Goal: Task Accomplishment & Management: Manage account settings

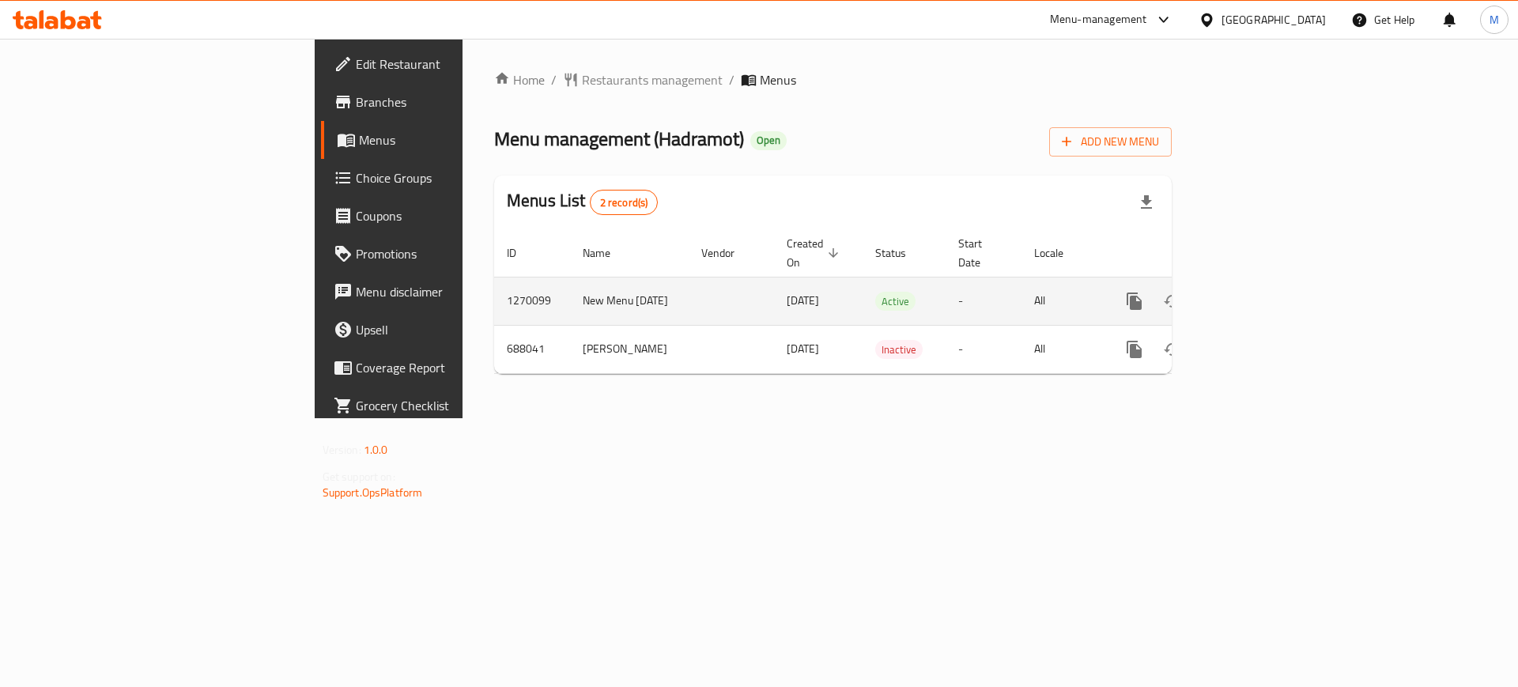
click at [1256, 294] on icon "enhanced table" at bounding box center [1249, 301] width 14 height 14
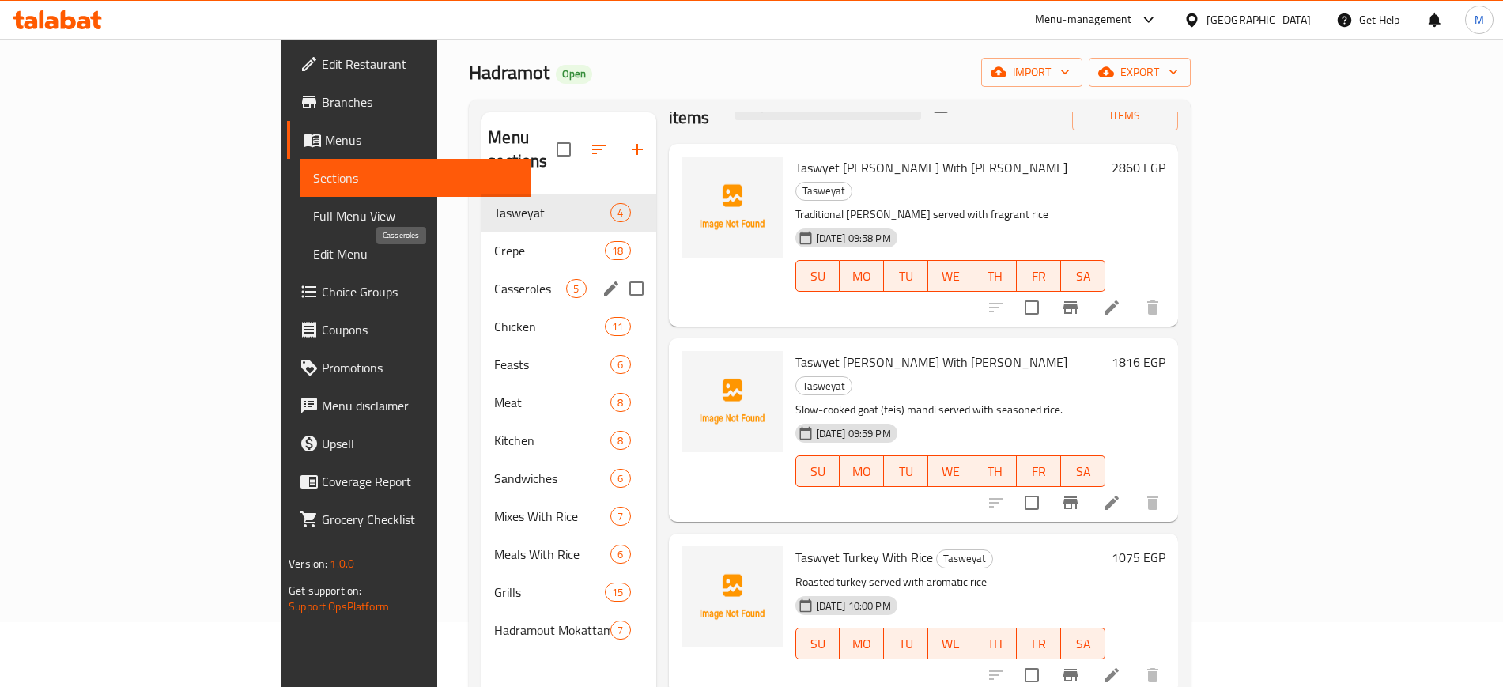
scroll to position [99, 0]
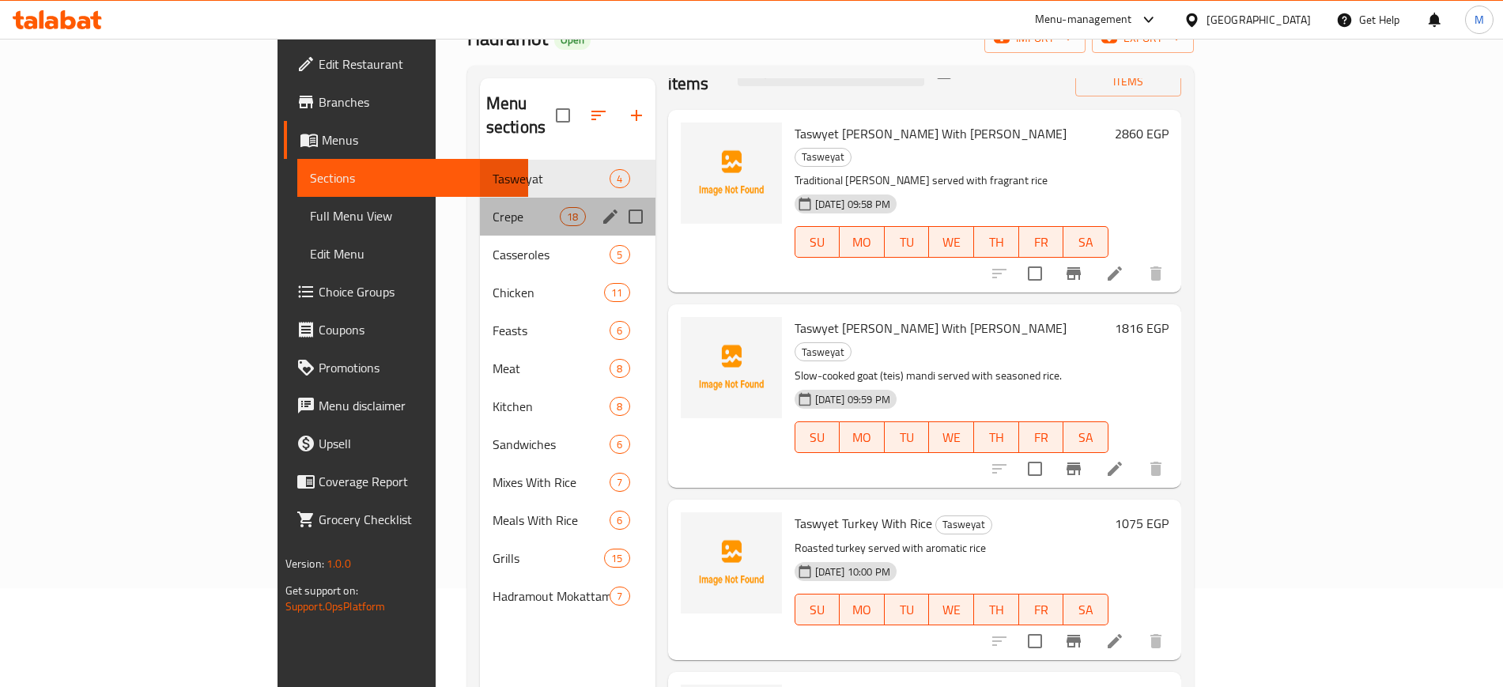
click at [480, 198] on div "Crepe 18" at bounding box center [568, 217] width 176 height 38
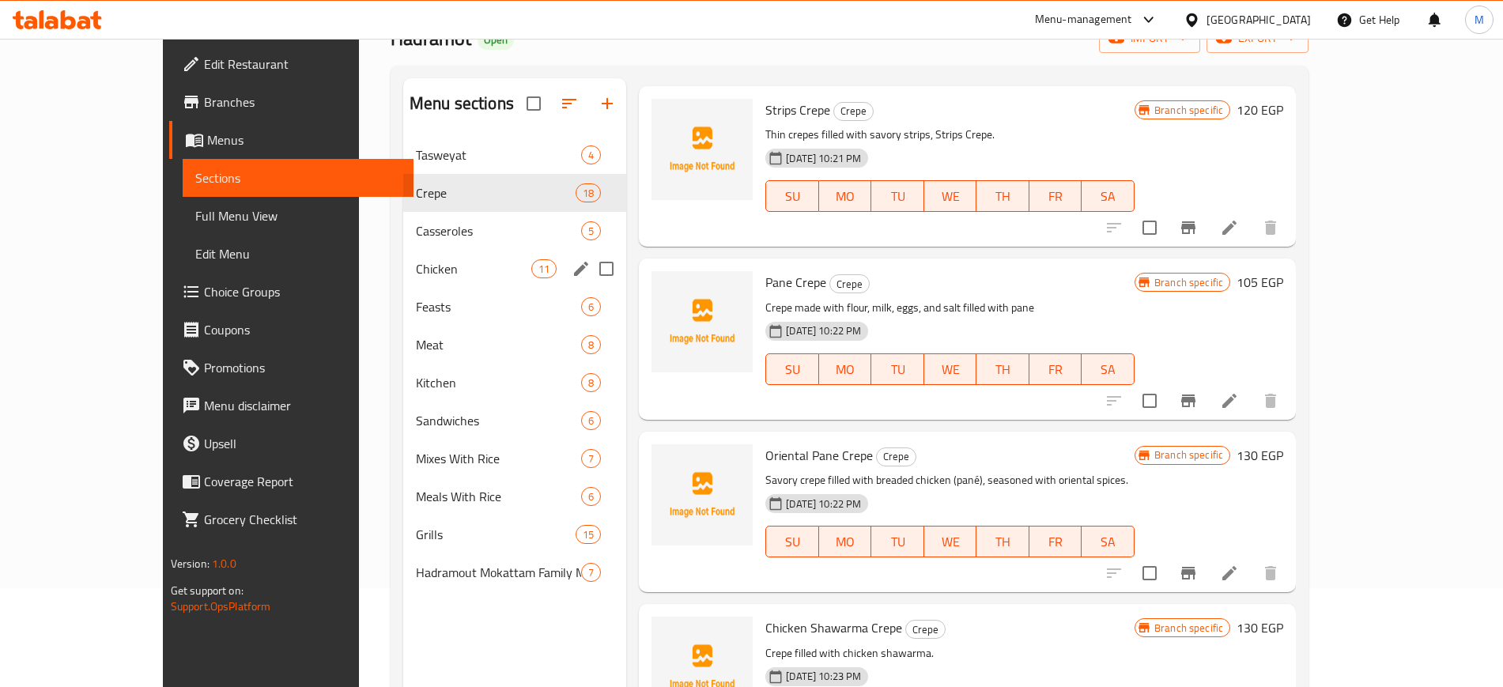
click at [429, 252] on div "Chicken 11" at bounding box center [514, 269] width 223 height 38
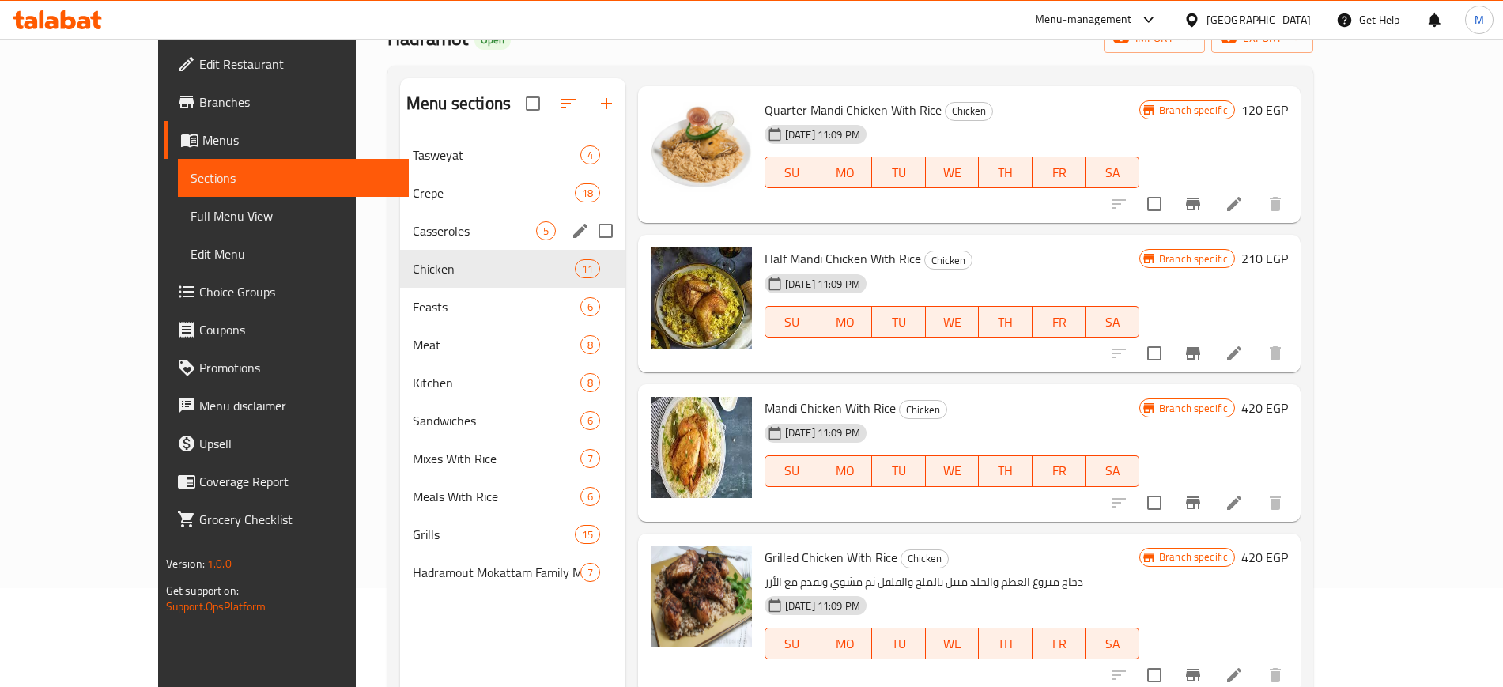
click at [440, 226] on span "Casseroles" at bounding box center [474, 230] width 123 height 19
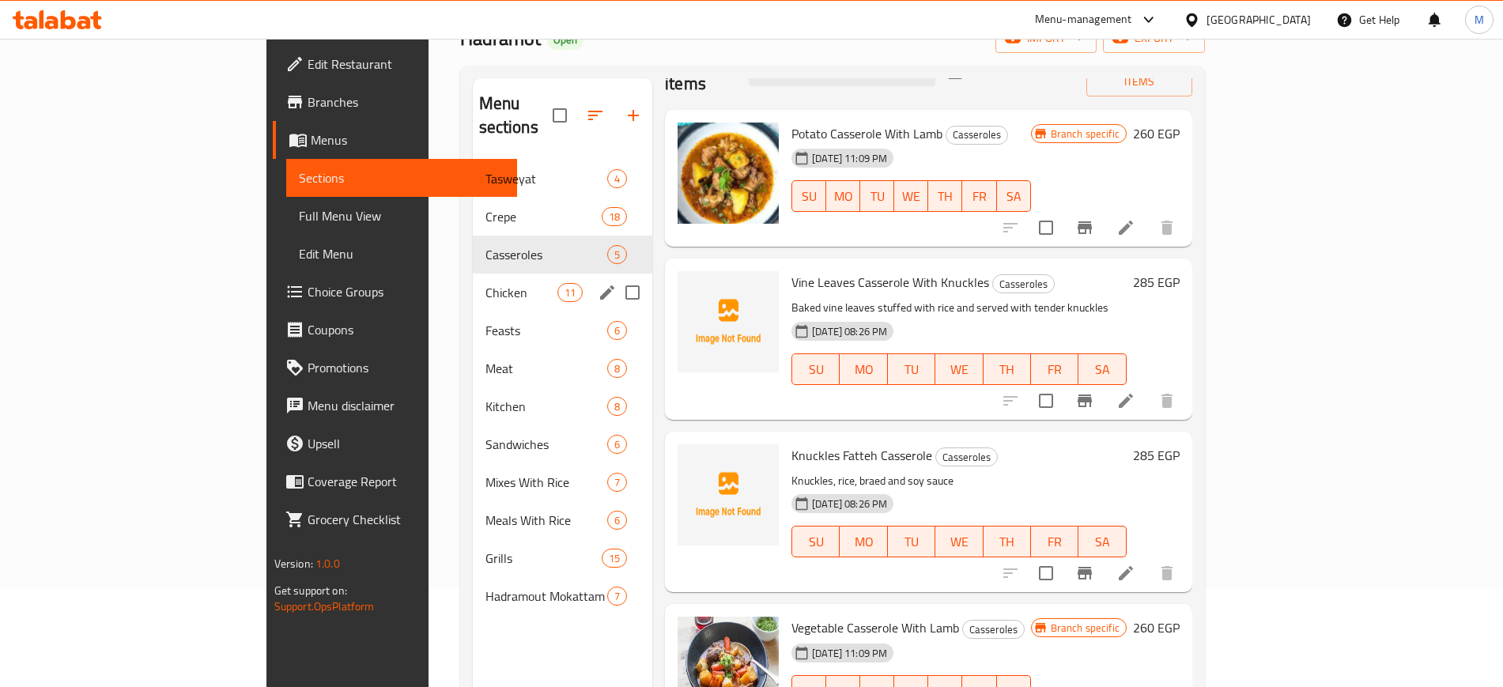
click at [473, 280] on div "Chicken 11" at bounding box center [563, 293] width 180 height 38
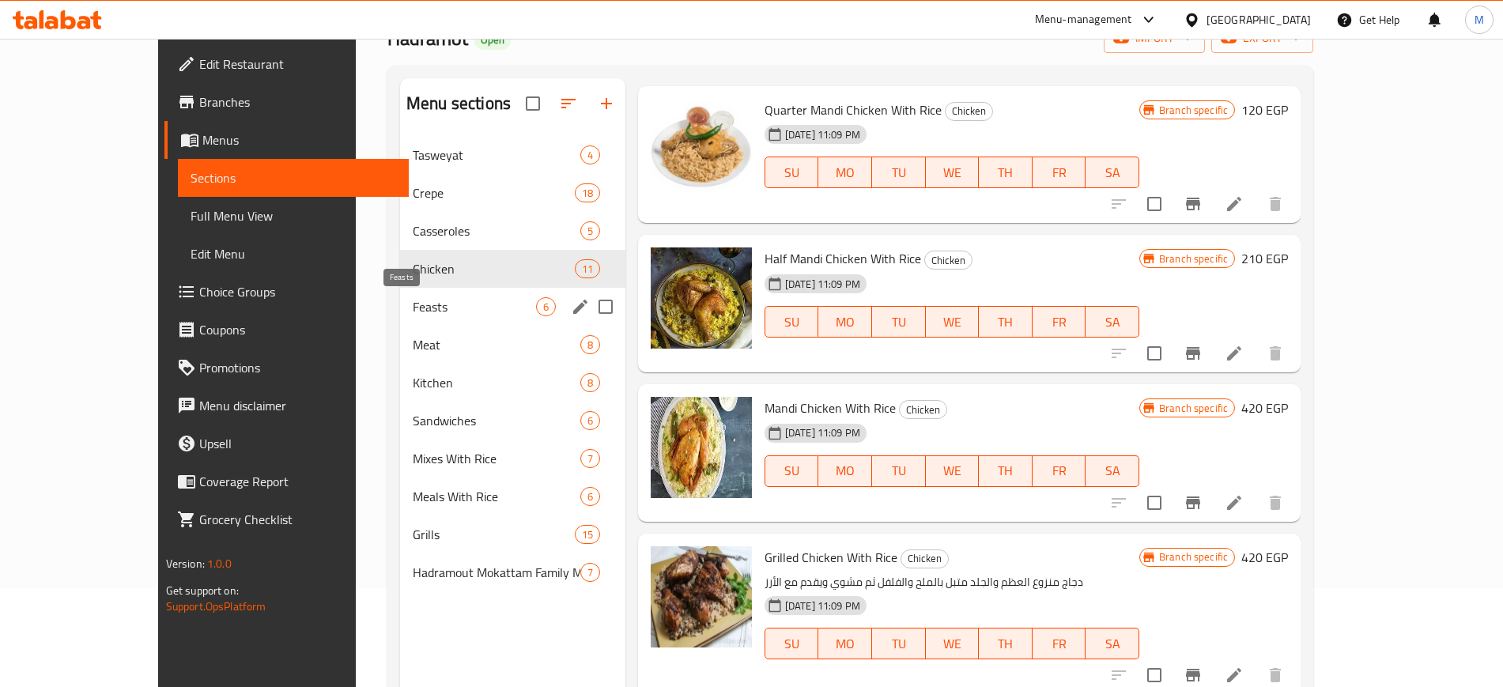
click at [446, 310] on span "Feasts" at bounding box center [474, 306] width 123 height 19
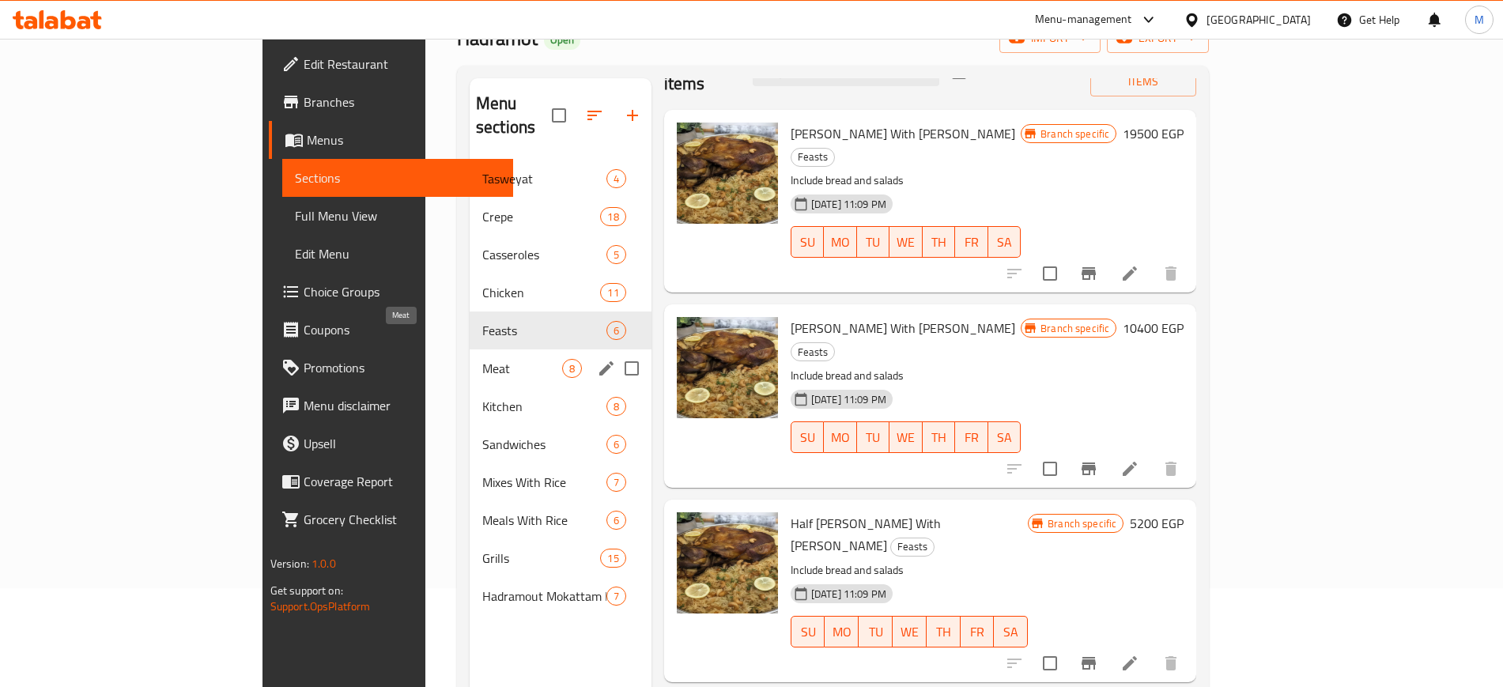
click at [482, 359] on span "Meat" at bounding box center [522, 368] width 80 height 19
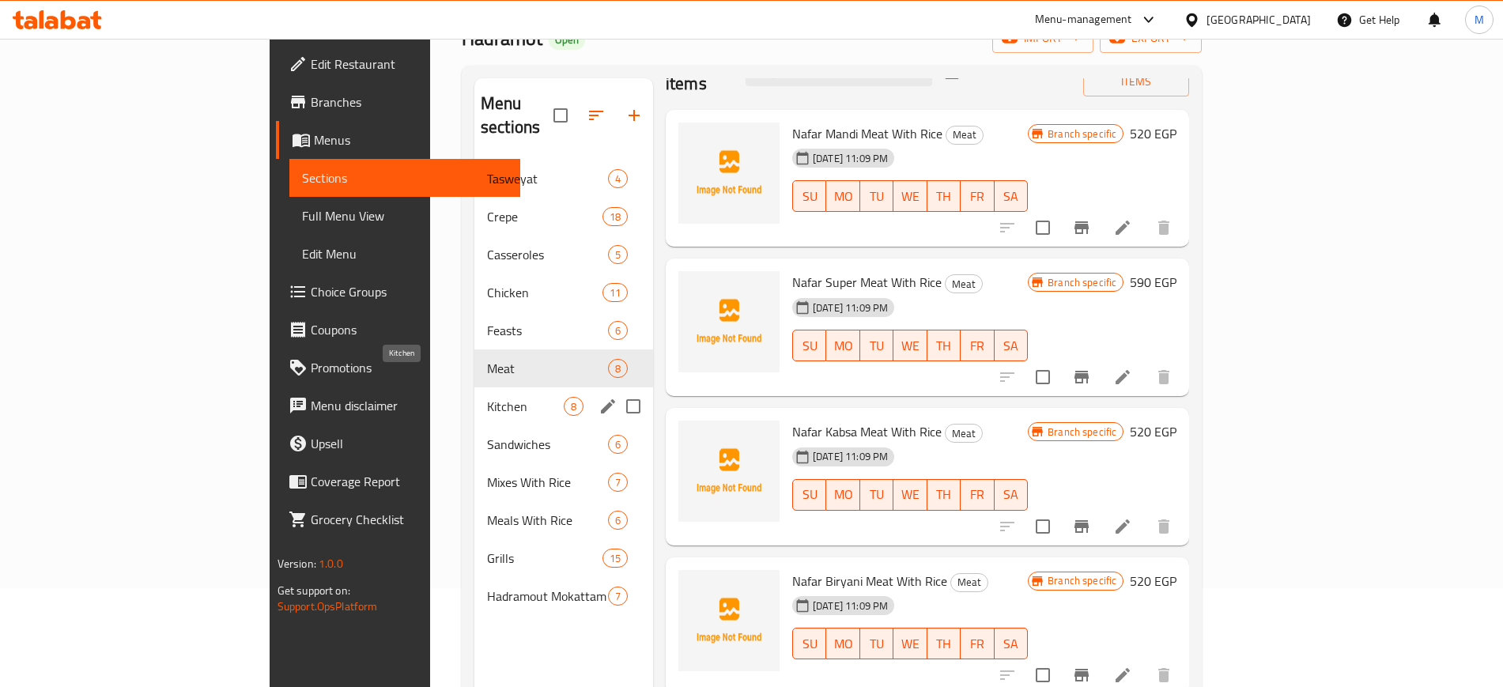
click at [487, 397] on span "Kitchen" at bounding box center [525, 406] width 77 height 19
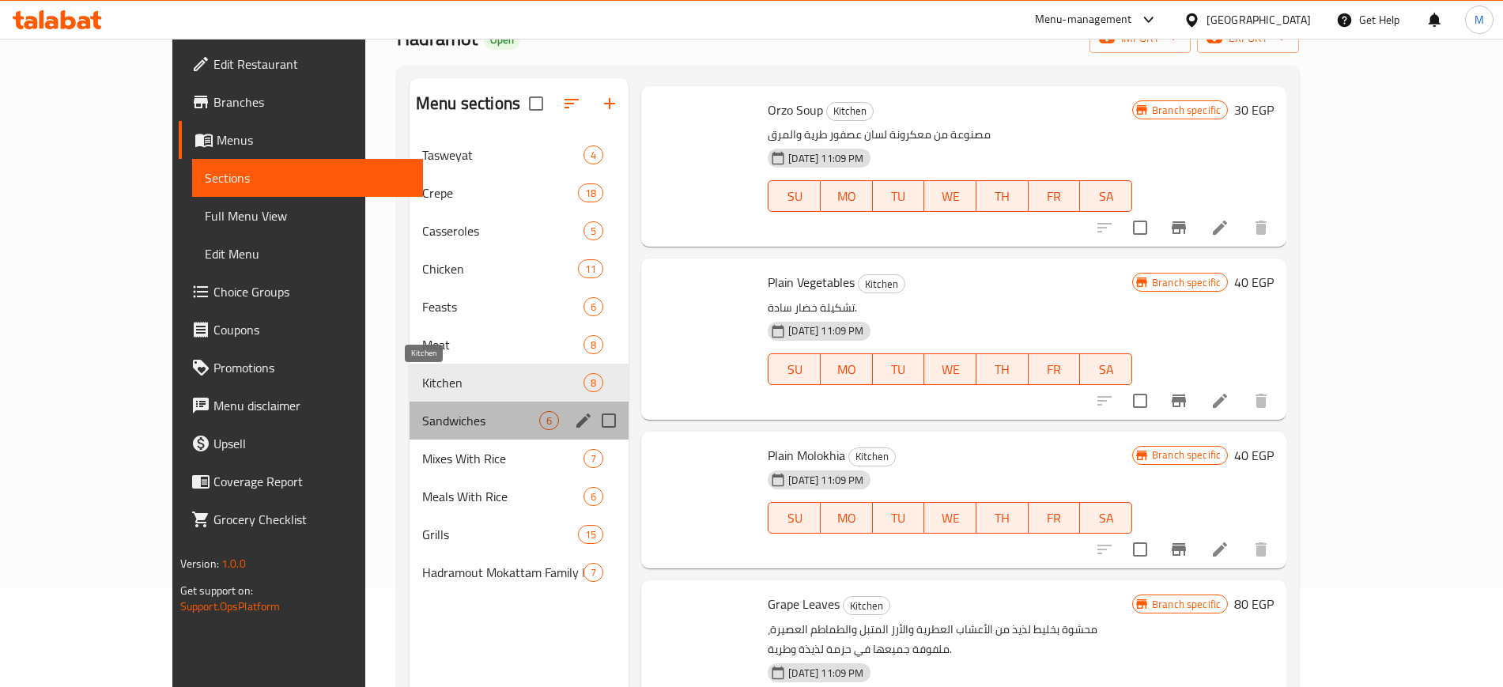
click at [446, 431] on div "Sandwiches 6" at bounding box center [519, 421] width 219 height 38
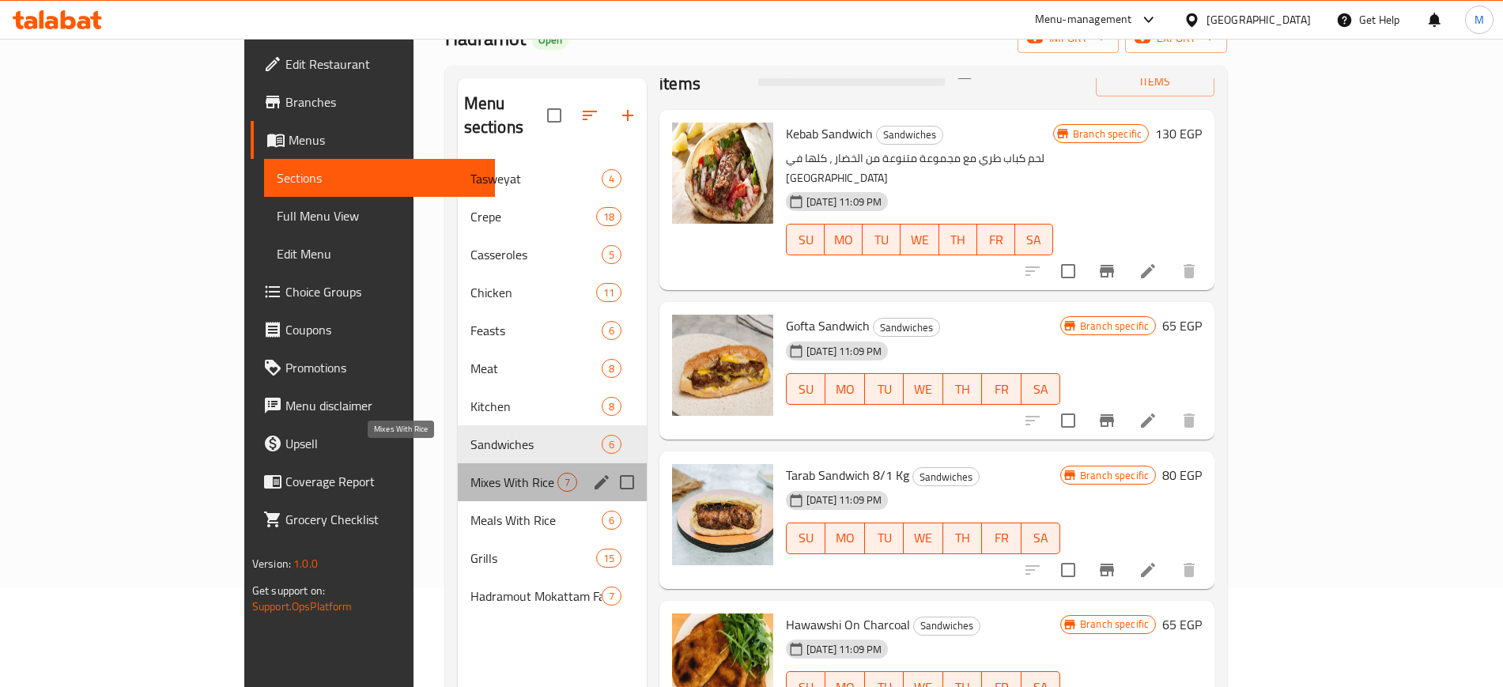
click at [471, 473] on span "Mixes With Rice" at bounding box center [514, 482] width 87 height 19
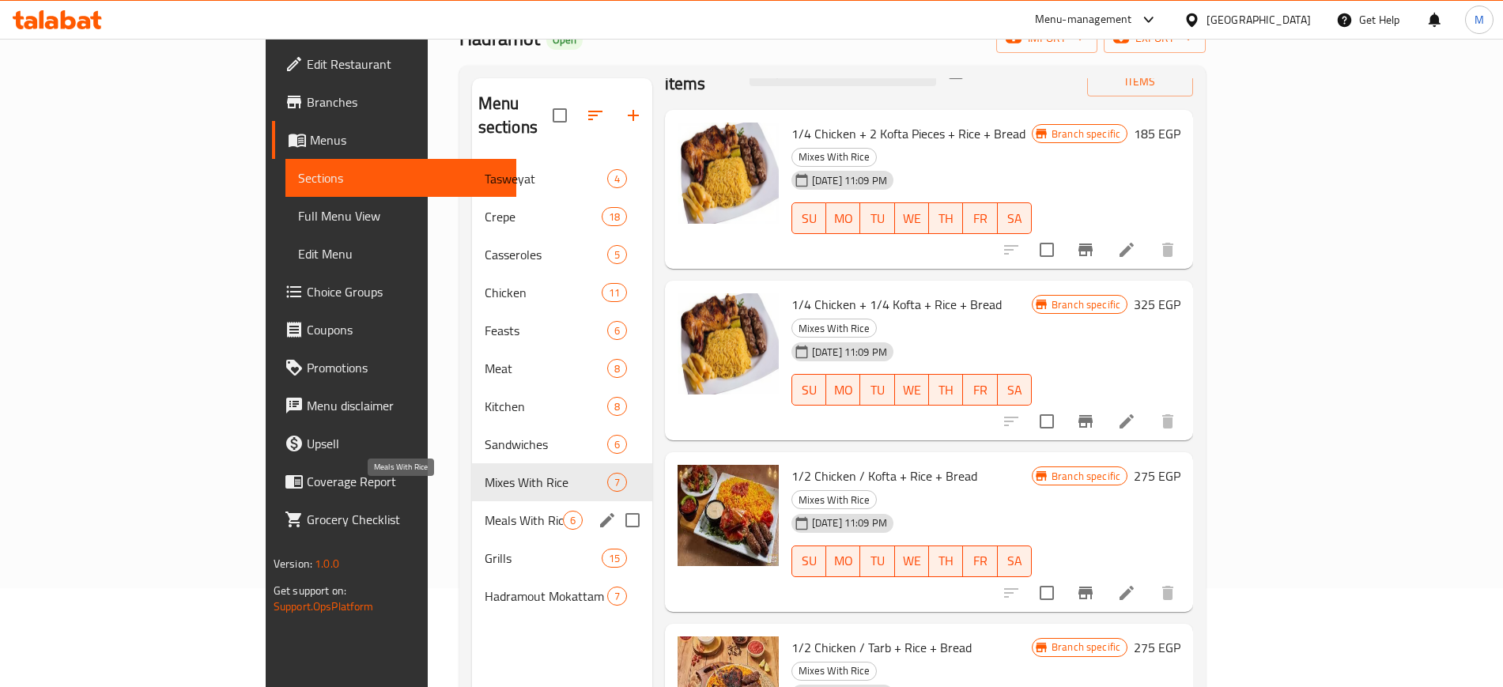
click at [485, 511] on span "Meals With Rice" at bounding box center [524, 520] width 78 height 19
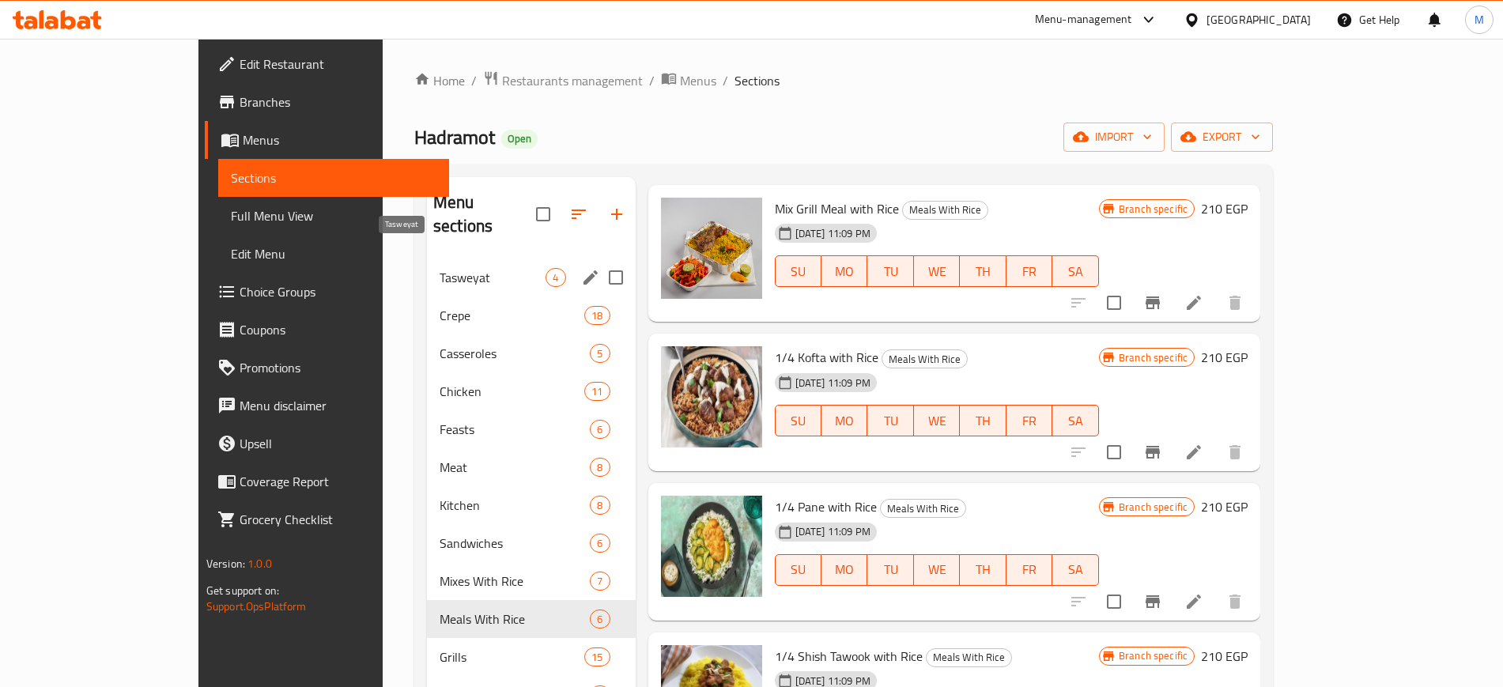
click at [496, 268] on span "Tasweyat" at bounding box center [493, 277] width 106 height 19
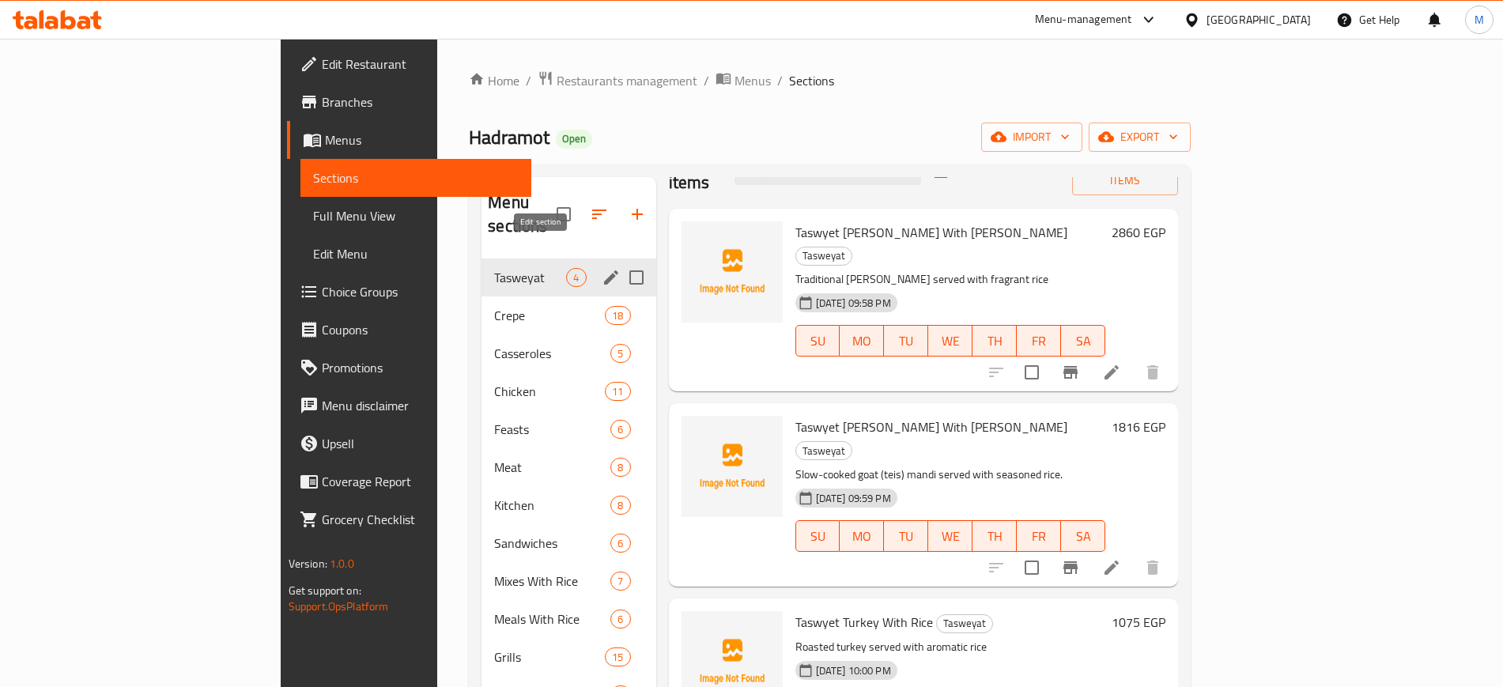
click at [602, 268] on icon "edit" at bounding box center [611, 277] width 19 height 19
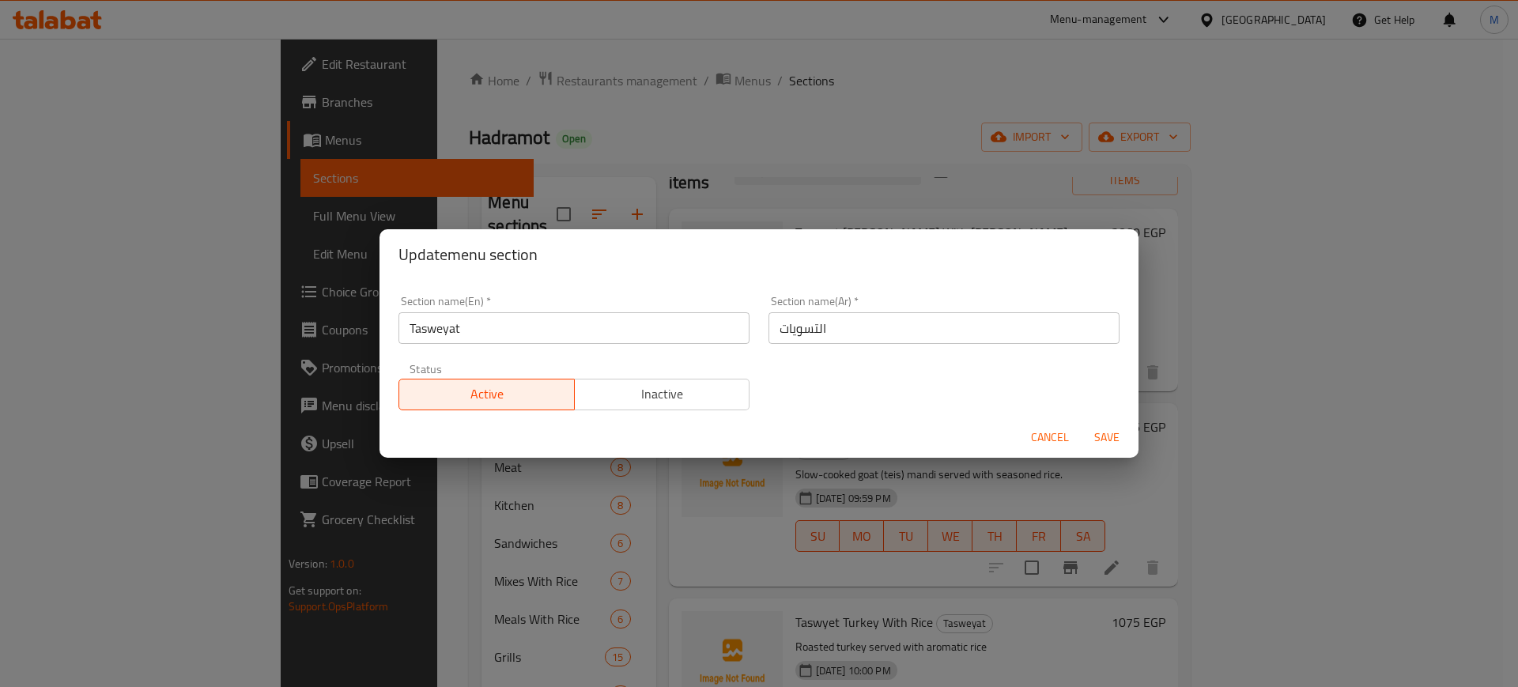
click at [672, 401] on span "Inactive" at bounding box center [662, 394] width 163 height 23
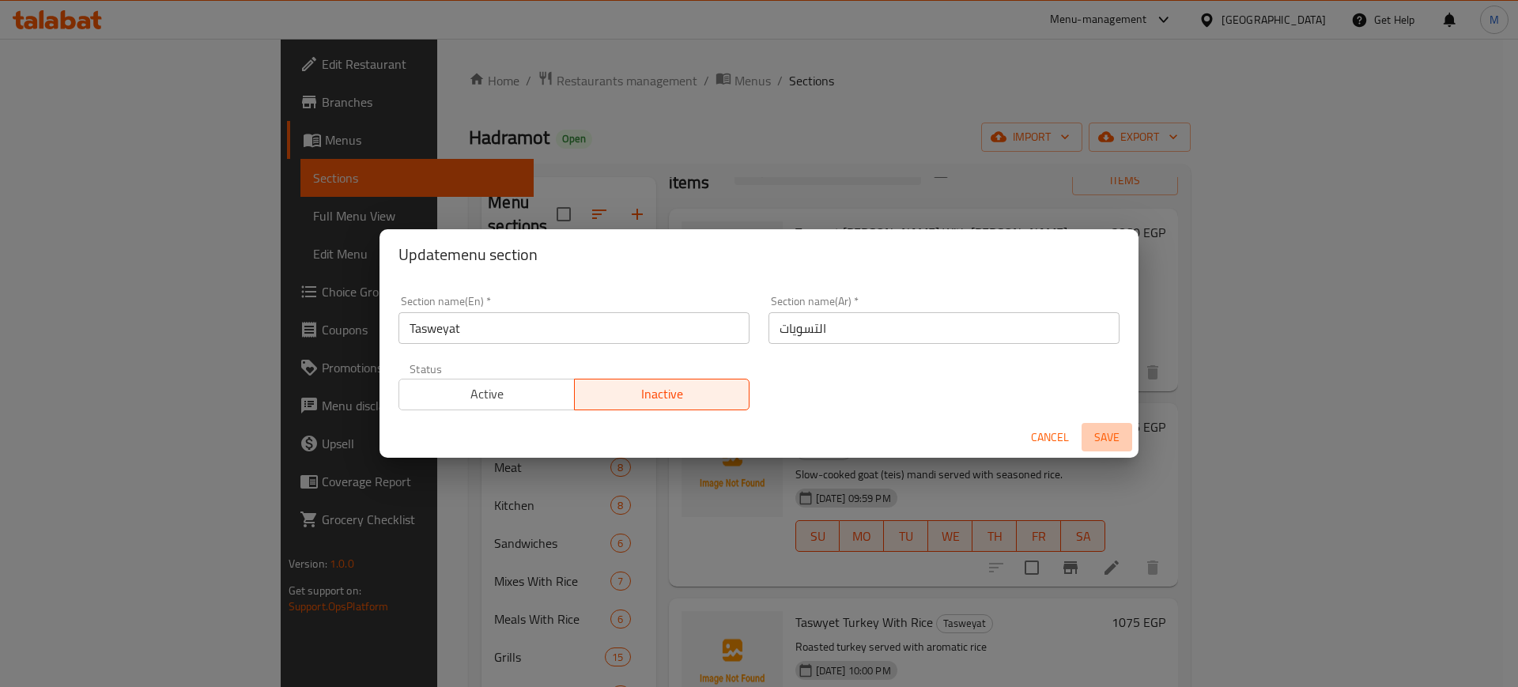
click at [1111, 433] on span "Save" at bounding box center [1107, 438] width 38 height 20
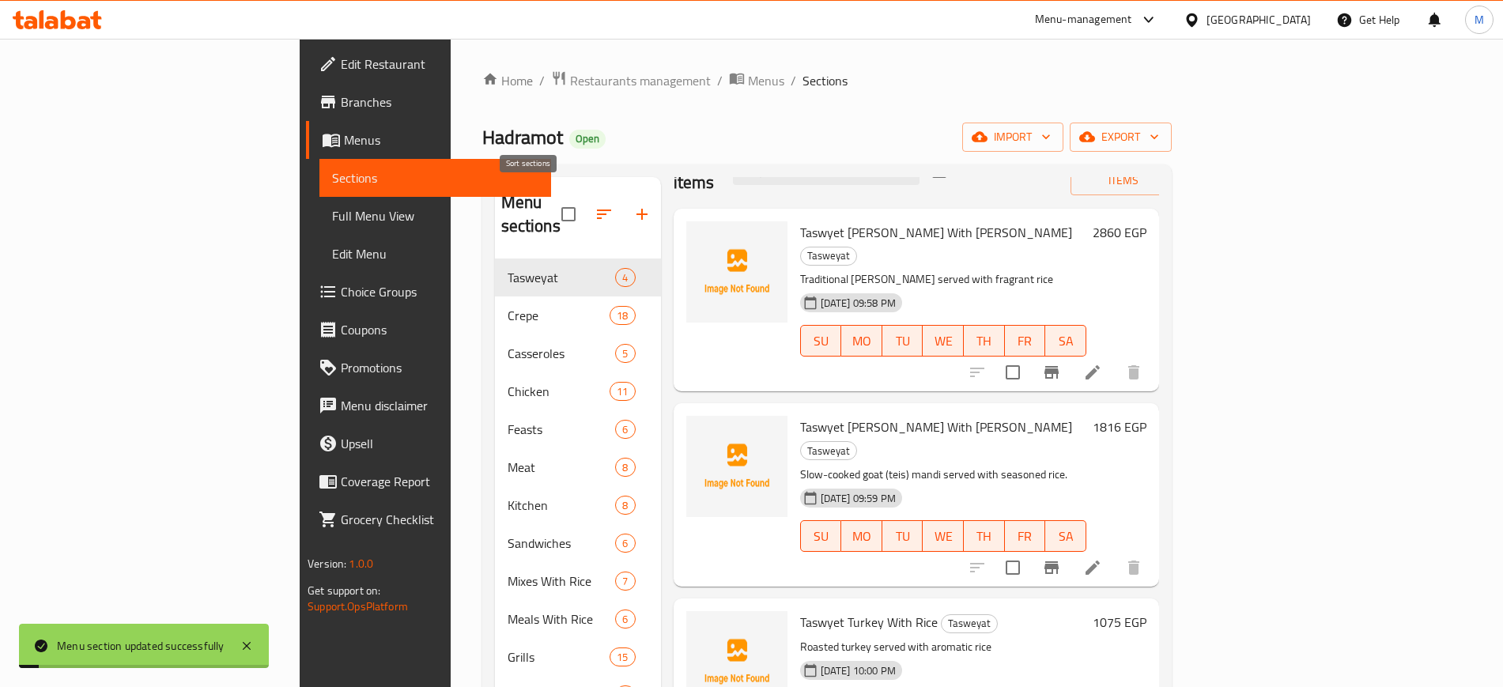
click at [595, 205] on icon "button" at bounding box center [604, 214] width 19 height 19
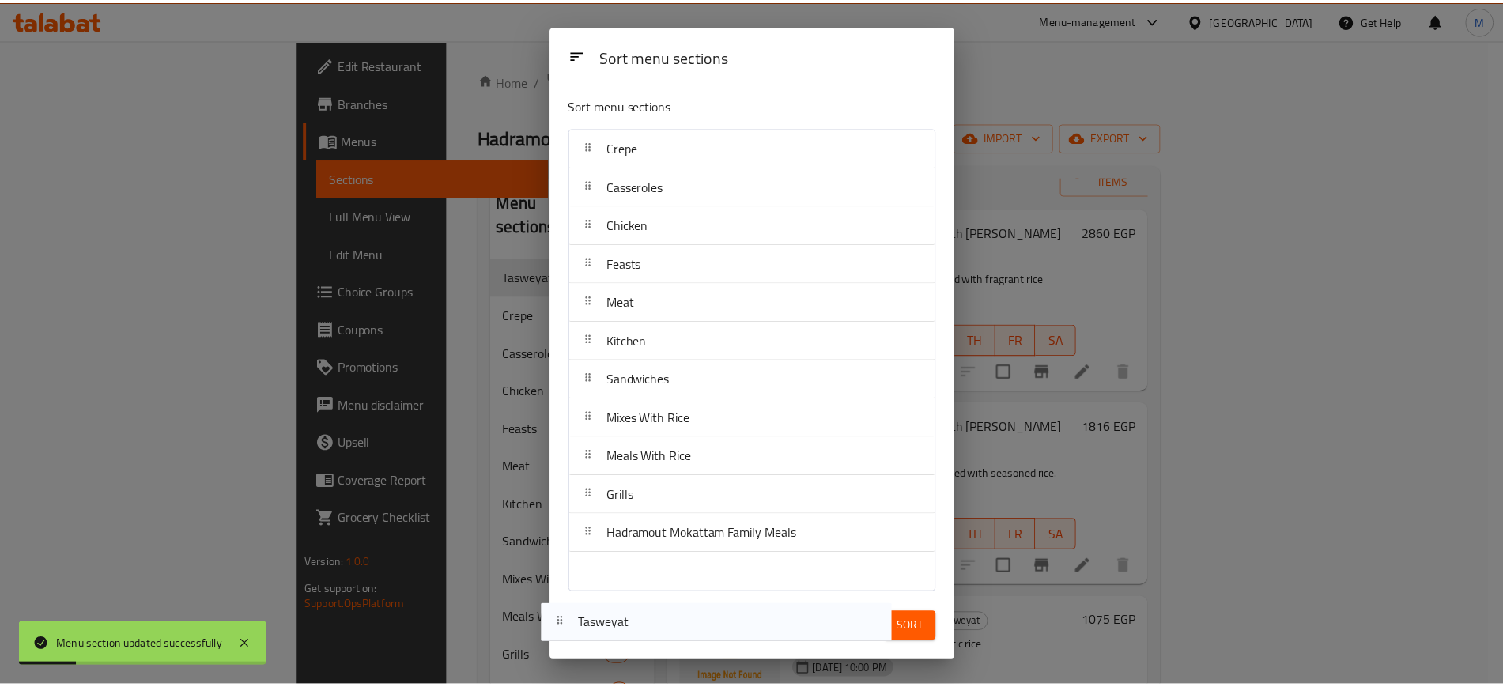
scroll to position [6, 0]
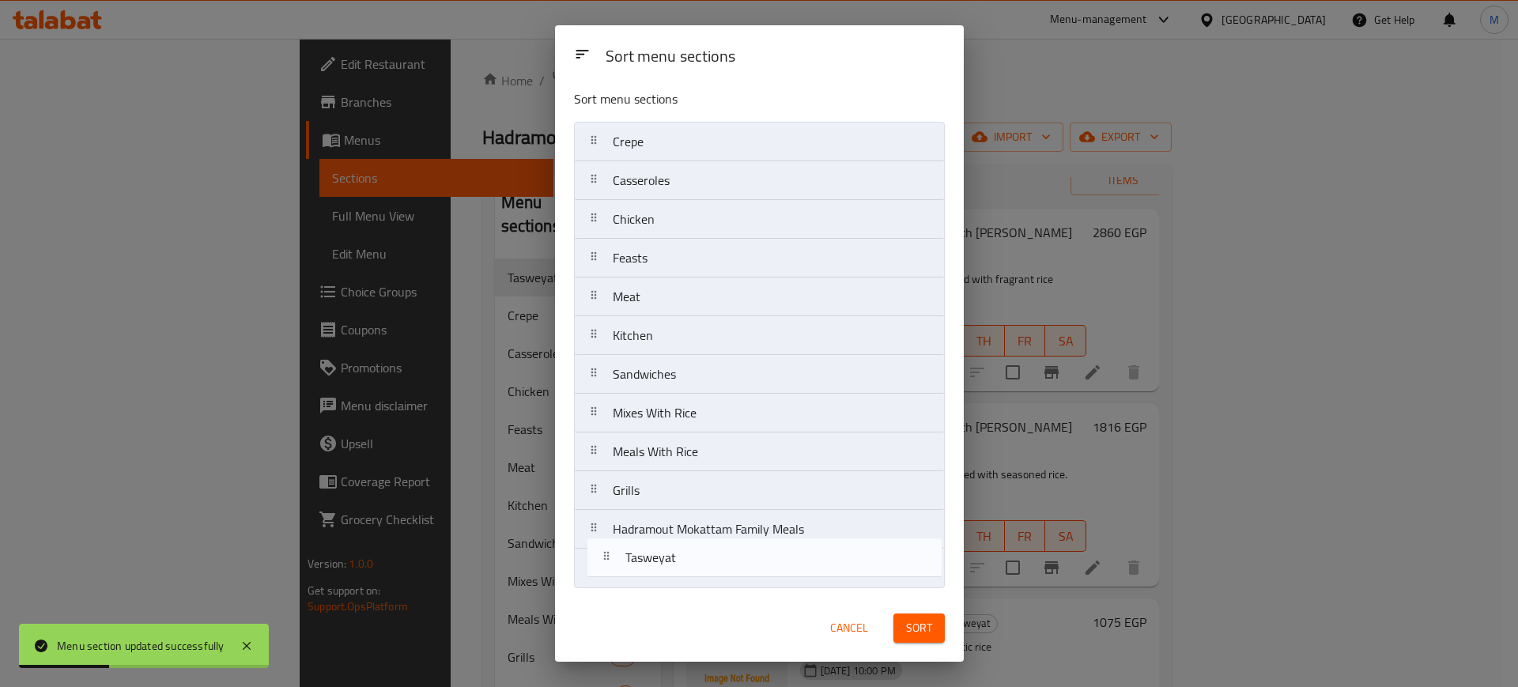
drag, startPoint x: 724, startPoint y: 157, endPoint x: 737, endPoint y: 577, distance: 420.1
click at [737, 577] on nav "Tasweyat Crepe Casseroles Chicken Feasts Meat Kitchen Sandwiches Mixes With Ric…" at bounding box center [759, 355] width 371 height 467
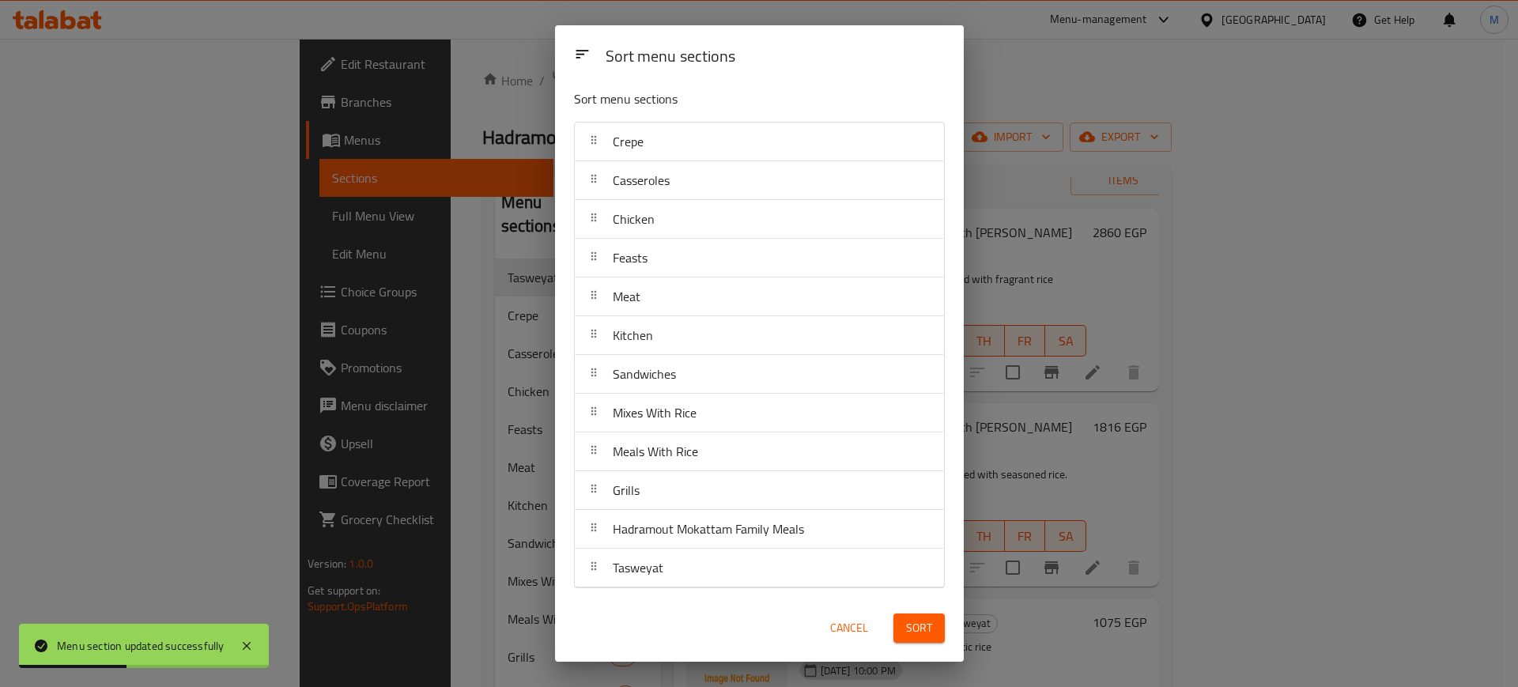
click at [912, 631] on span "Sort" at bounding box center [919, 628] width 26 height 20
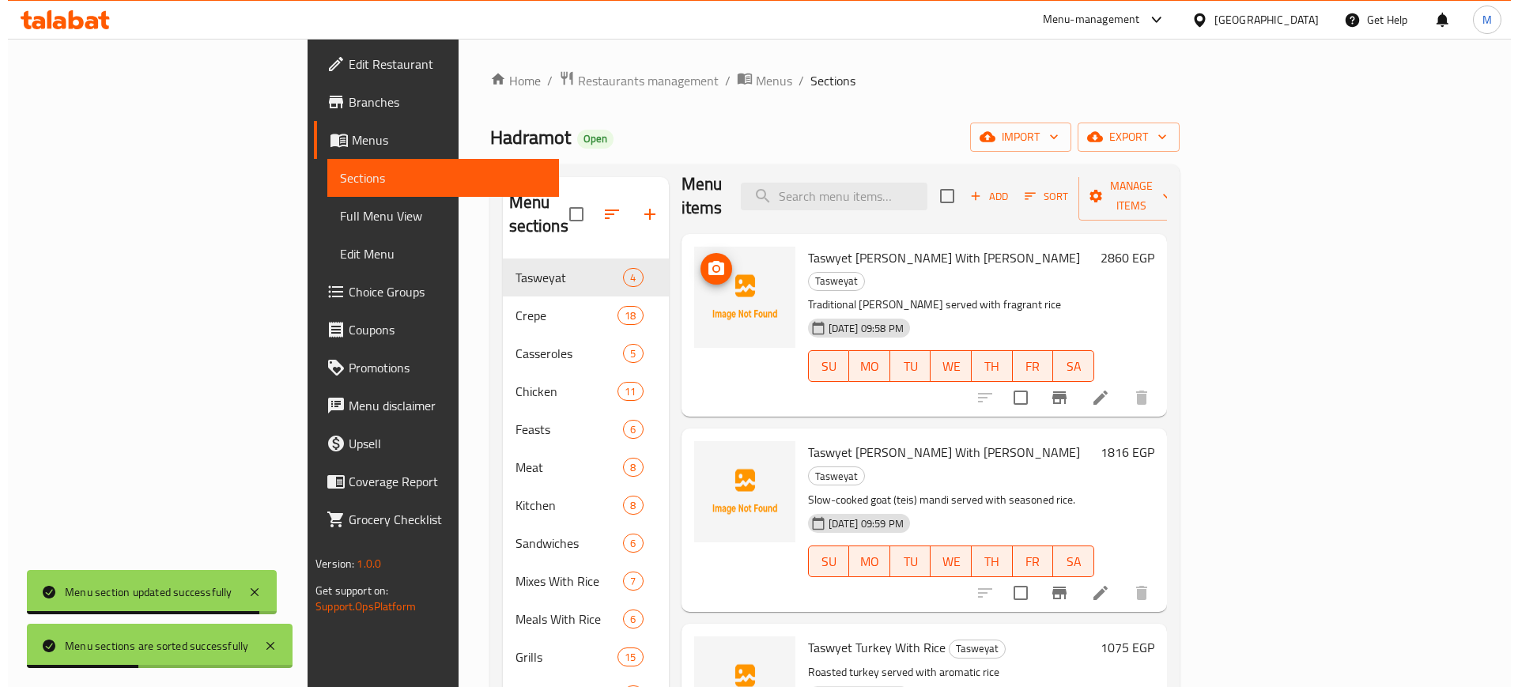
scroll to position [0, 0]
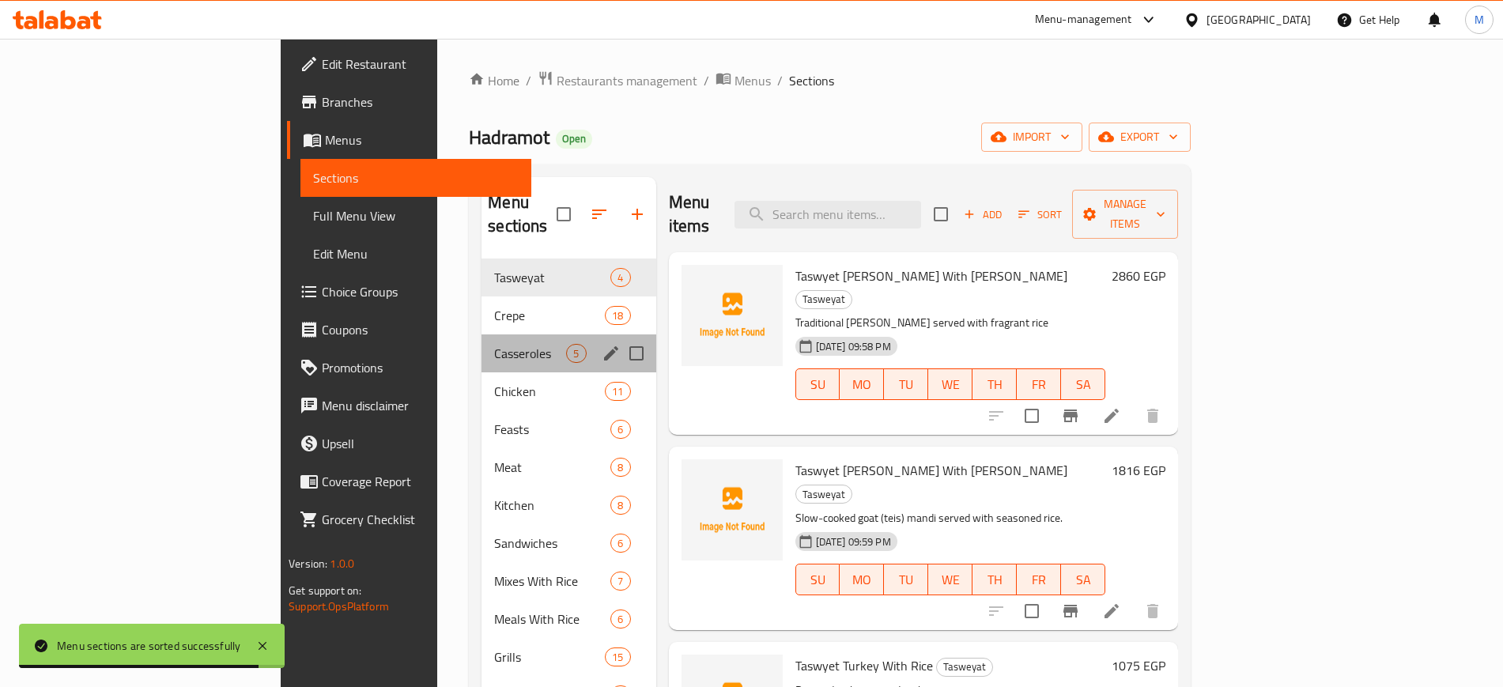
click at [482, 334] on div "Casseroles 5" at bounding box center [569, 353] width 174 height 38
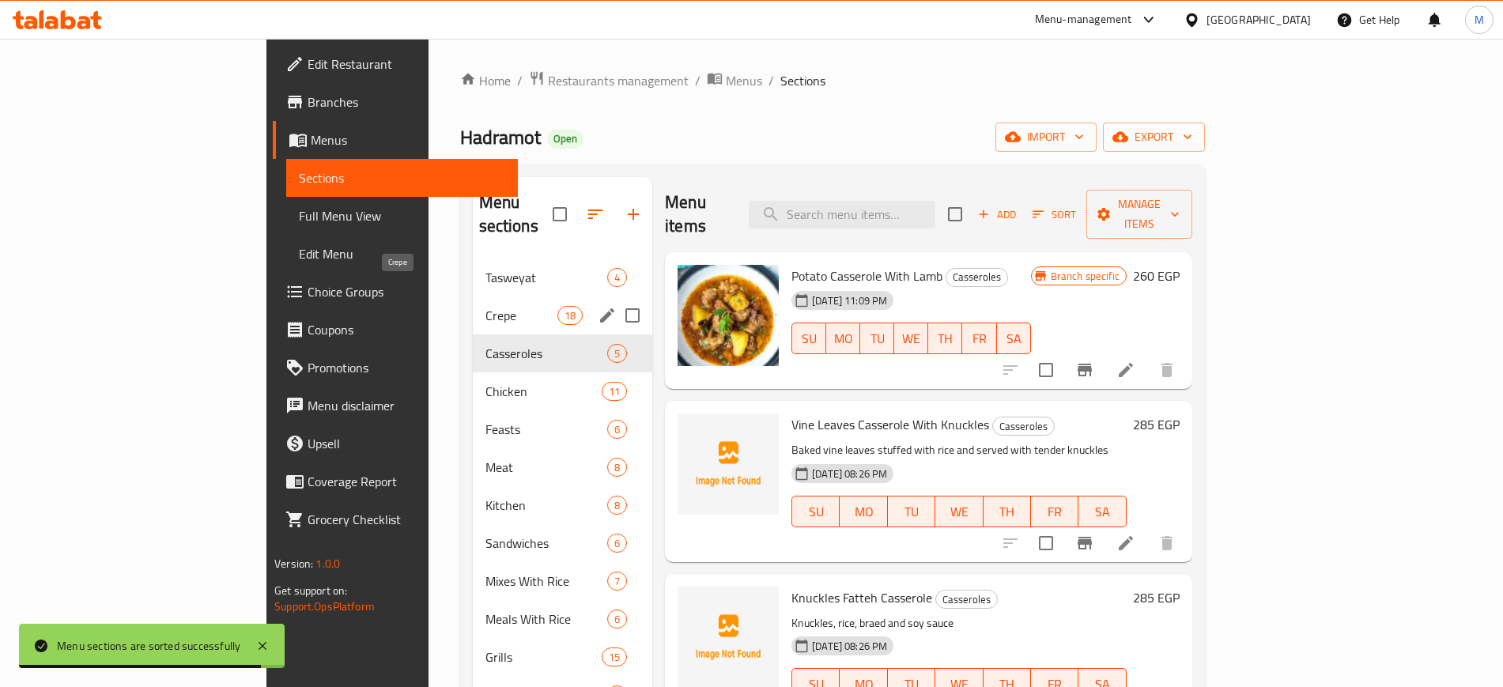
click at [486, 306] on span "Crepe" at bounding box center [522, 315] width 72 height 19
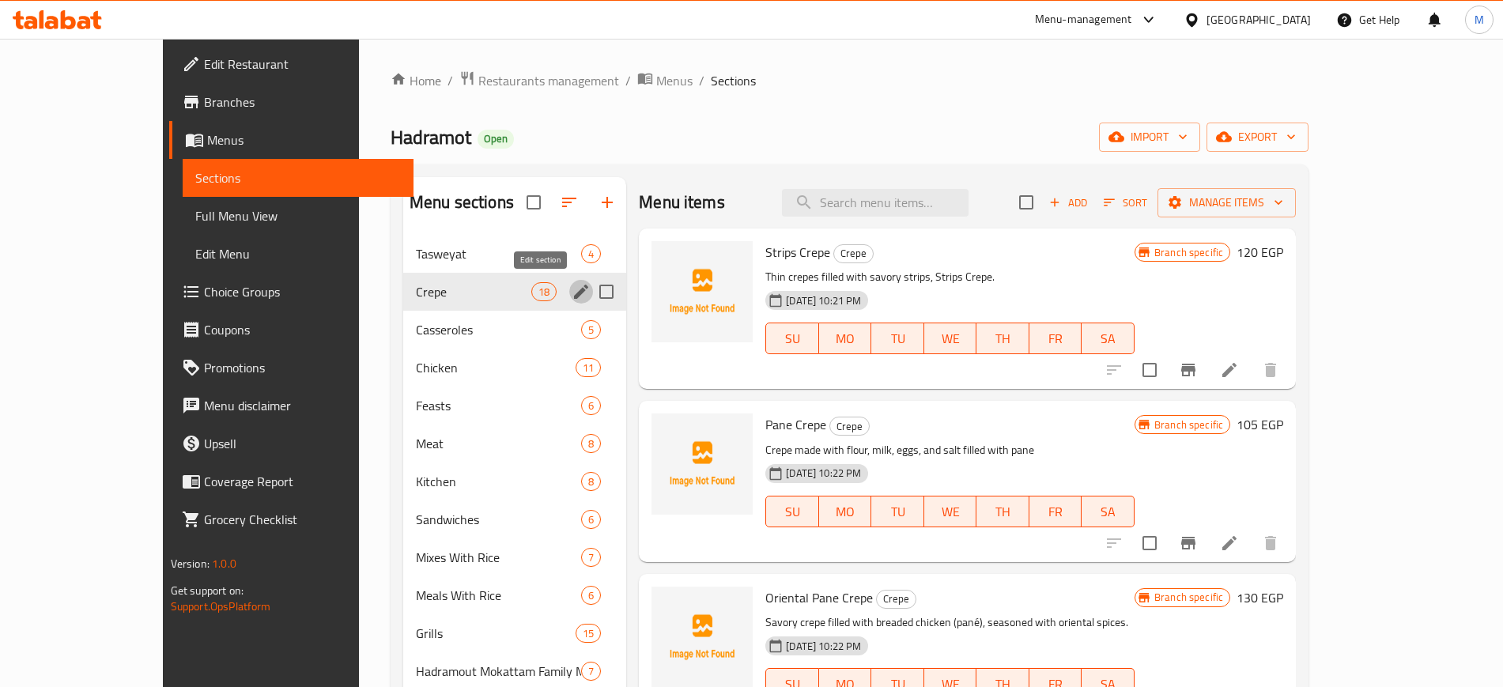
click at [572, 291] on icon "edit" at bounding box center [581, 291] width 19 height 19
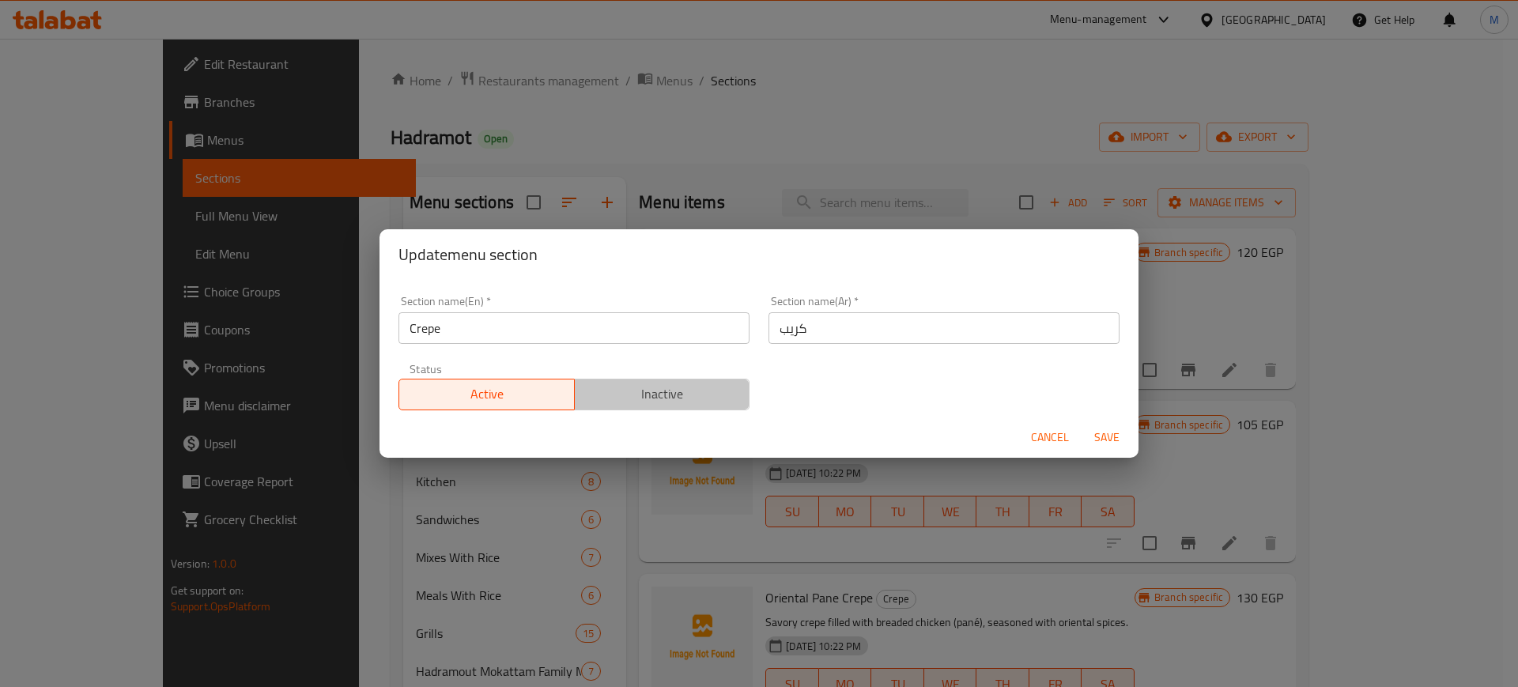
click at [686, 386] on span "Inactive" at bounding box center [662, 394] width 163 height 23
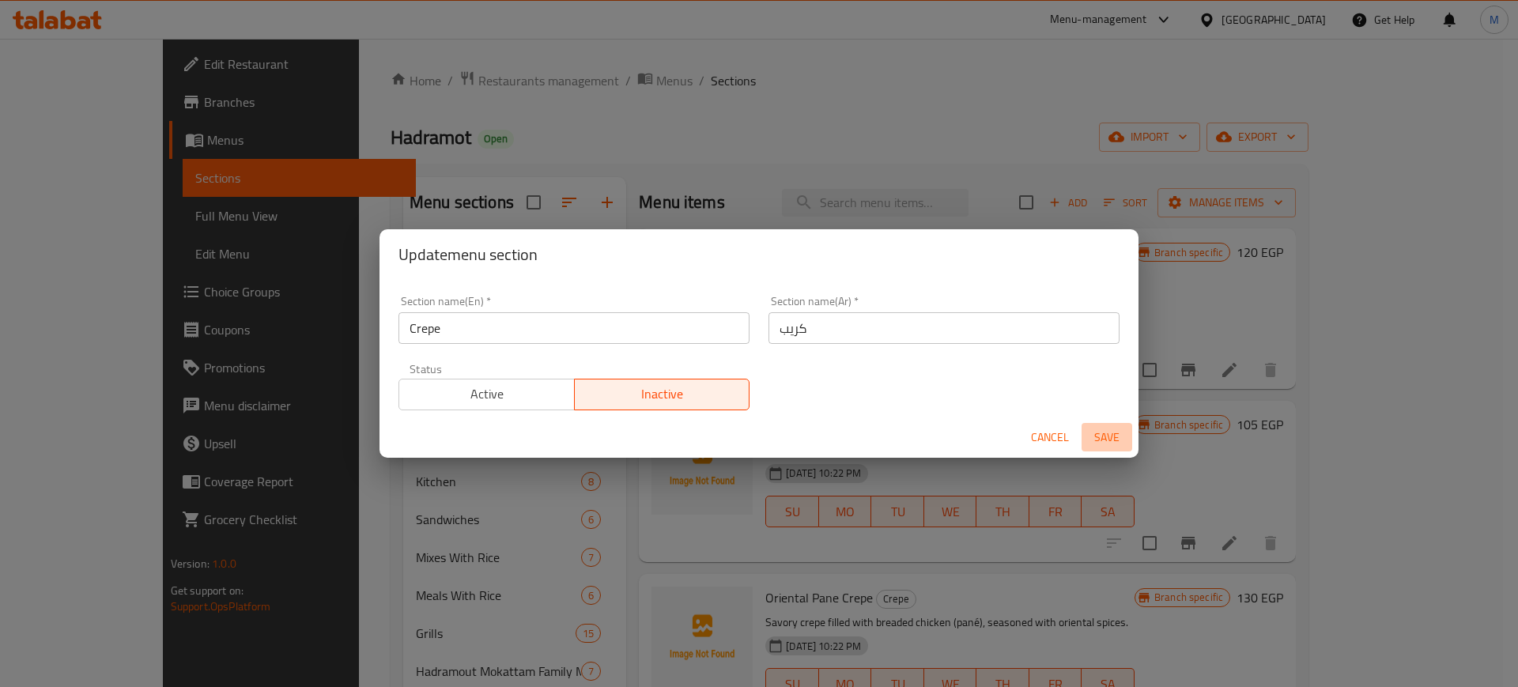
click at [1121, 430] on span "Save" at bounding box center [1107, 438] width 38 height 20
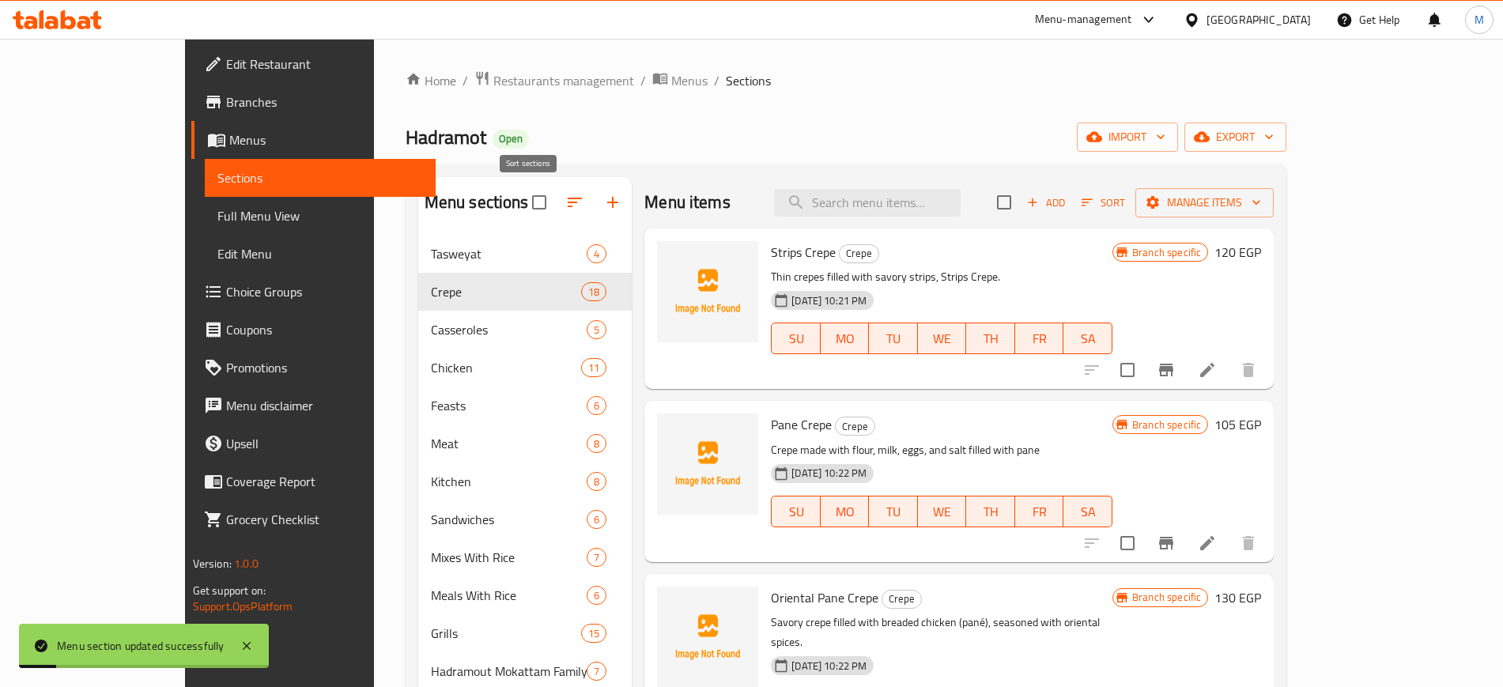
click at [565, 197] on icon "button" at bounding box center [574, 202] width 19 height 19
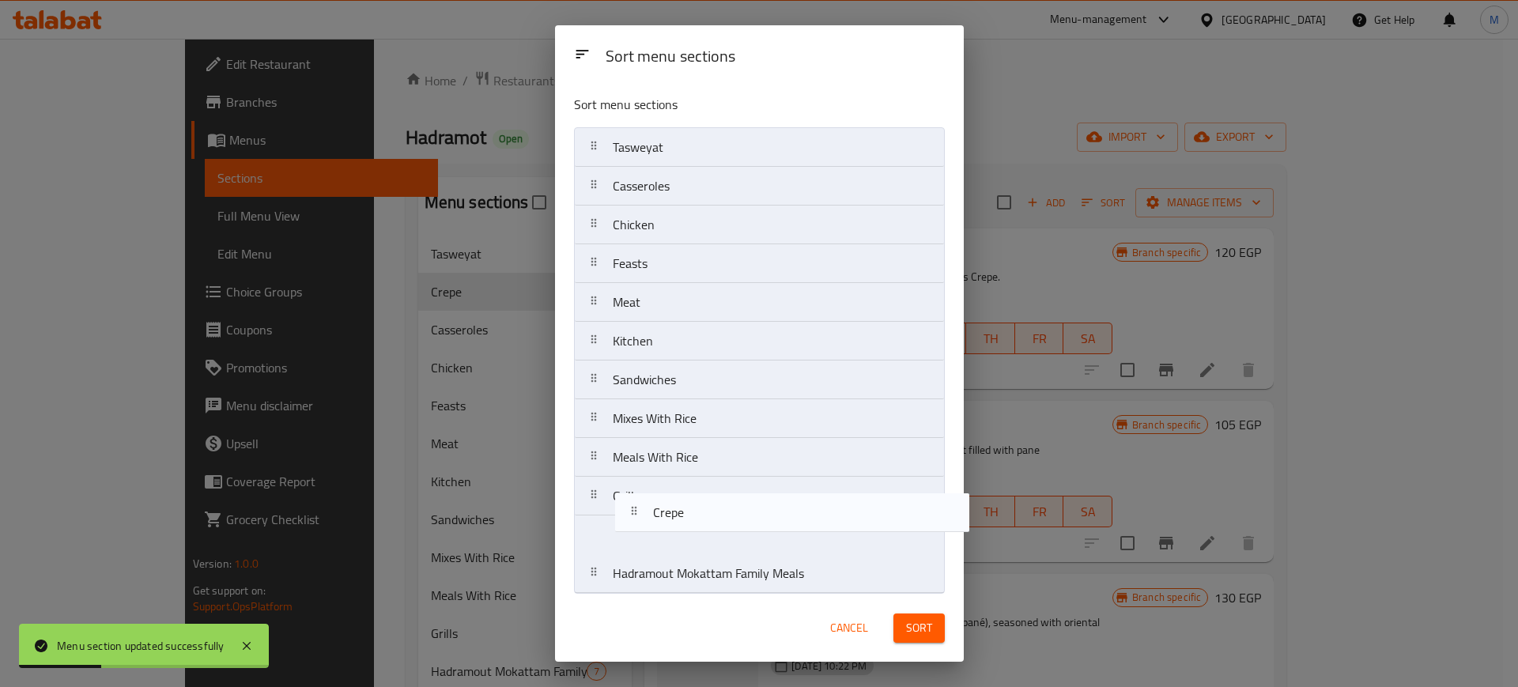
scroll to position [6, 0]
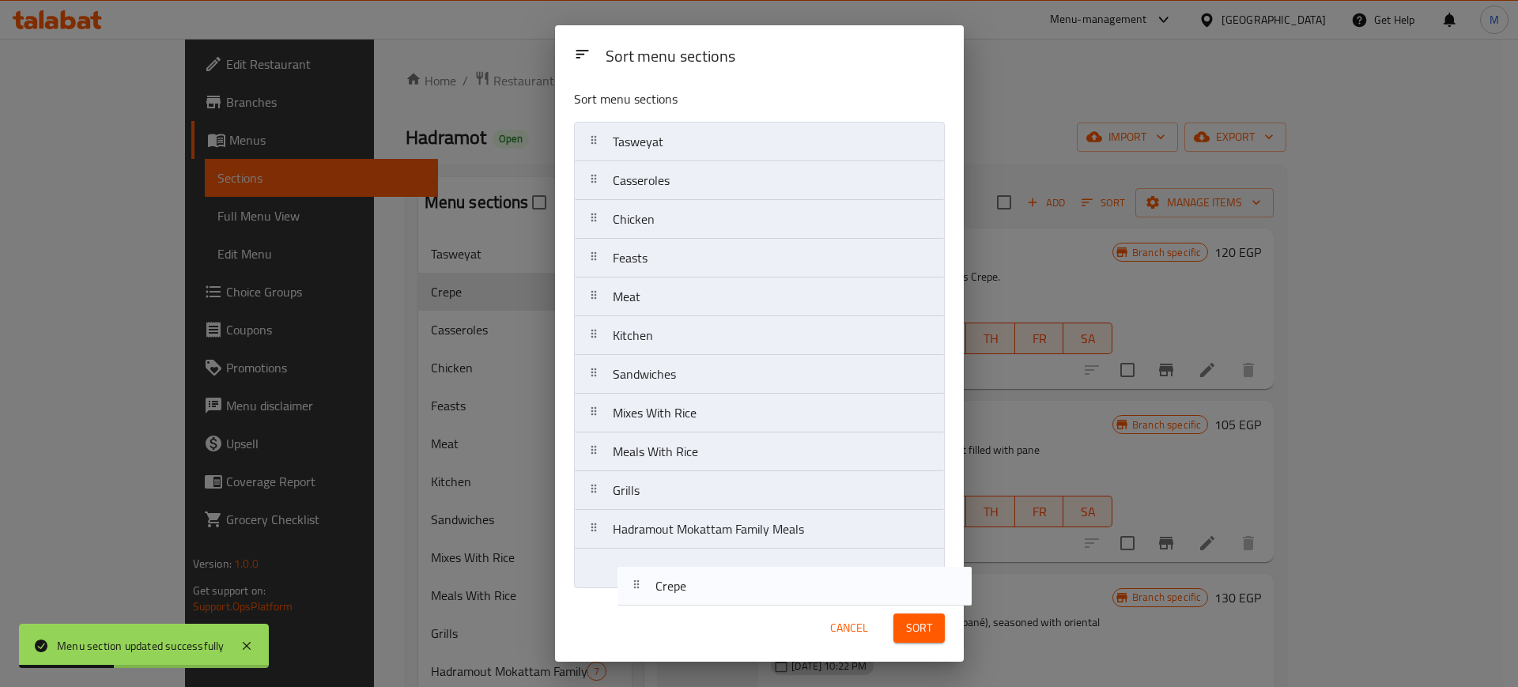
drag, startPoint x: 662, startPoint y: 230, endPoint x: 697, endPoint y: 585, distance: 356.8
click at [703, 588] on div "Sort menu sections Tasweyat Crepe Casseroles Chicken Feasts Meat Kitchen Sandwi…" at bounding box center [759, 338] width 409 height 512
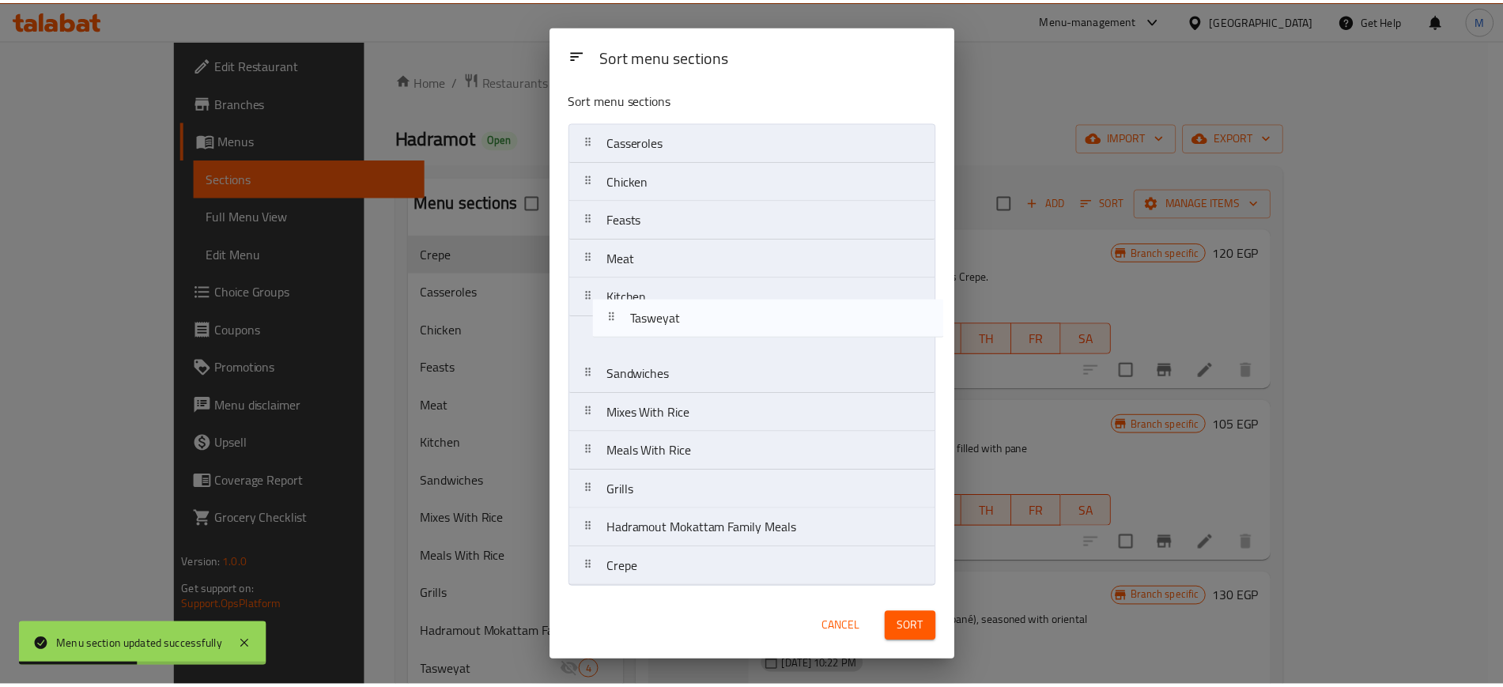
scroll to position [5, 0]
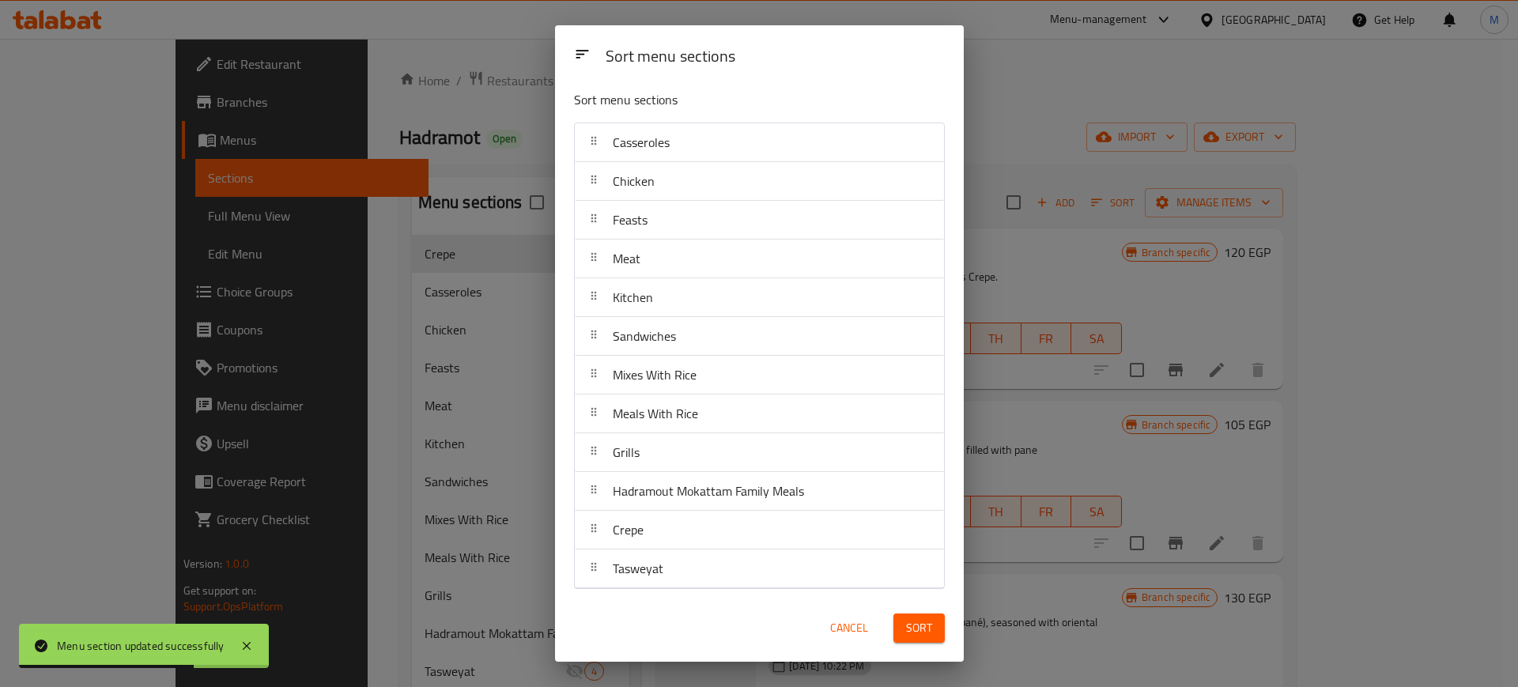
click at [917, 619] on span "Sort" at bounding box center [919, 628] width 26 height 20
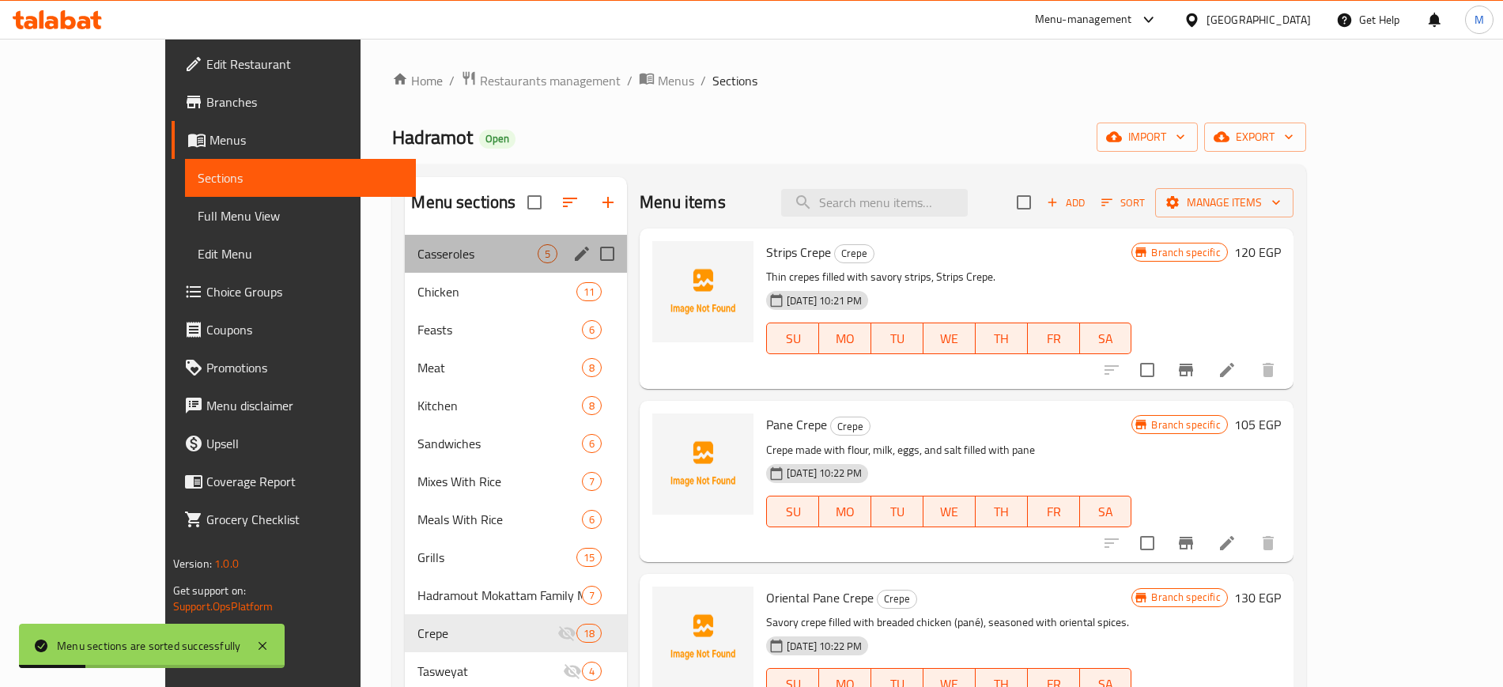
click at [448, 243] on div "Casseroles 5" at bounding box center [516, 254] width 222 height 38
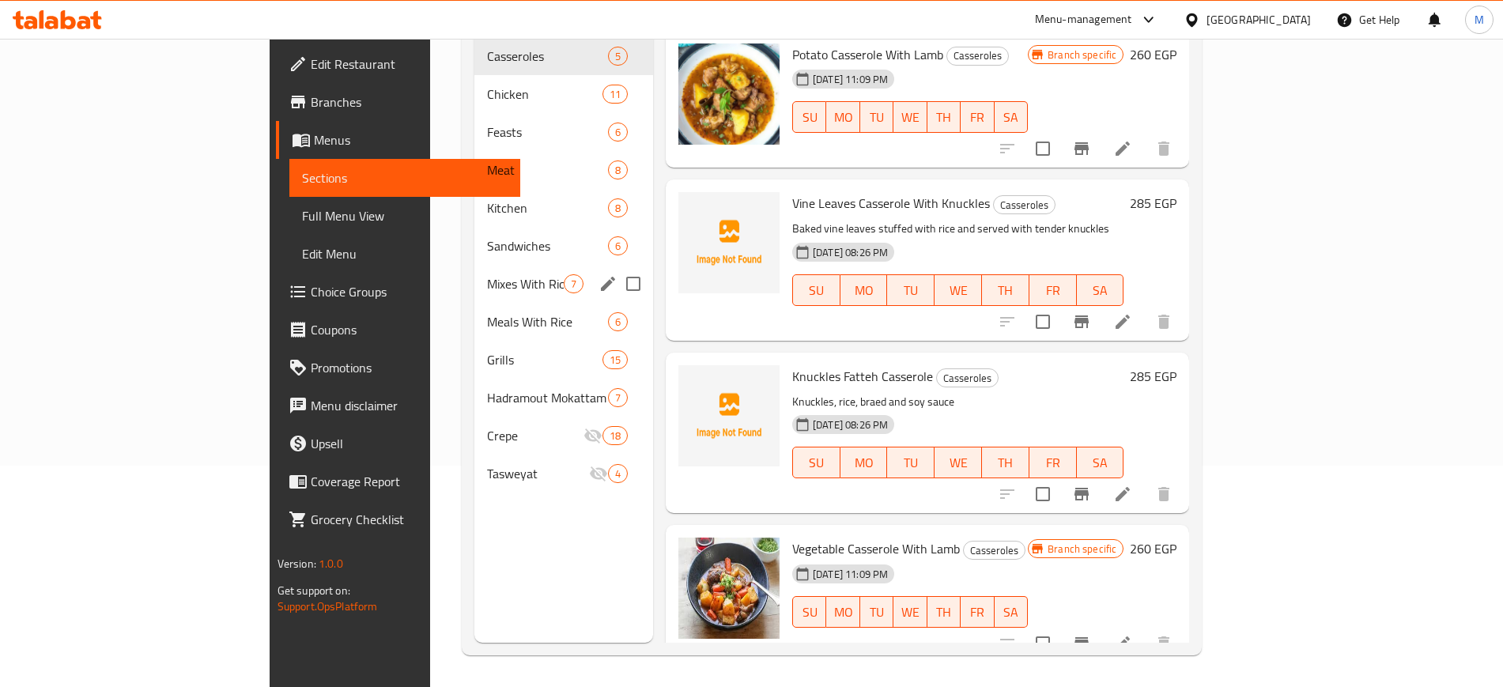
scroll to position [24, 0]
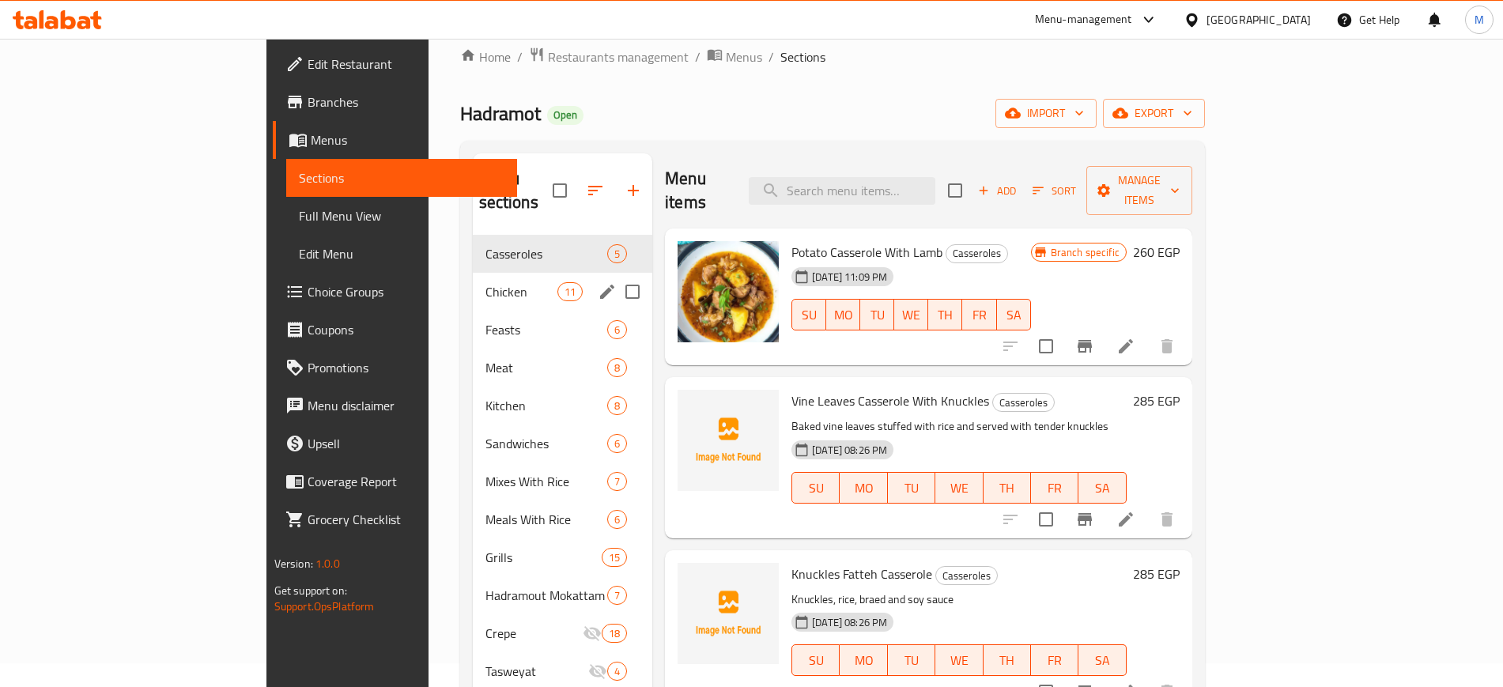
click at [486, 282] on span "Chicken" at bounding box center [522, 291] width 72 height 19
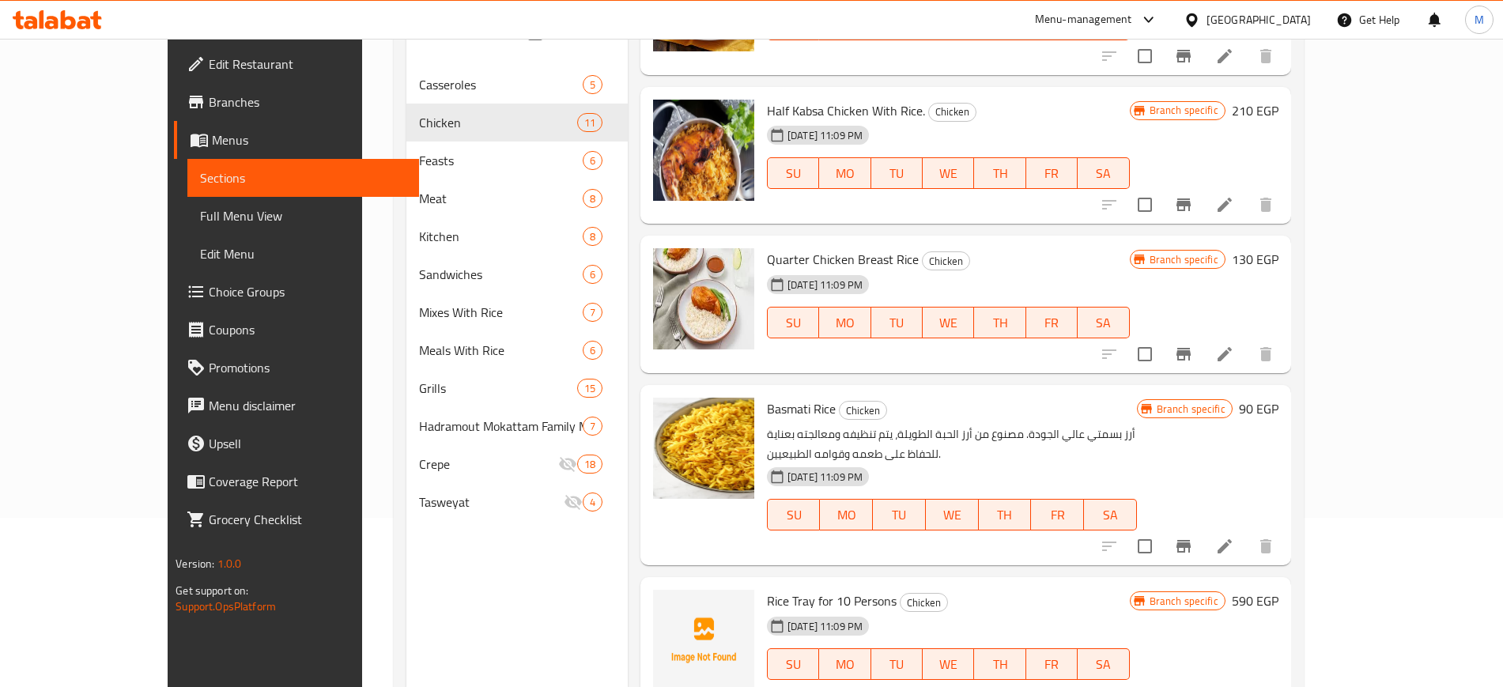
scroll to position [221, 0]
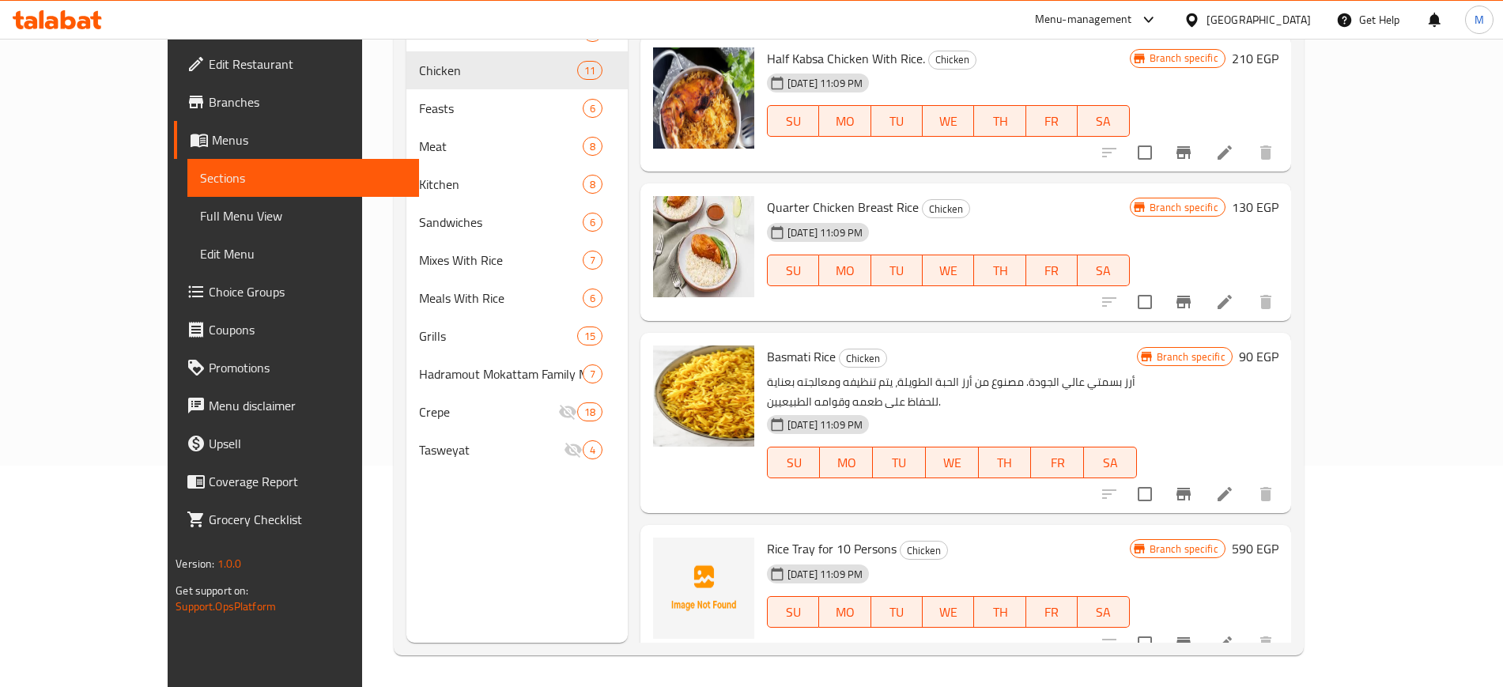
click at [767, 537] on span "Rice Tray for 10 Persons" at bounding box center [832, 549] width 130 height 24
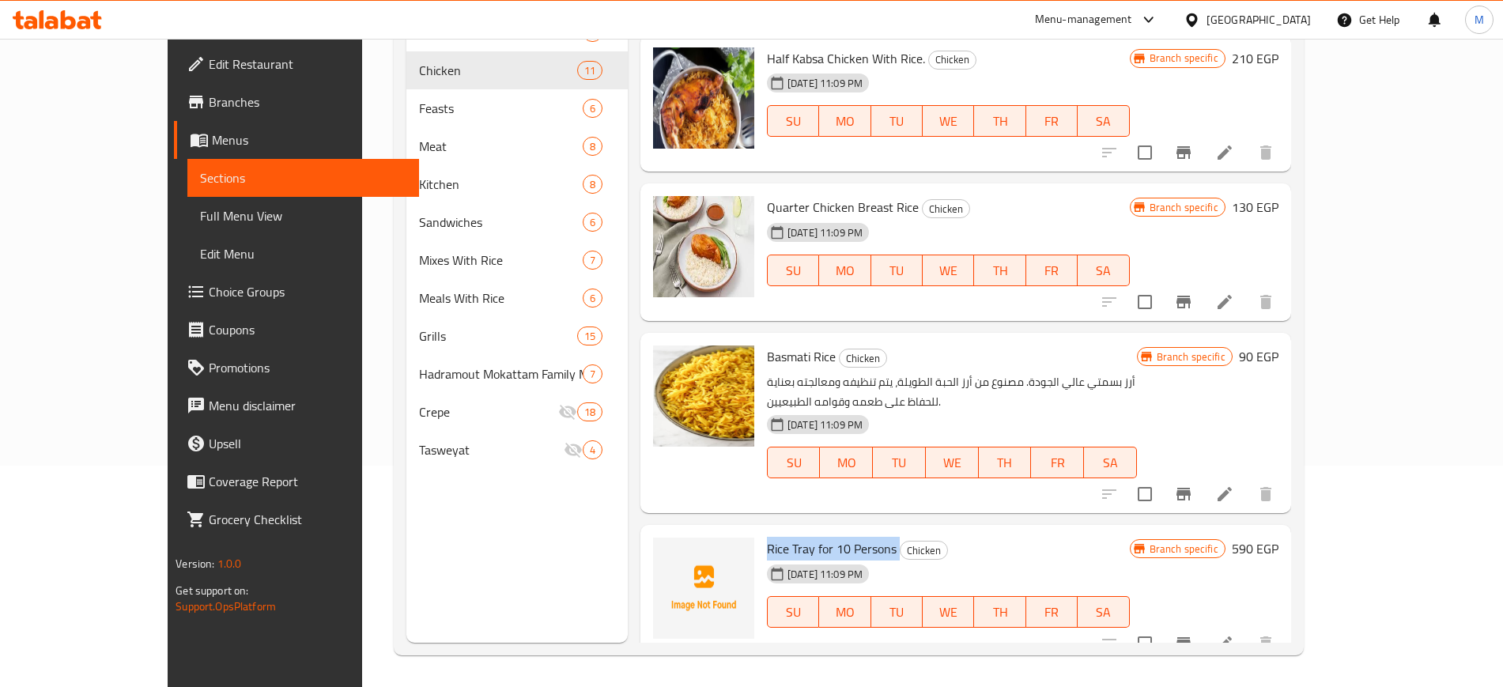
click at [767, 537] on span "Rice Tray for 10 Persons" at bounding box center [832, 549] width 130 height 24
click at [1193, 634] on icon "Branch-specific-item" at bounding box center [1183, 643] width 19 height 19
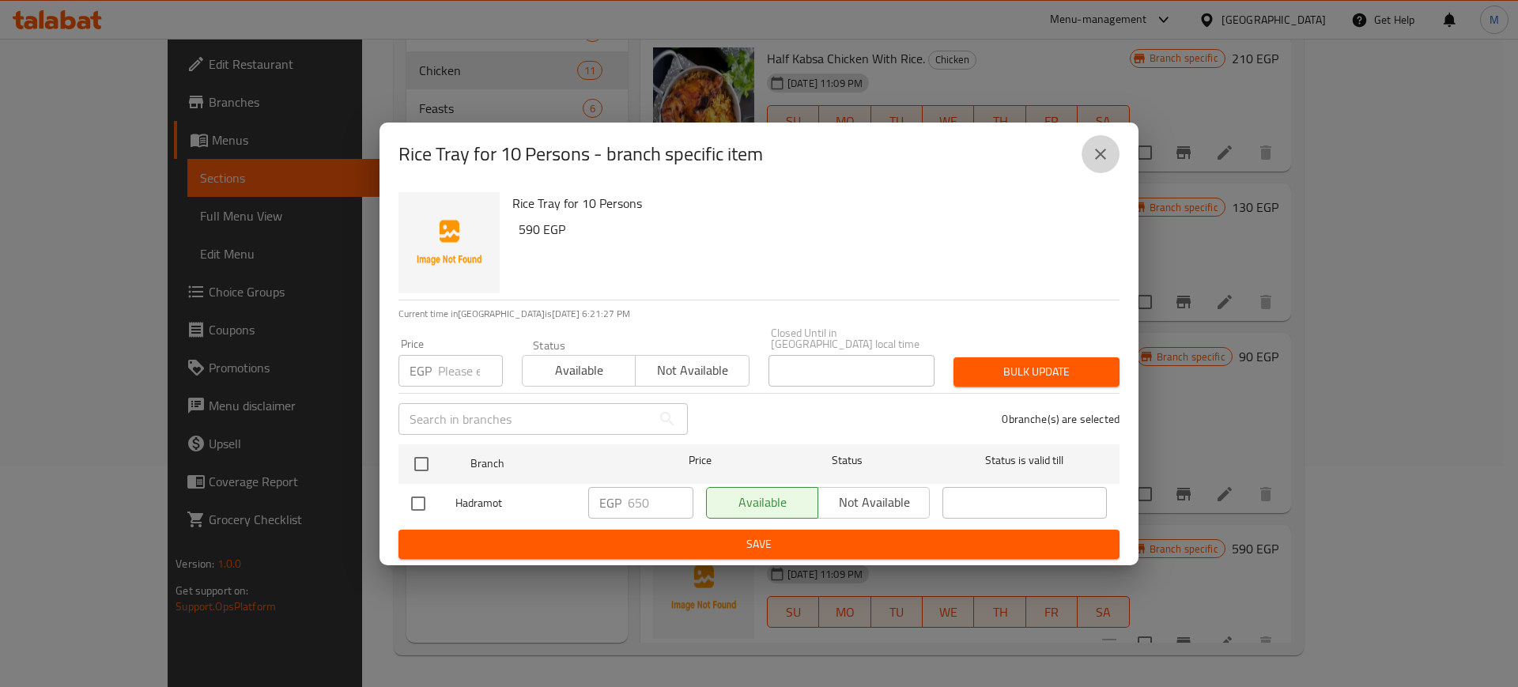
click at [1102, 155] on icon "close" at bounding box center [1100, 154] width 19 height 19
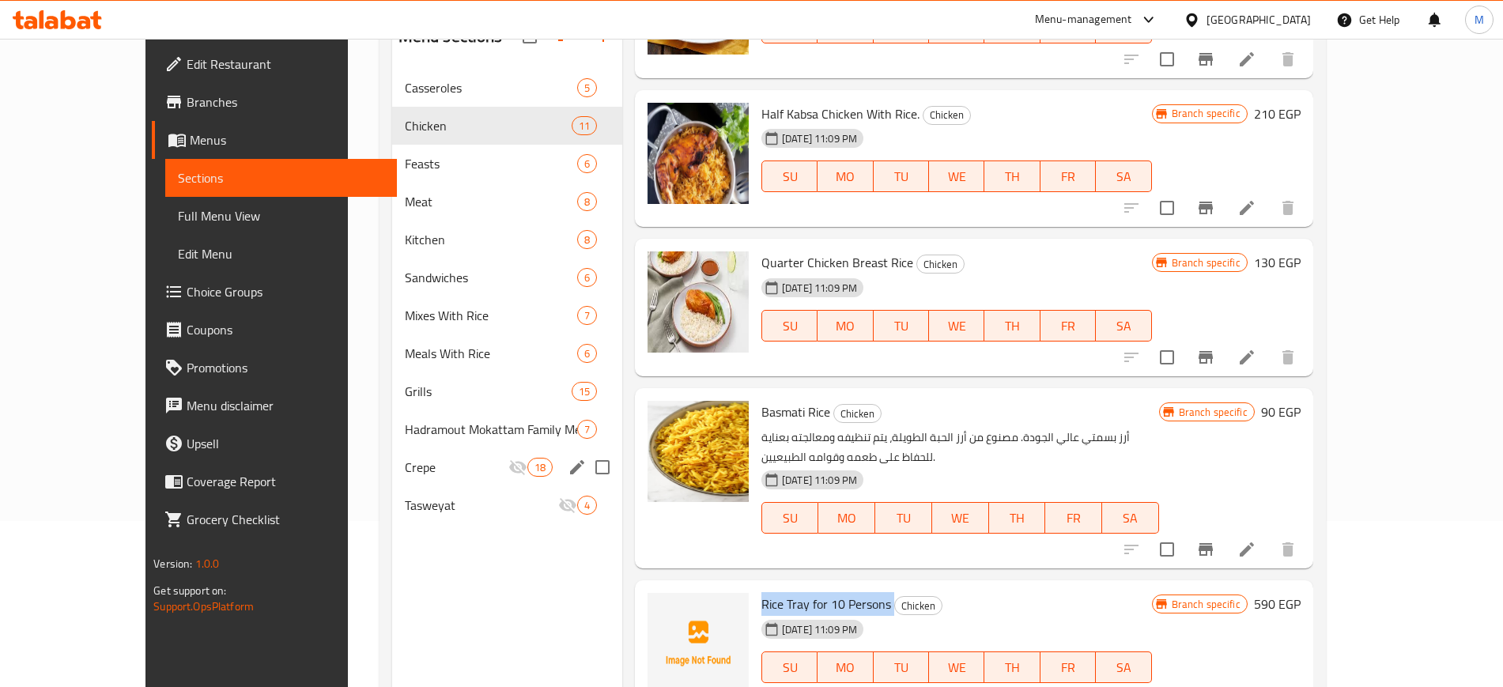
scroll to position [123, 0]
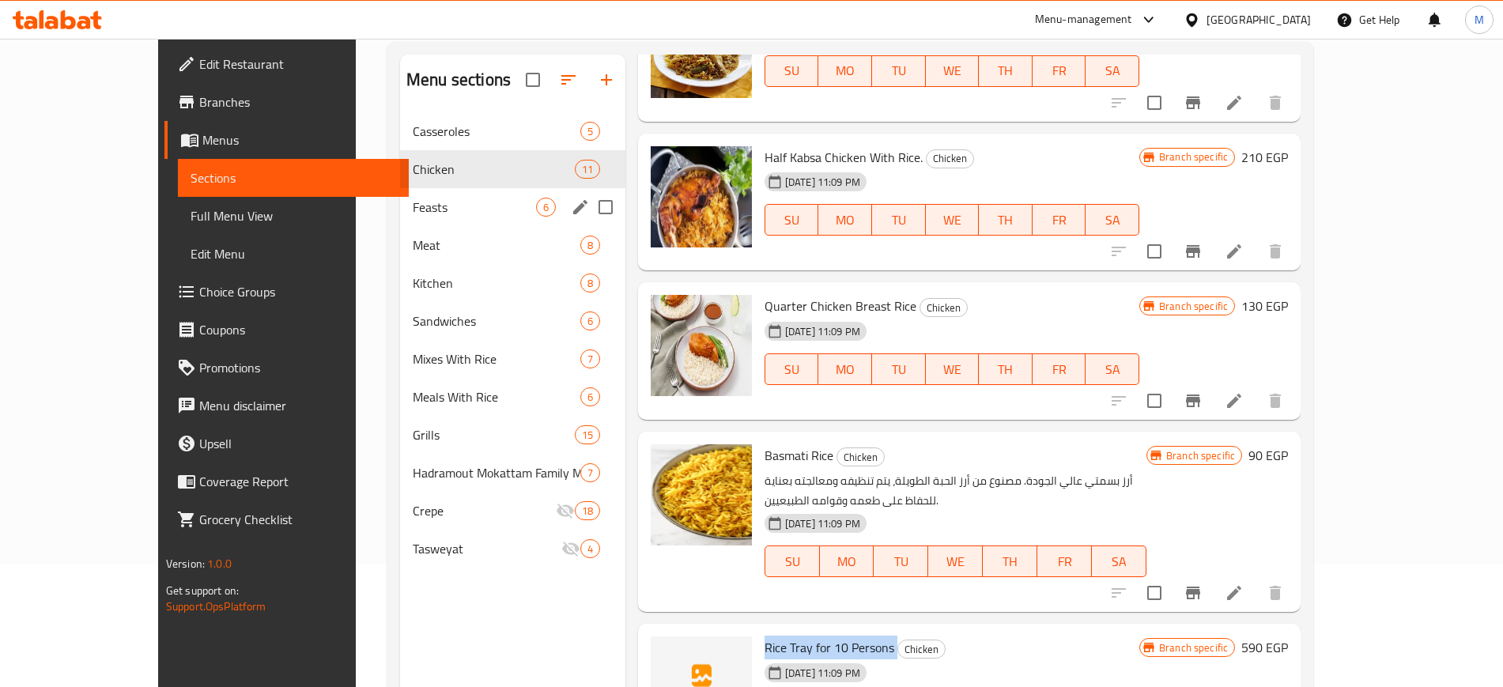
click at [466, 193] on div "Feasts 6" at bounding box center [512, 207] width 225 height 38
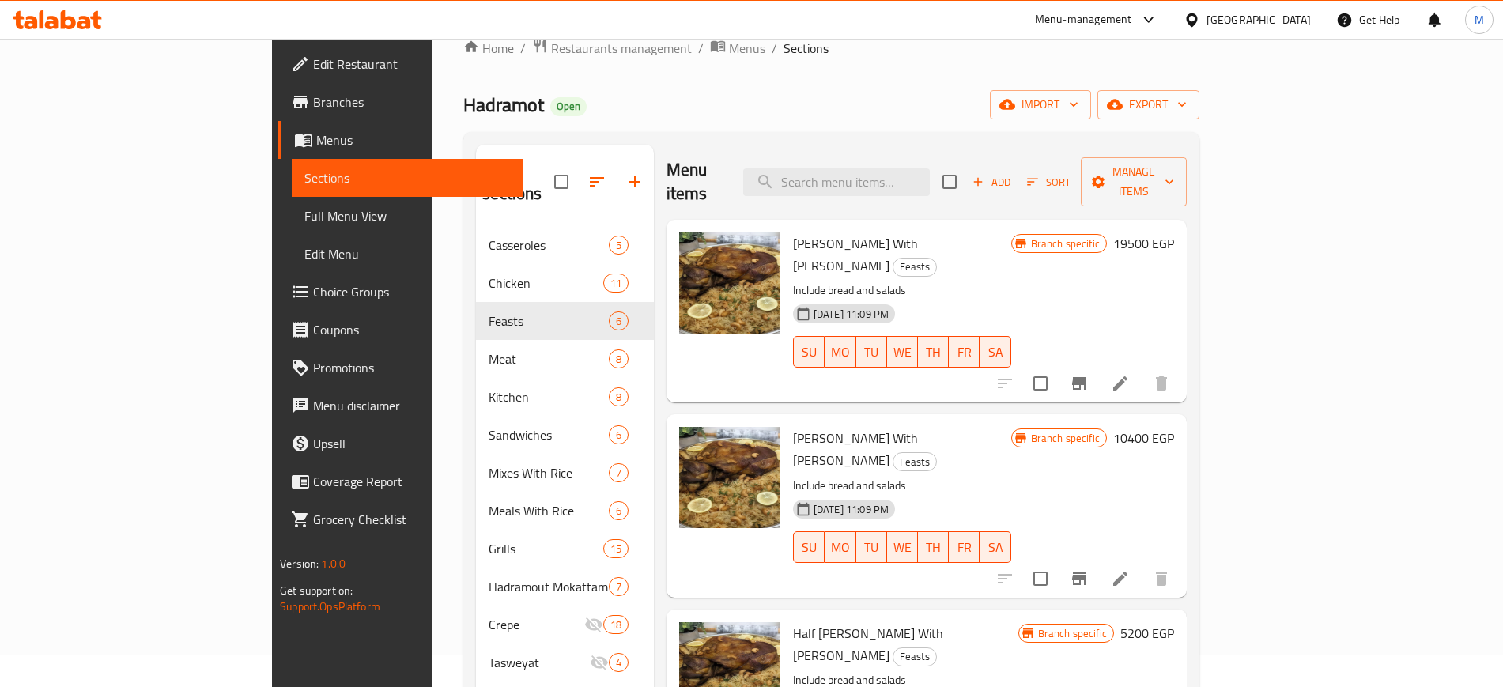
scroll to position [24, 0]
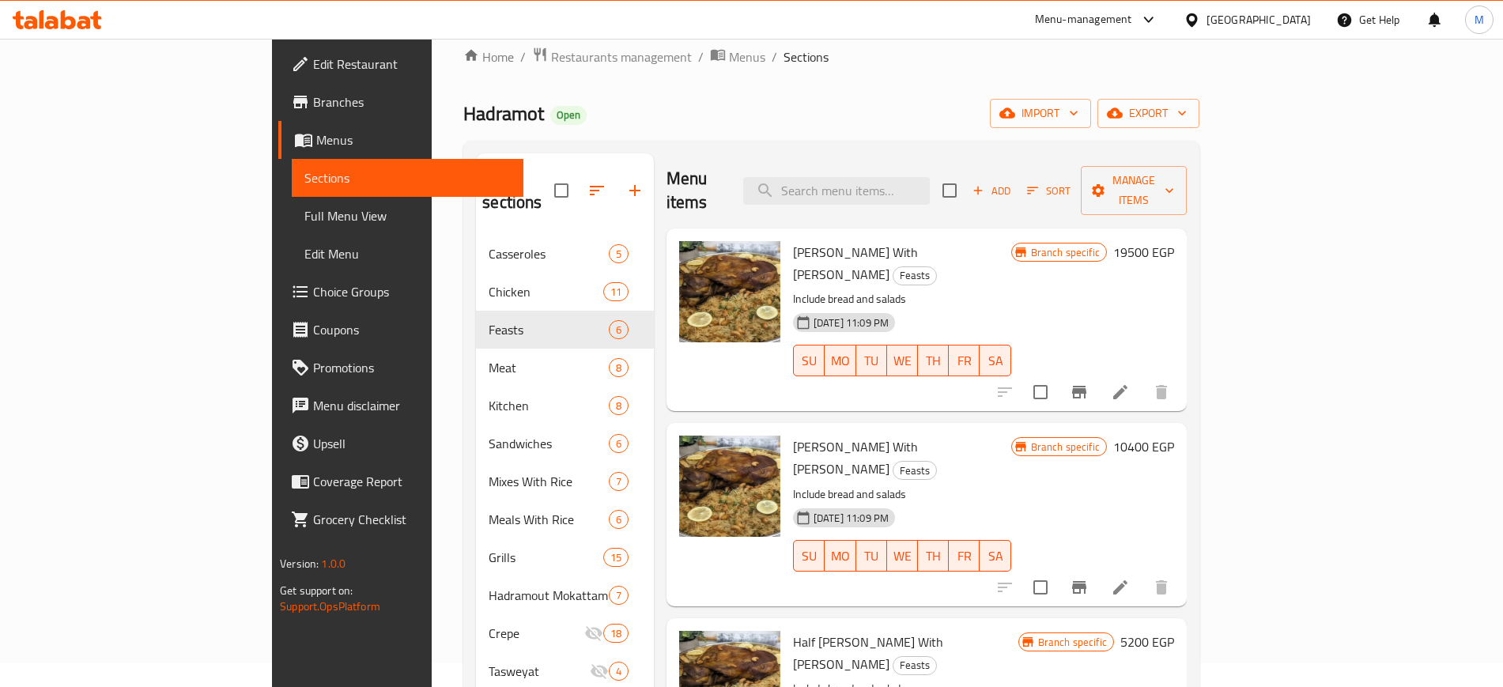
click at [793, 240] on span "[PERSON_NAME] With [PERSON_NAME]" at bounding box center [855, 263] width 125 height 46
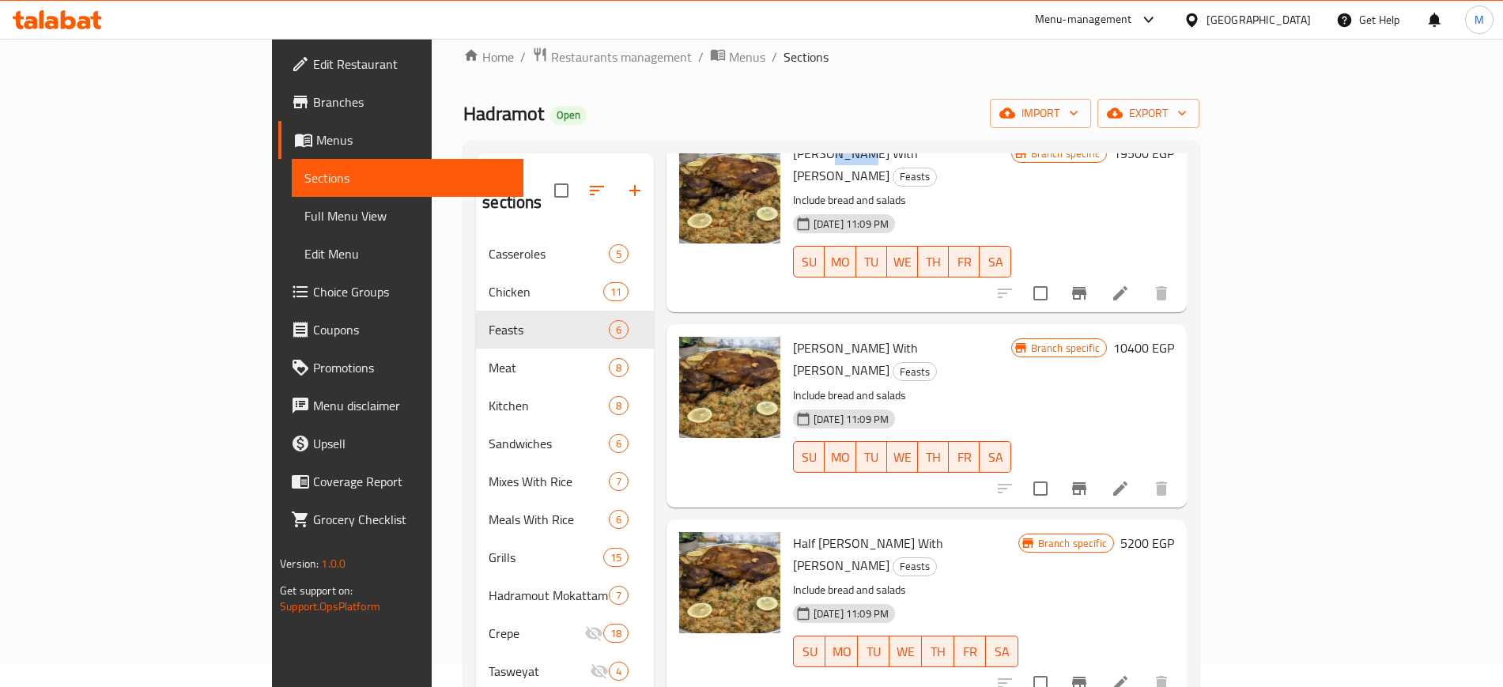
scroll to position [0, 0]
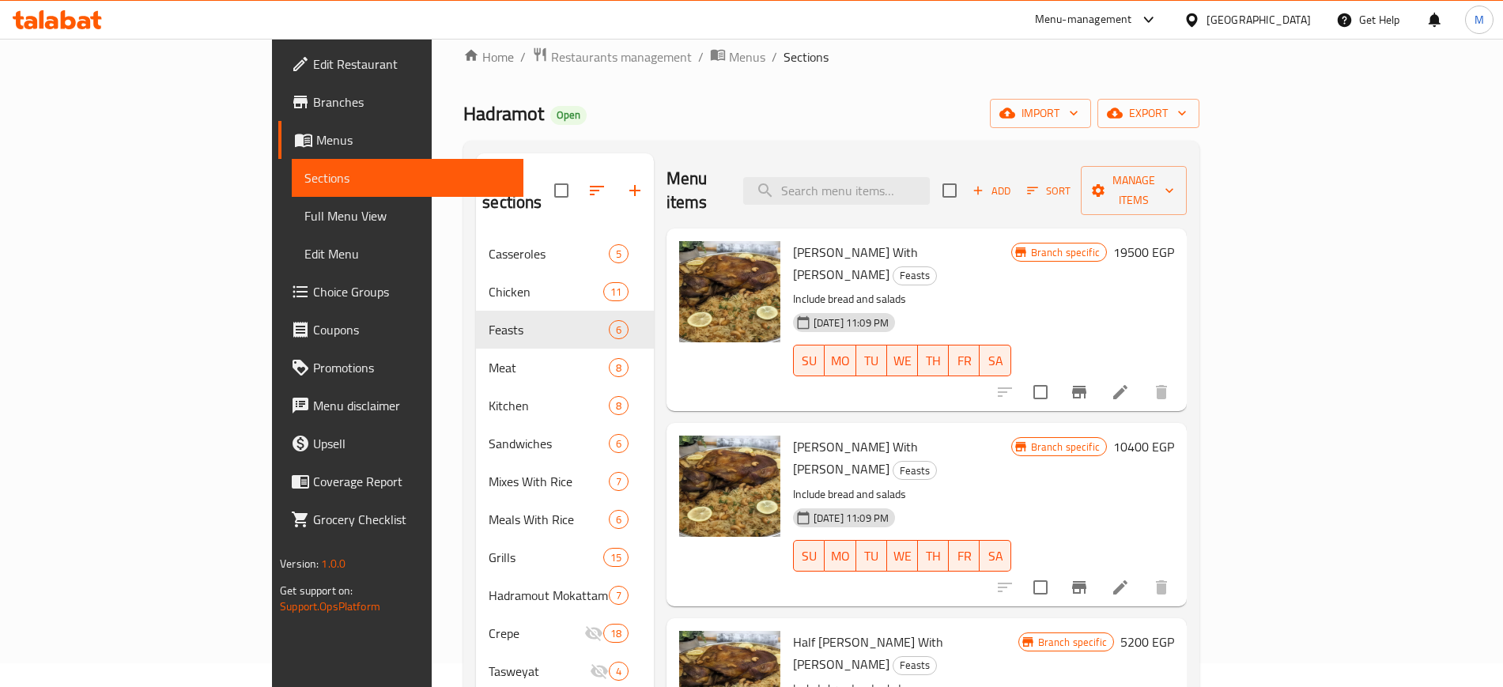
click at [1174, 241] on h6 "19500 EGP" at bounding box center [1143, 252] width 61 height 22
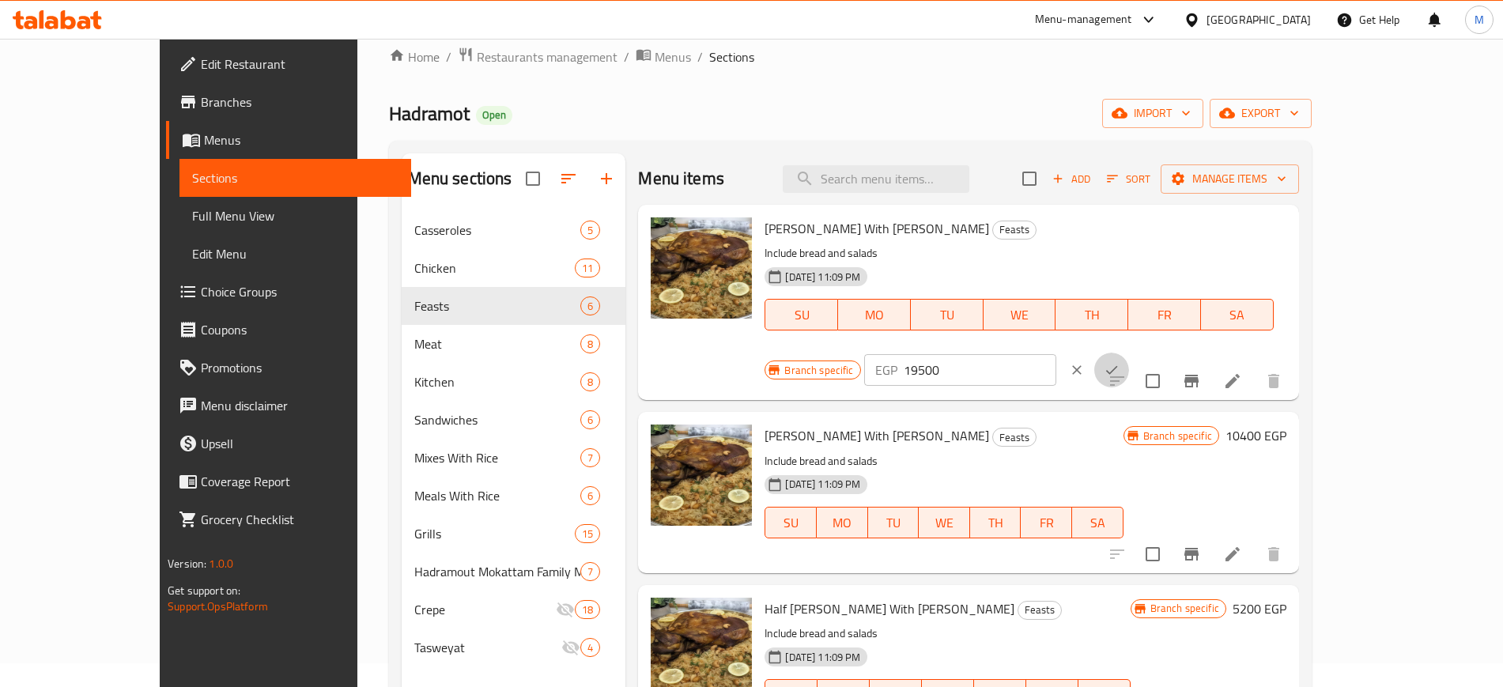
click at [1120, 362] on icon "ok" at bounding box center [1112, 370] width 16 height 16
click at [1153, 353] on div "EGP 19500 ​" at bounding box center [1008, 370] width 289 height 35
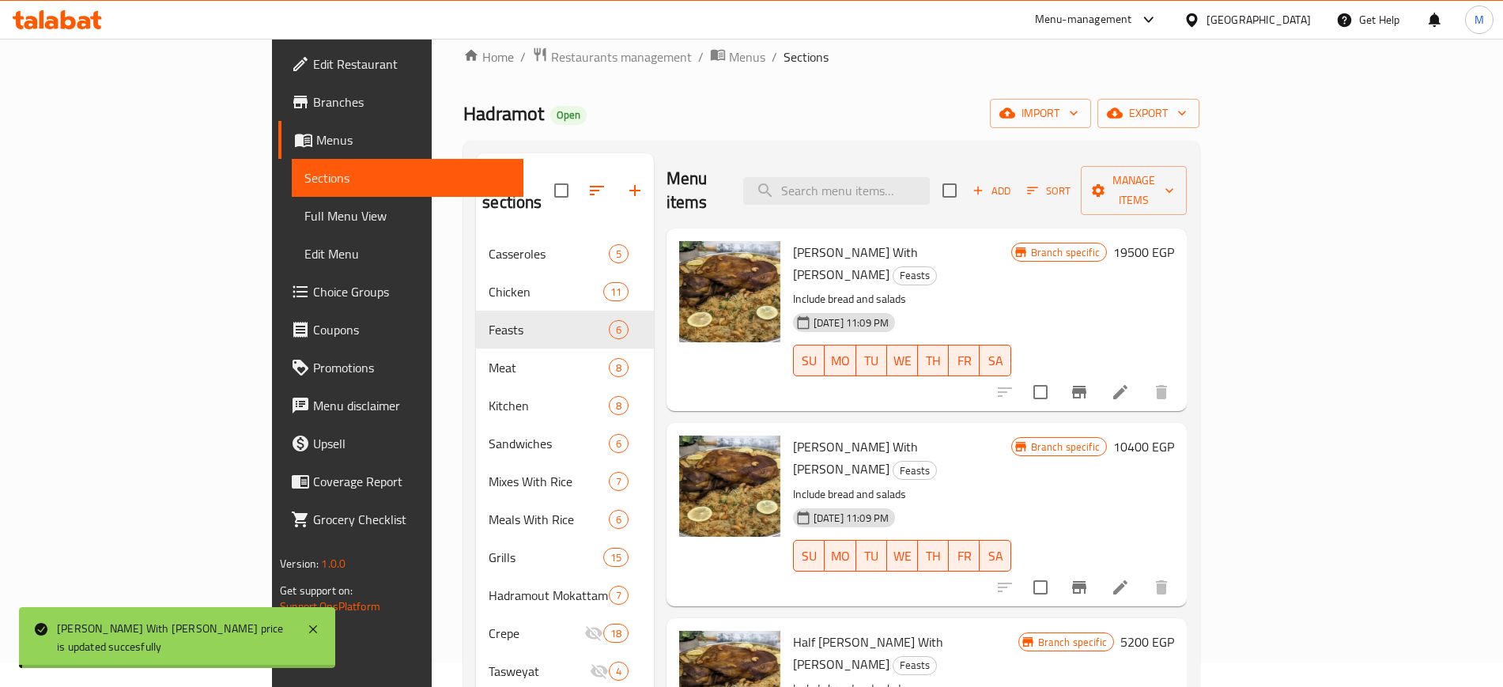
click at [1011, 436] on h6 "[PERSON_NAME] With [PERSON_NAME] Feasts" at bounding box center [902, 458] width 218 height 44
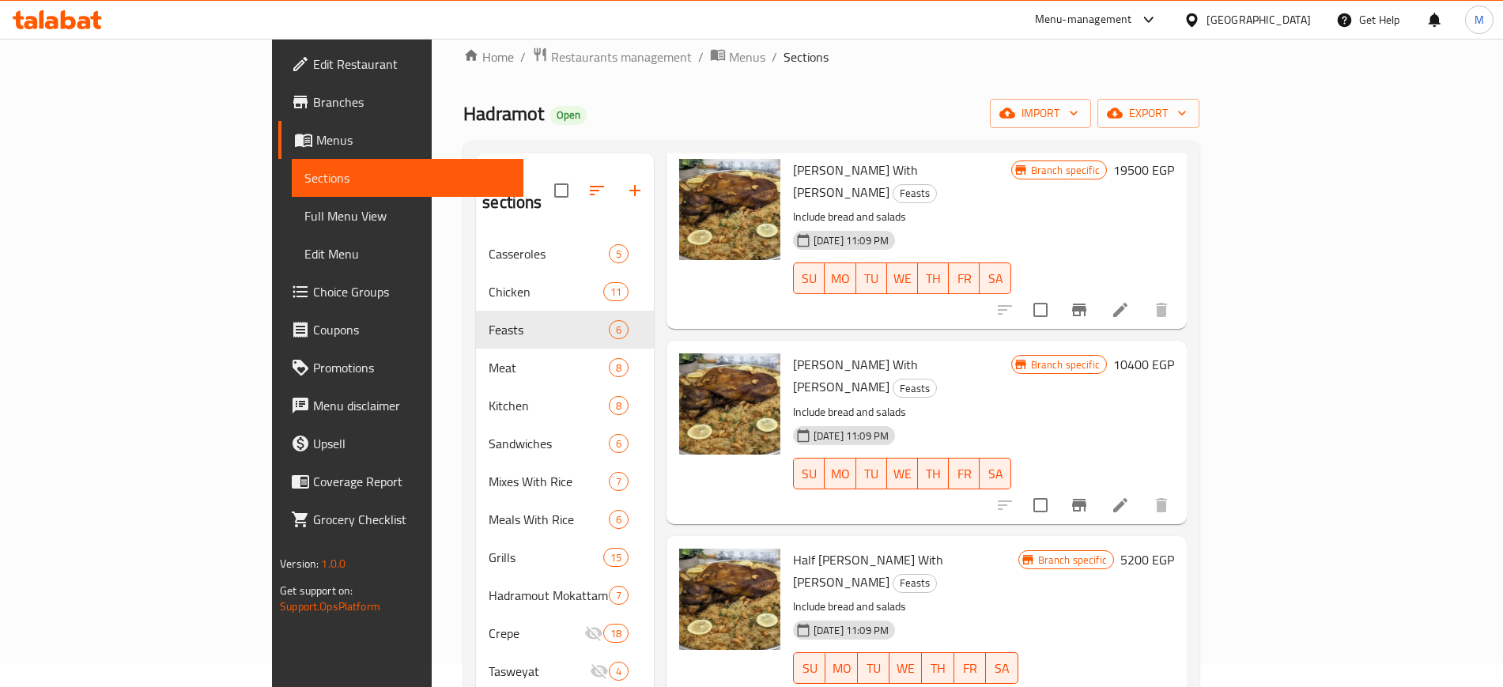
scroll to position [99, 0]
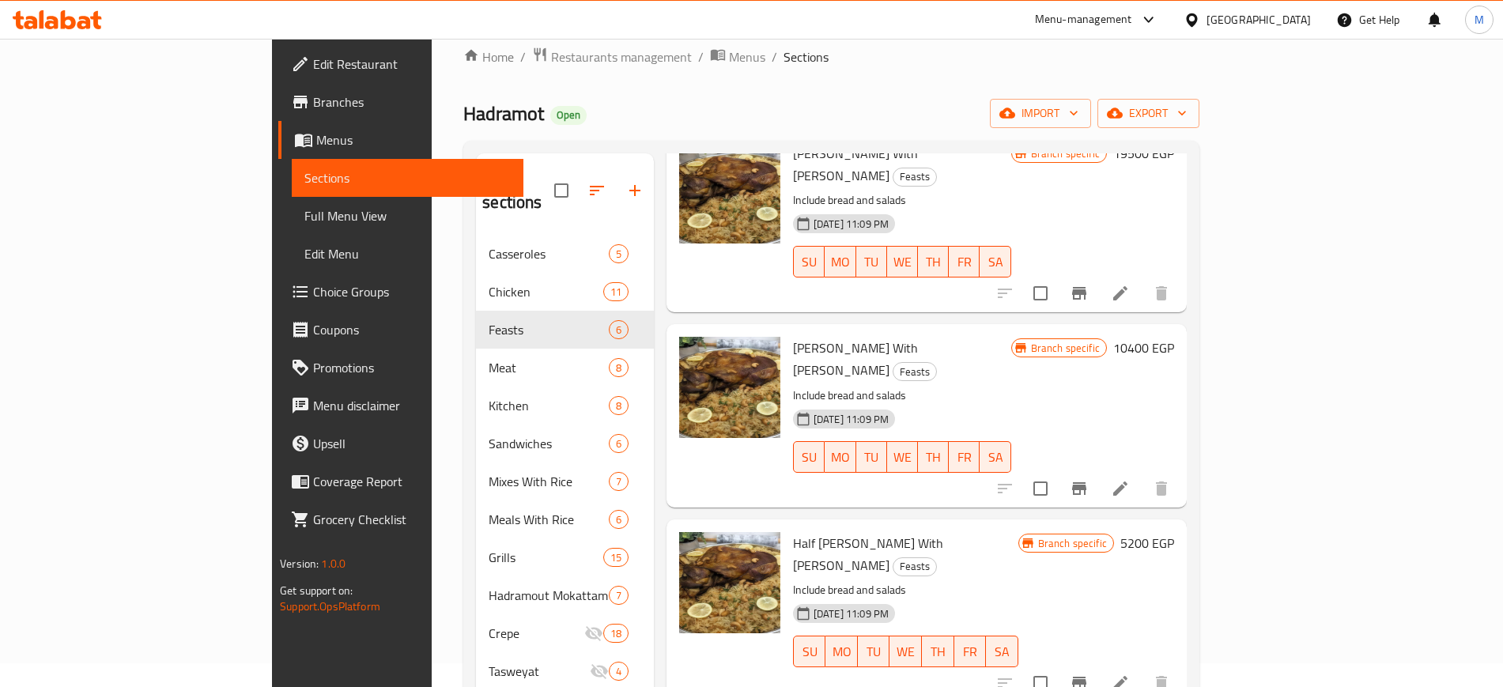
click at [793, 531] on span "Half [PERSON_NAME] With [PERSON_NAME]" at bounding box center [868, 554] width 150 height 46
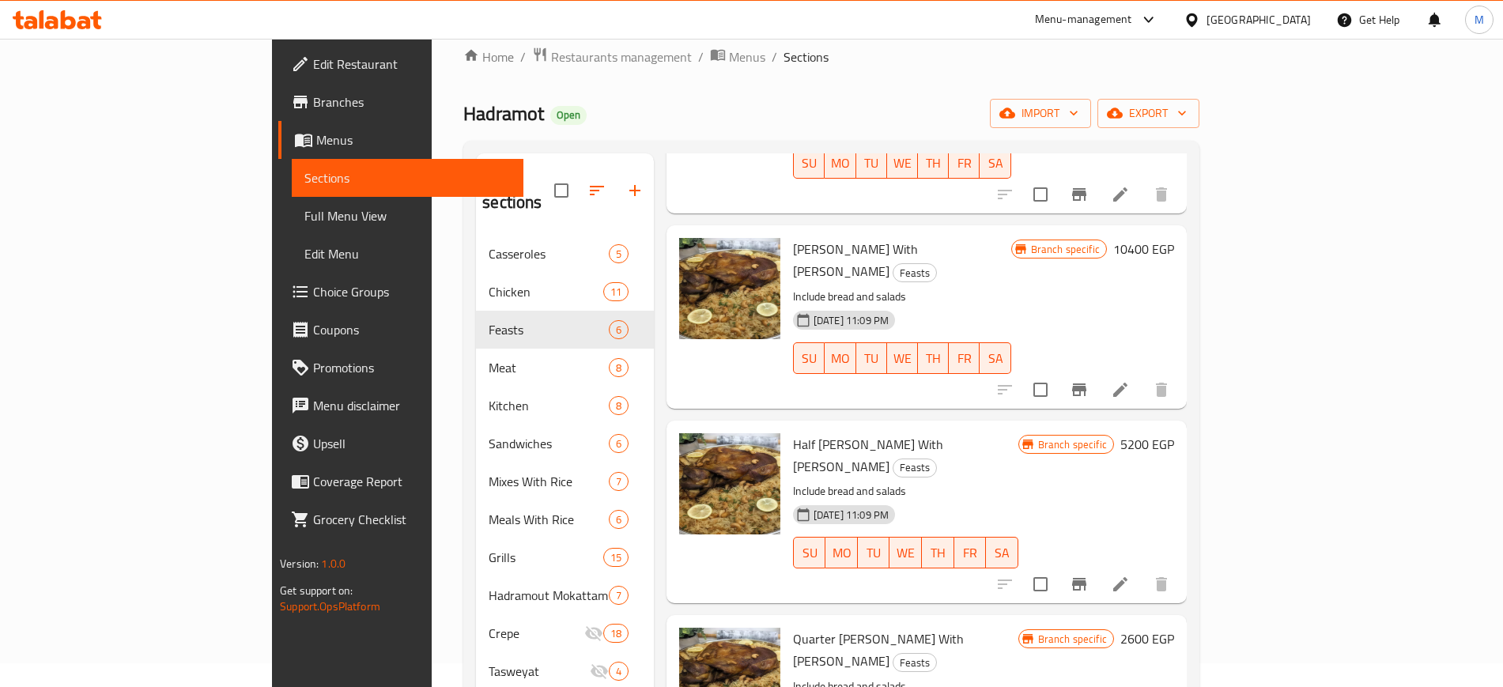
click at [793, 627] on span "Quarter [PERSON_NAME] With [PERSON_NAME]" at bounding box center [878, 650] width 171 height 46
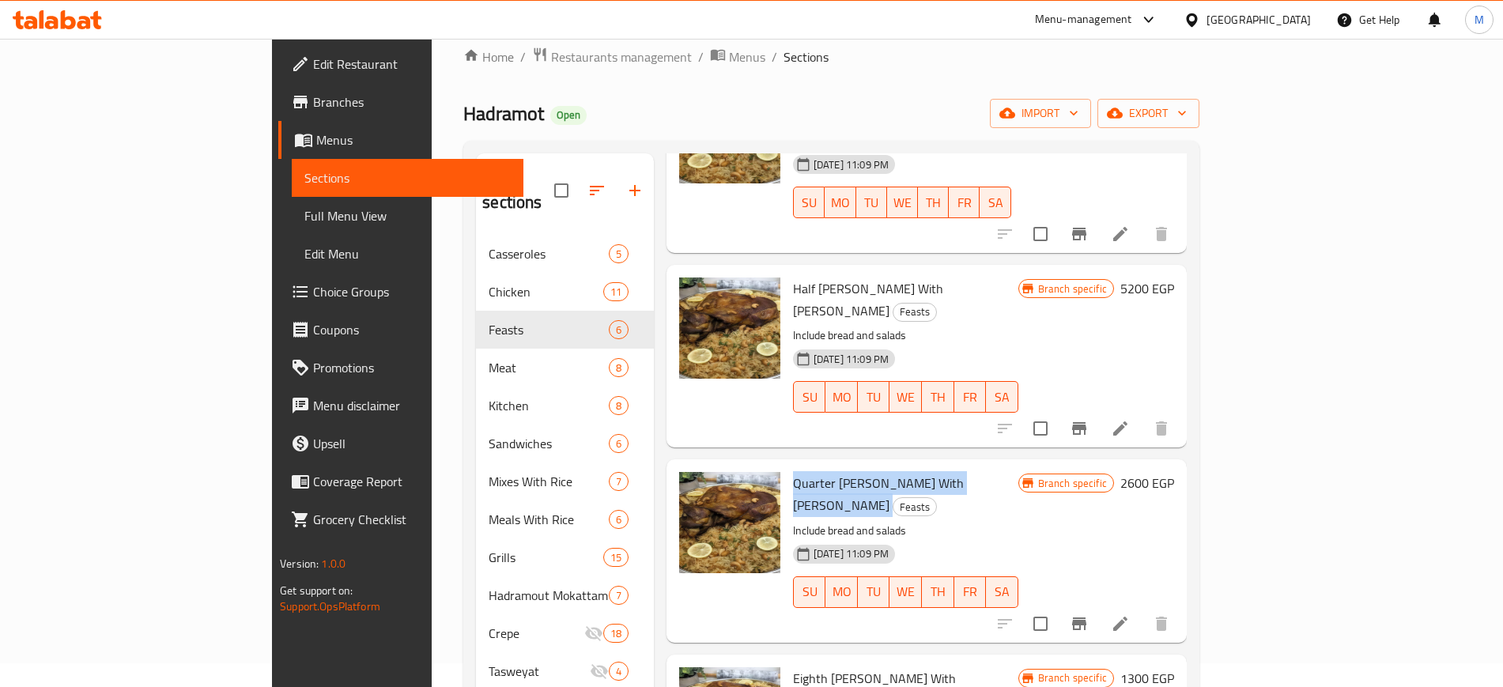
scroll to position [389, 0]
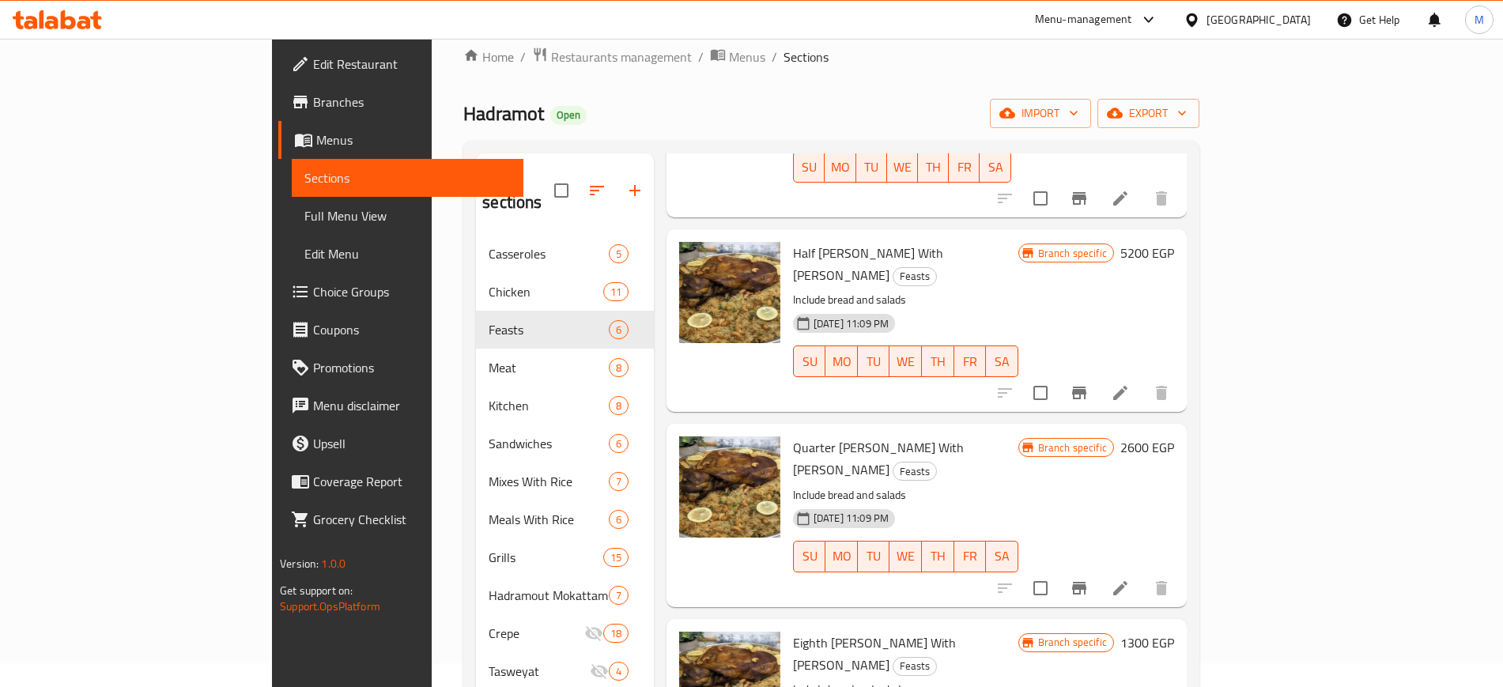
click at [793, 631] on span "Eighth [PERSON_NAME] With [PERSON_NAME]" at bounding box center [874, 654] width 163 height 46
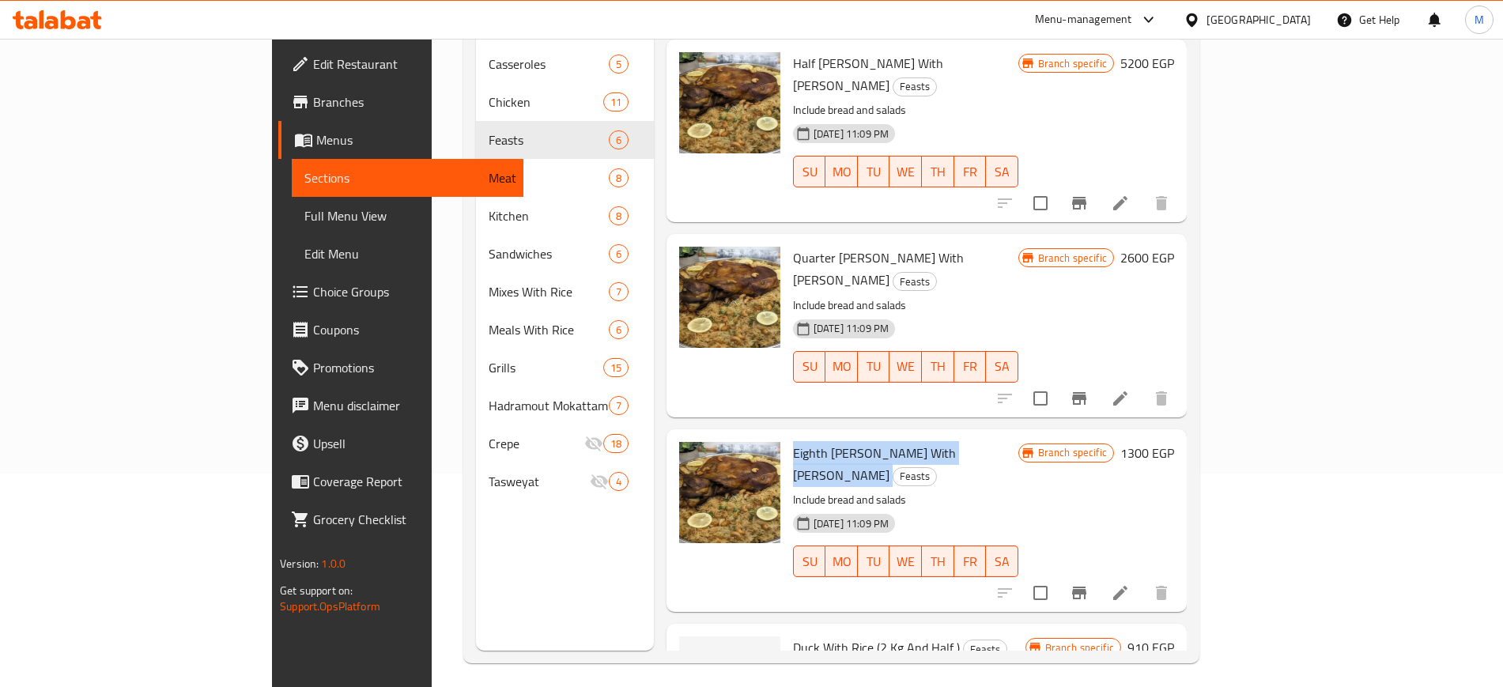
scroll to position [221, 0]
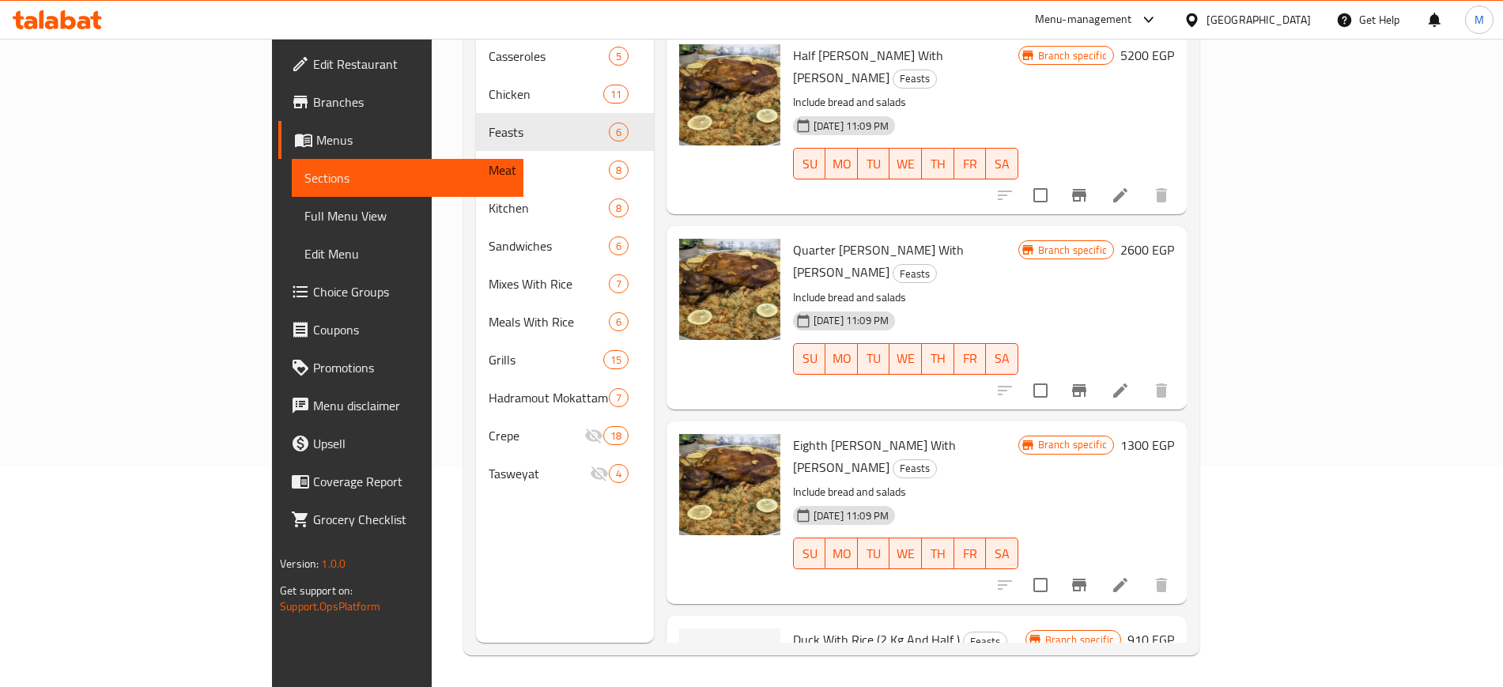
click at [793, 628] on span "Duck With Rice (2 Kg And Half )" at bounding box center [876, 640] width 167 height 24
click at [716, 622] on div at bounding box center [730, 696] width 114 height 148
click at [793, 628] on span "Duck With Rice (2 Kg And Half )" at bounding box center [876, 640] width 167 height 24
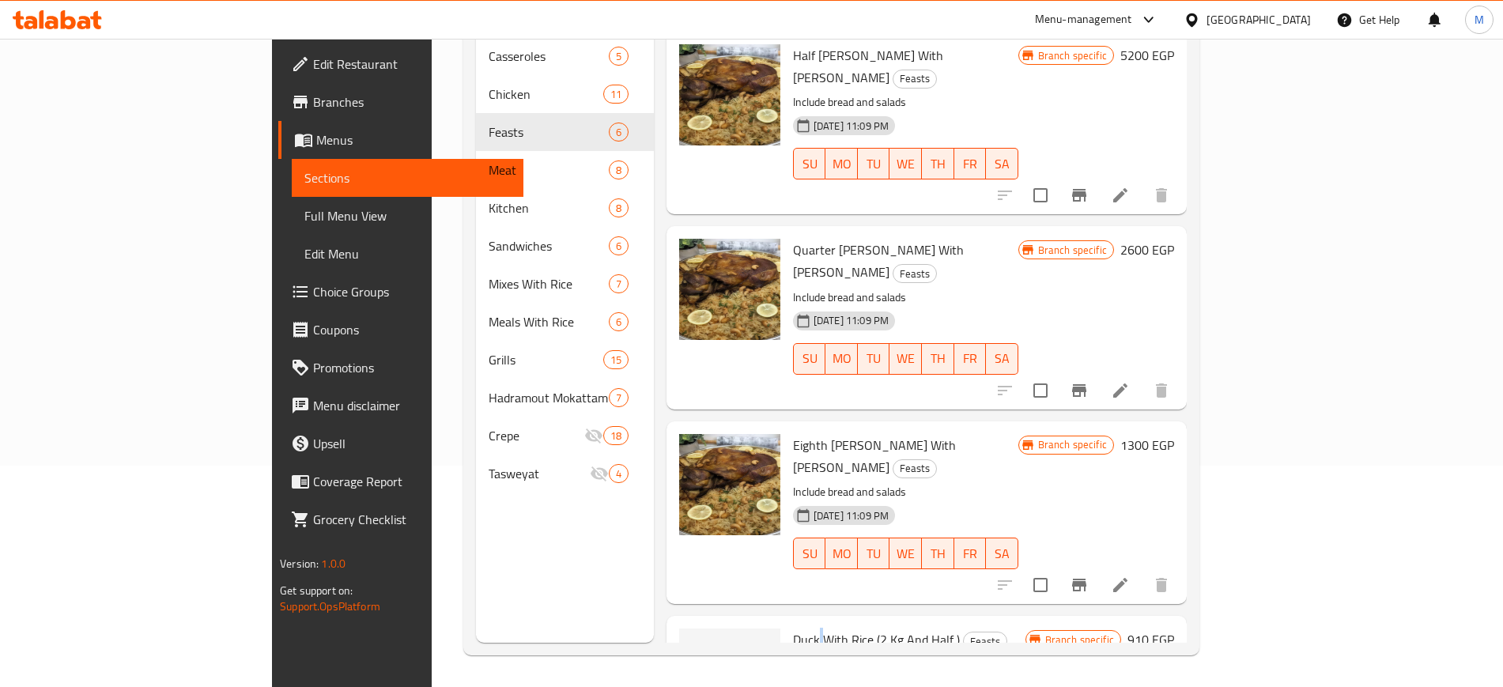
click at [793, 628] on span "Duck With Rice (2 Kg And Half )" at bounding box center [876, 640] width 167 height 24
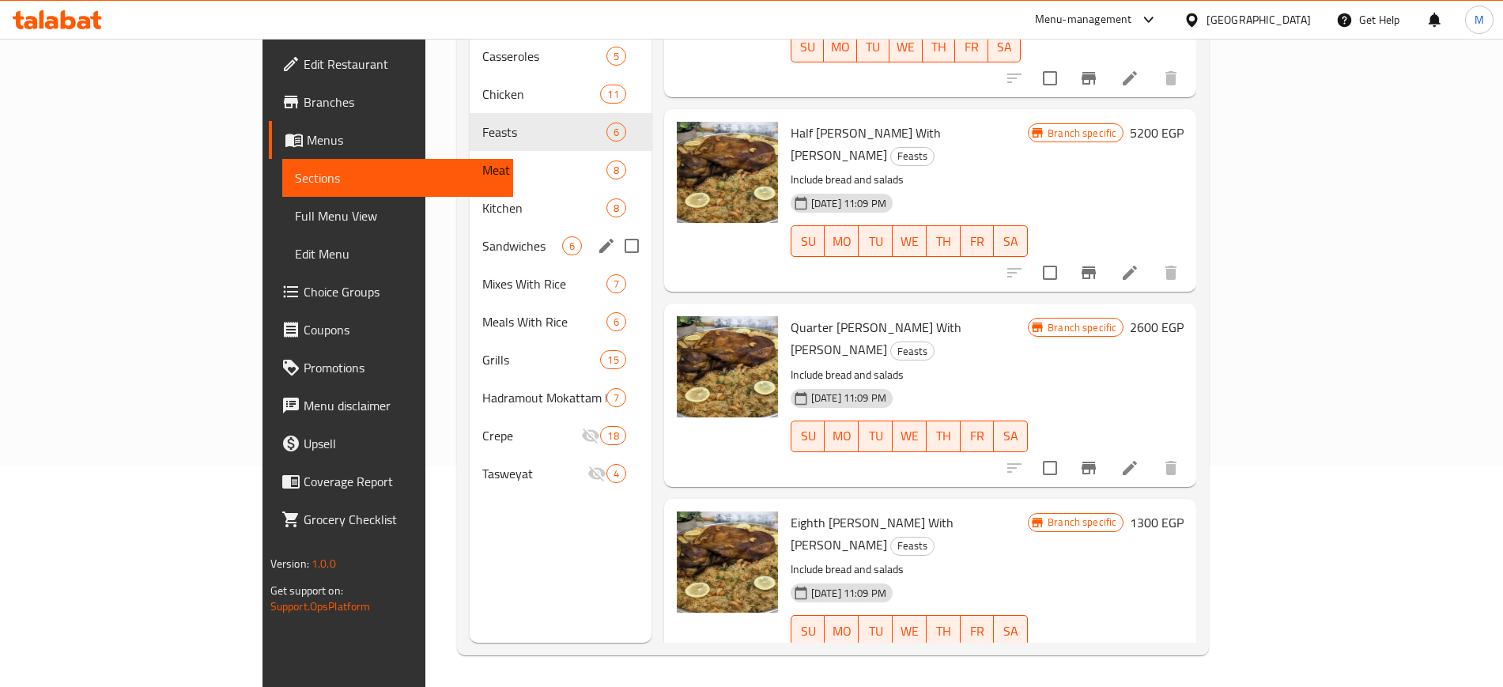
scroll to position [290, 0]
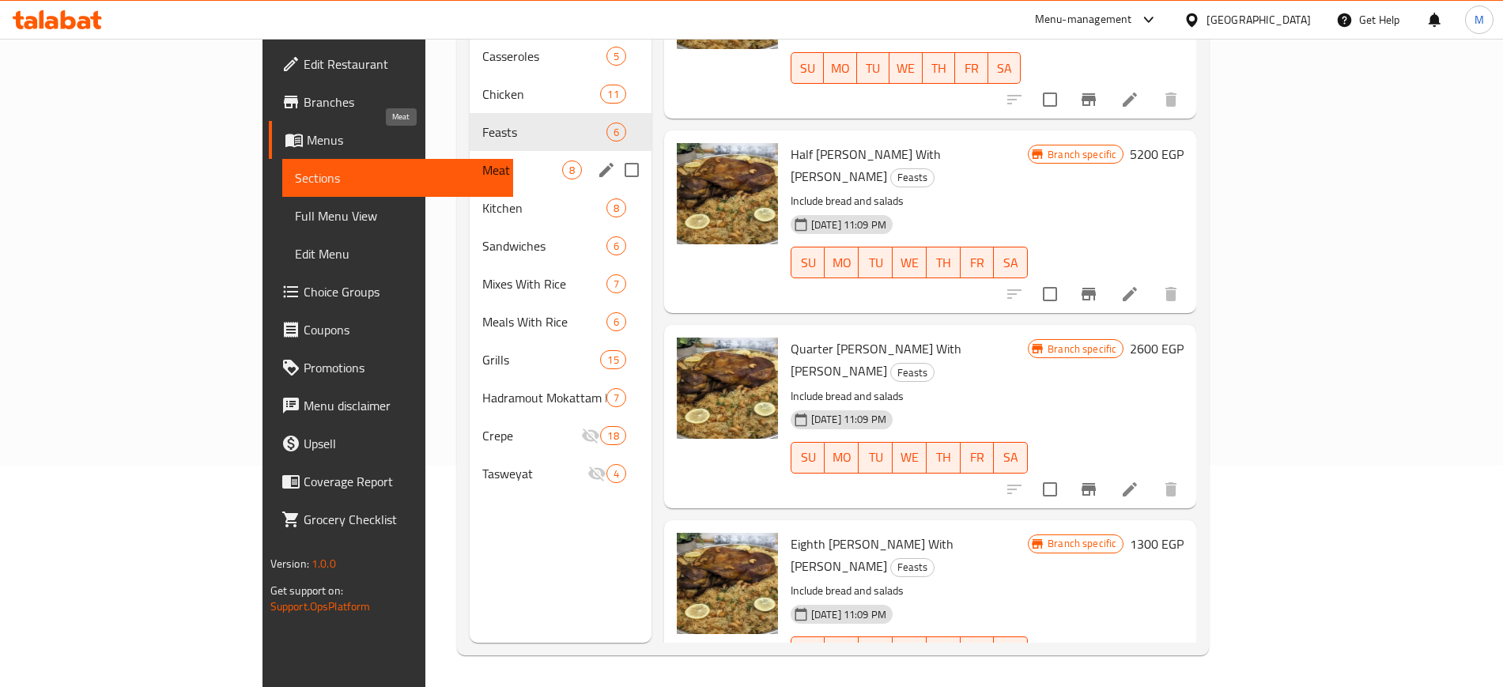
click at [482, 161] on span "Meat" at bounding box center [522, 170] width 80 height 19
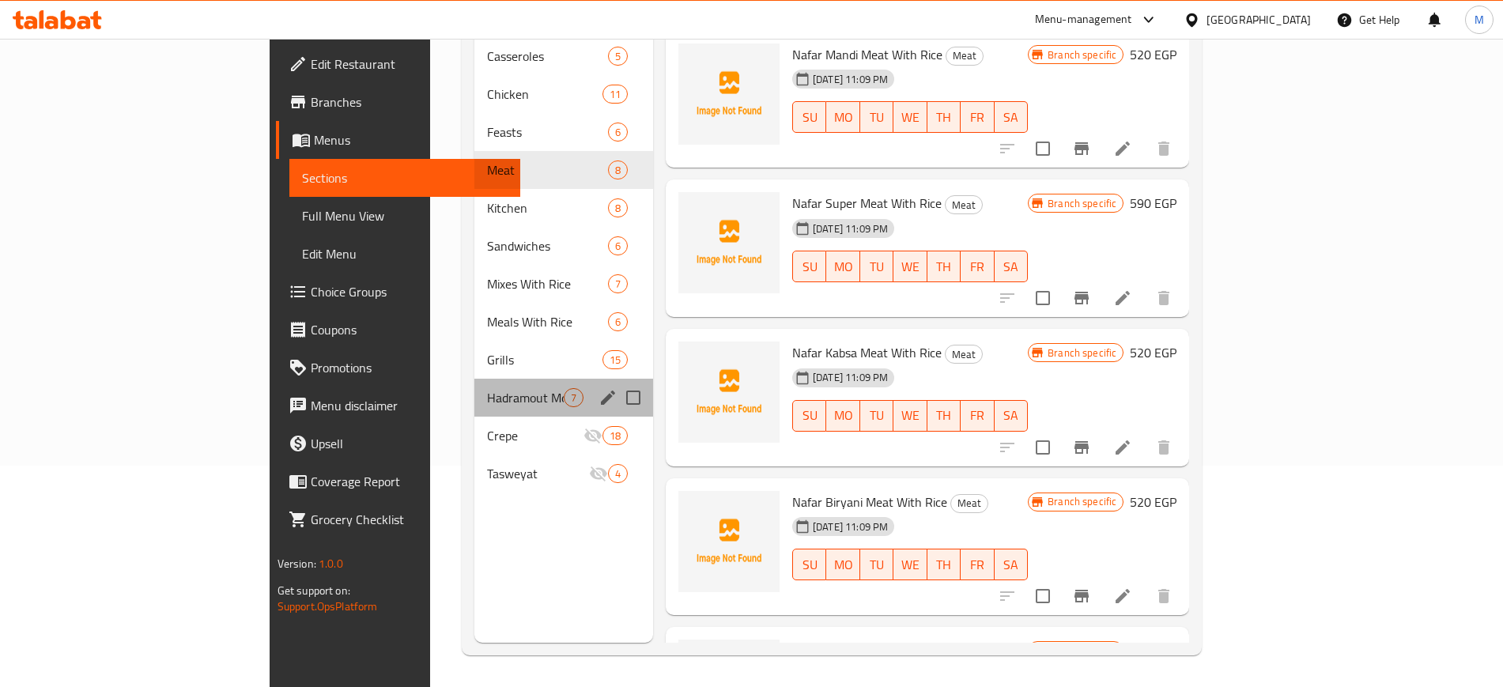
click at [474, 386] on div "Hadramout Mokattam Family Meals 7" at bounding box center [563, 398] width 179 height 38
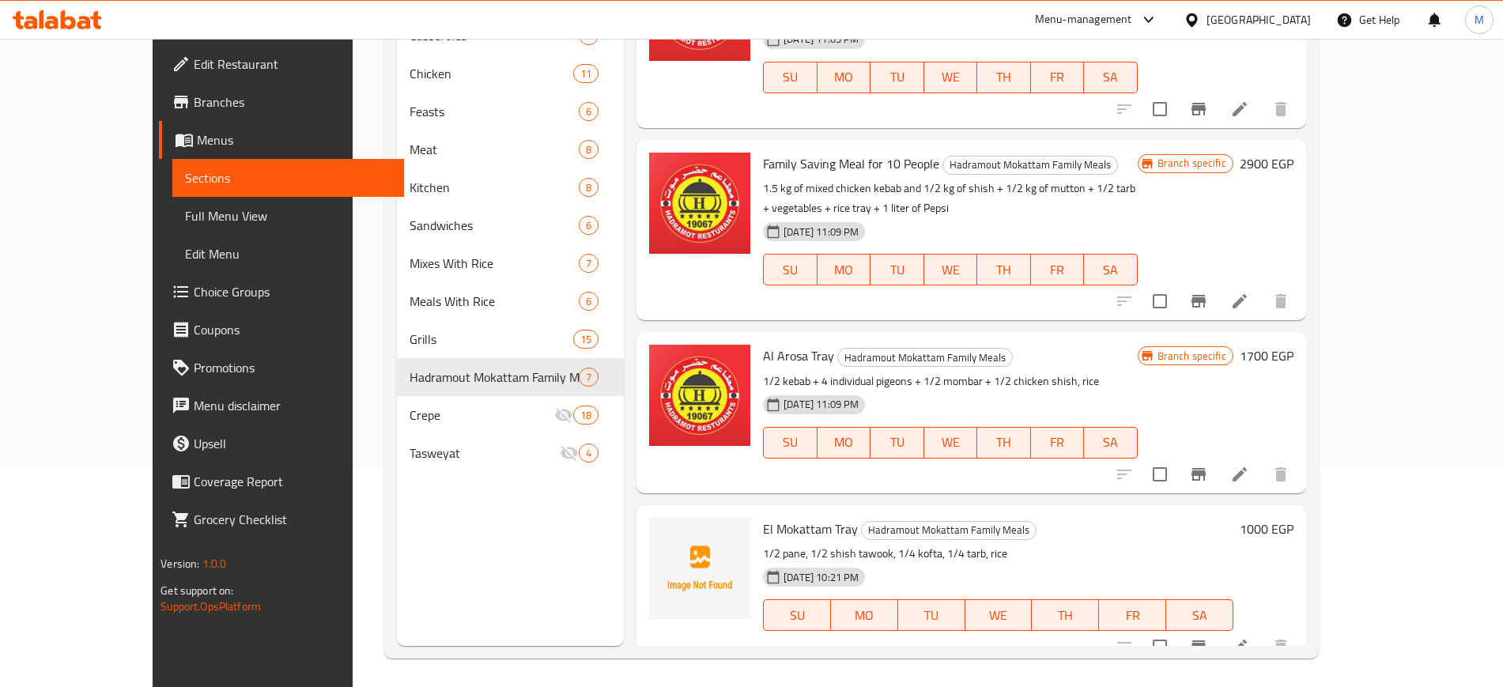
scroll to position [221, 0]
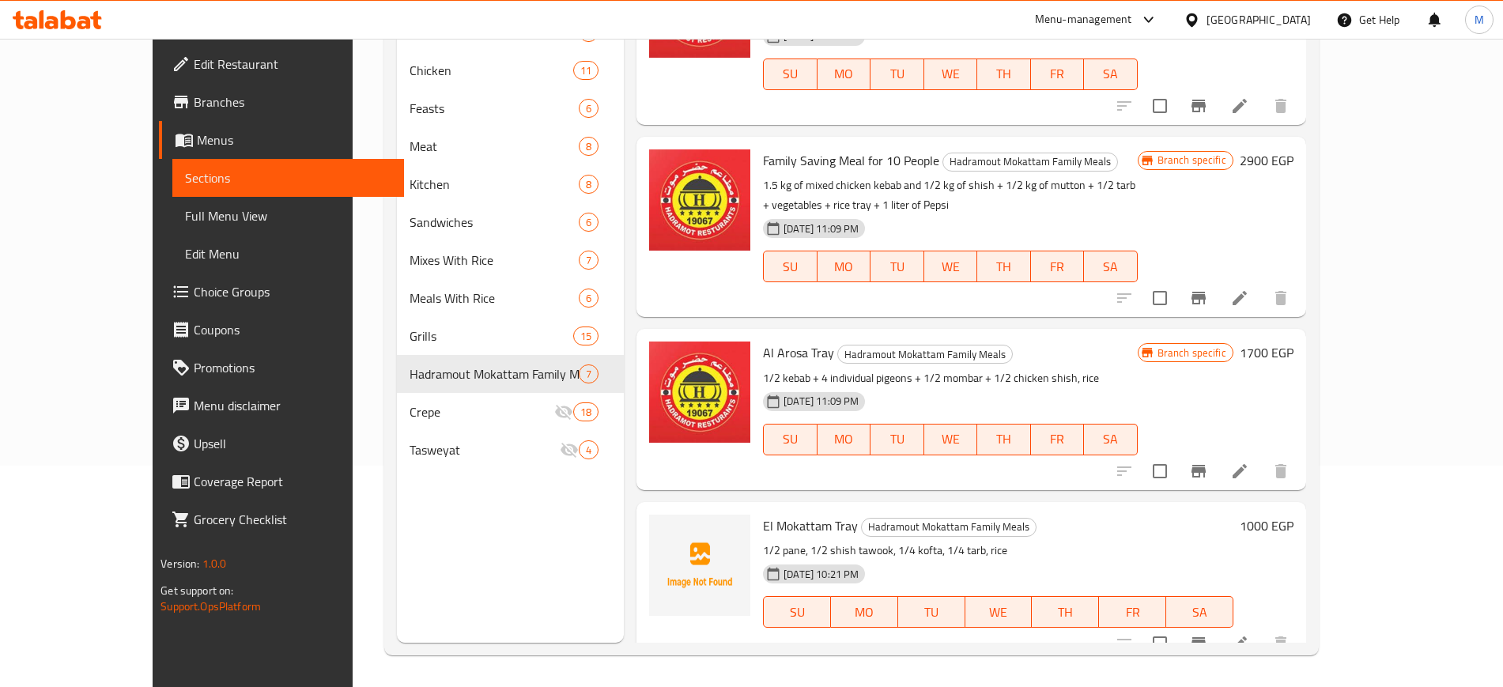
click at [769, 341] on span "Al Arosa Tray" at bounding box center [798, 353] width 71 height 24
click at [776, 514] on span "El Mokattam Tray" at bounding box center [810, 526] width 95 height 24
click at [775, 514] on span "El Mokattam Tray" at bounding box center [810, 526] width 95 height 24
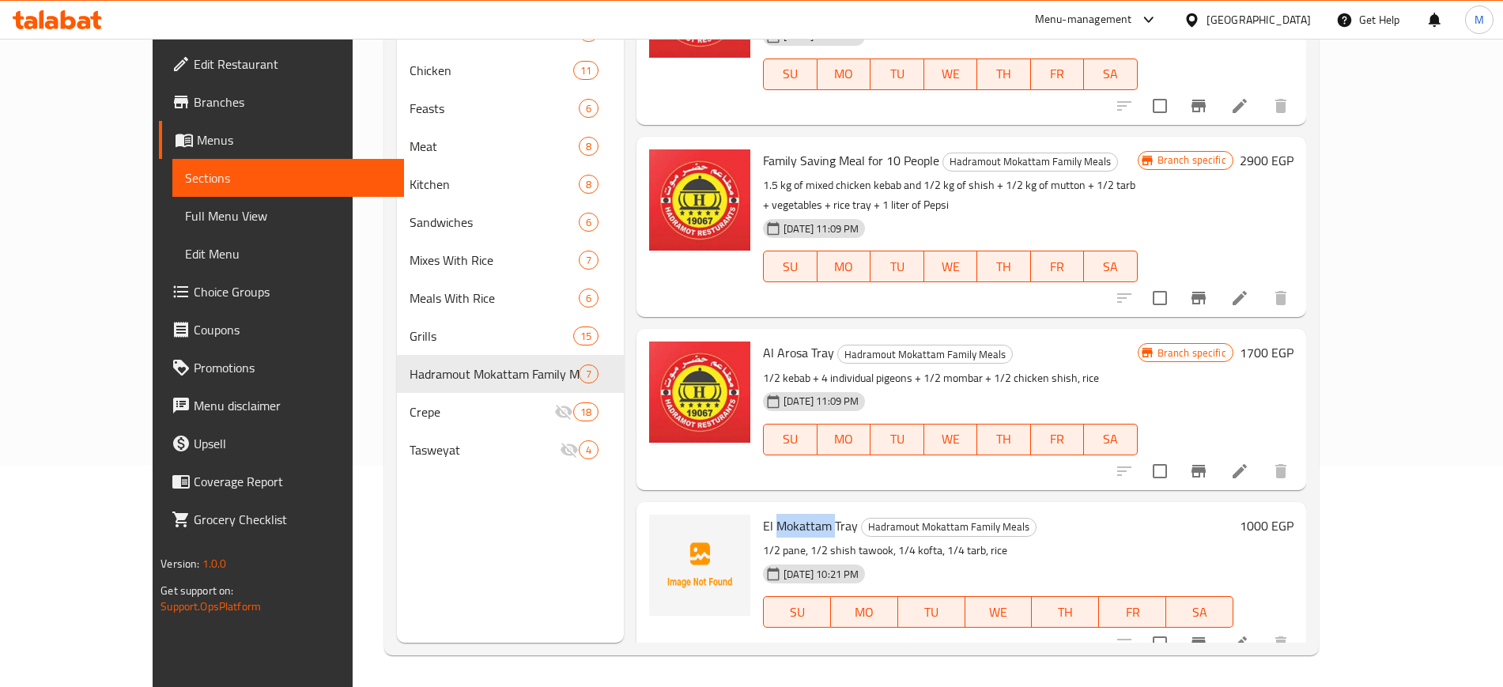
click at [775, 514] on span "El Mokattam Tray" at bounding box center [810, 526] width 95 height 24
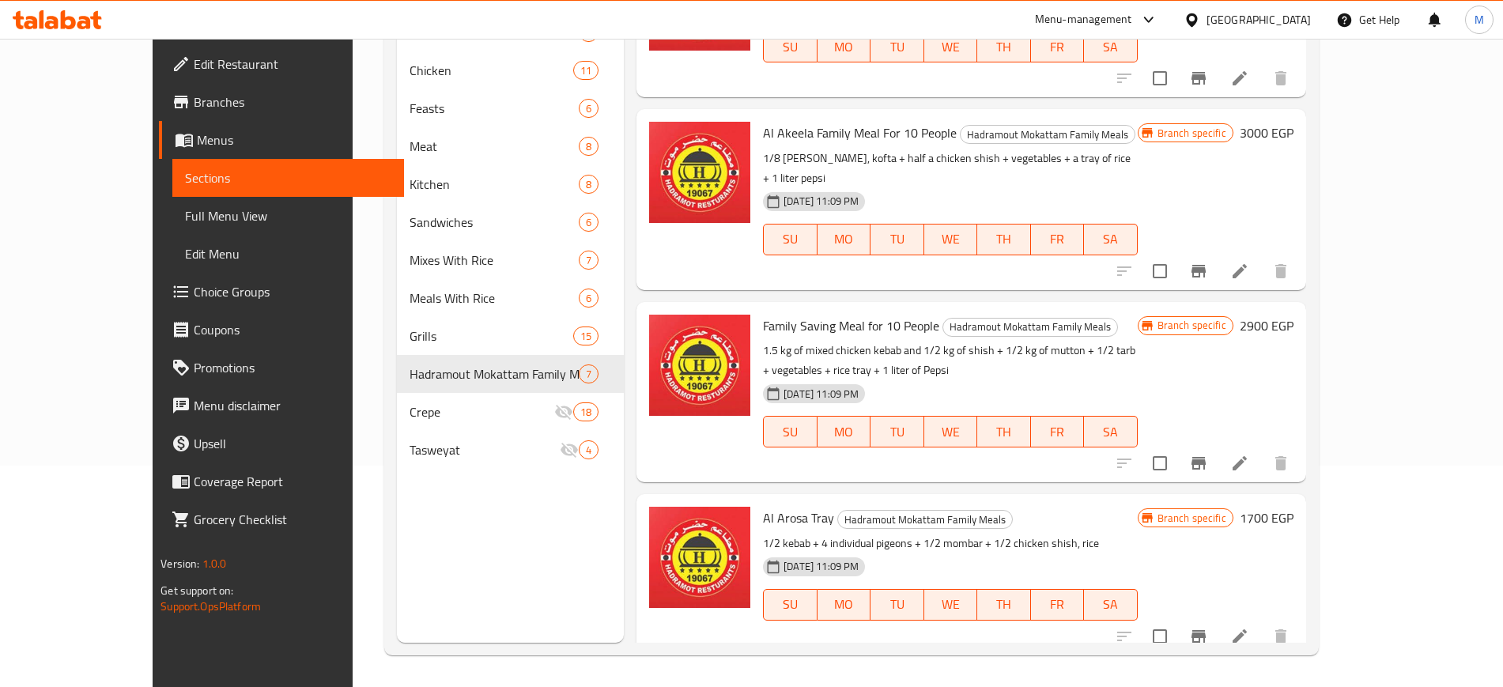
scroll to position [384, 0]
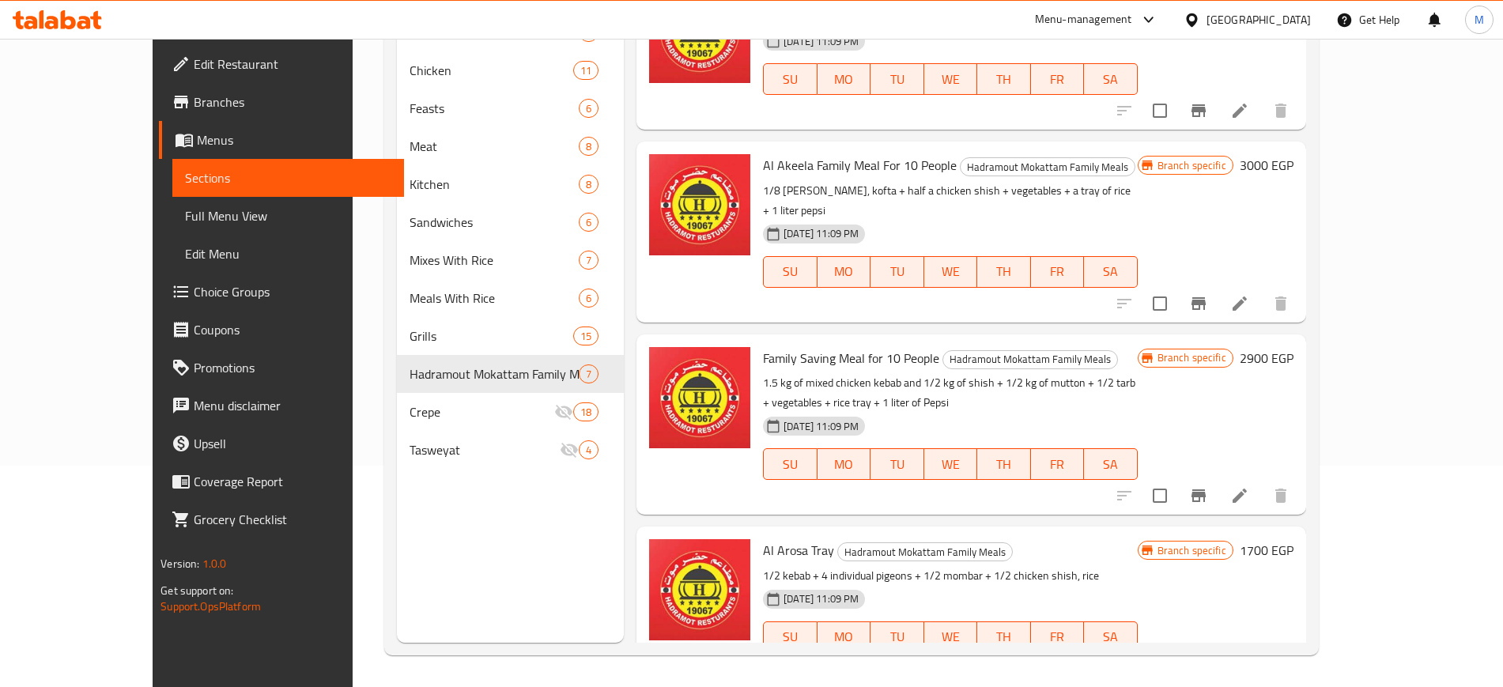
click at [792, 346] on span "Family Saving Meal for 10 People" at bounding box center [851, 358] width 176 height 24
click at [791, 346] on span "Family Saving Meal for 10 People" at bounding box center [851, 358] width 176 height 24
click at [763, 163] on span "Al Akeela Family Meal For 10 People" at bounding box center [860, 165] width 194 height 24
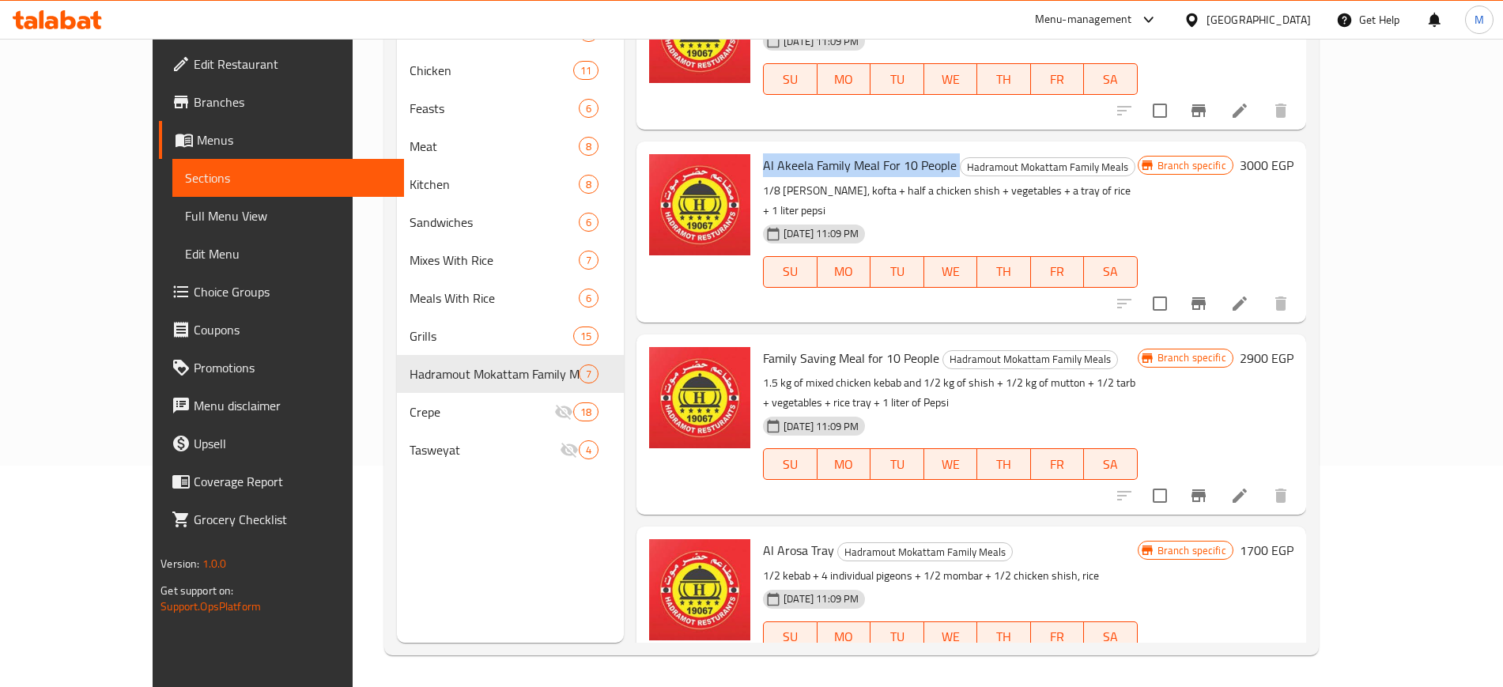
click at [763, 163] on span "Al Akeela Family Meal For 10 People" at bounding box center [860, 165] width 194 height 24
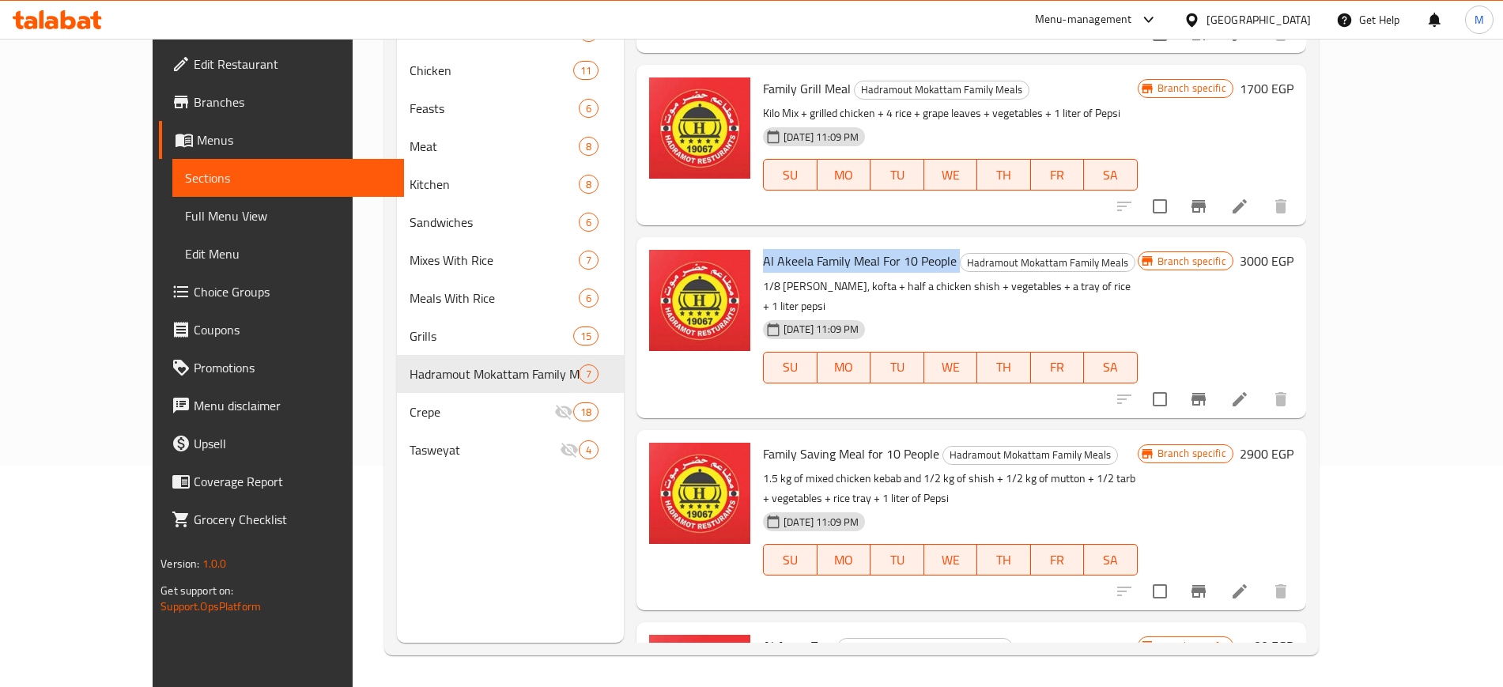
scroll to position [186, 0]
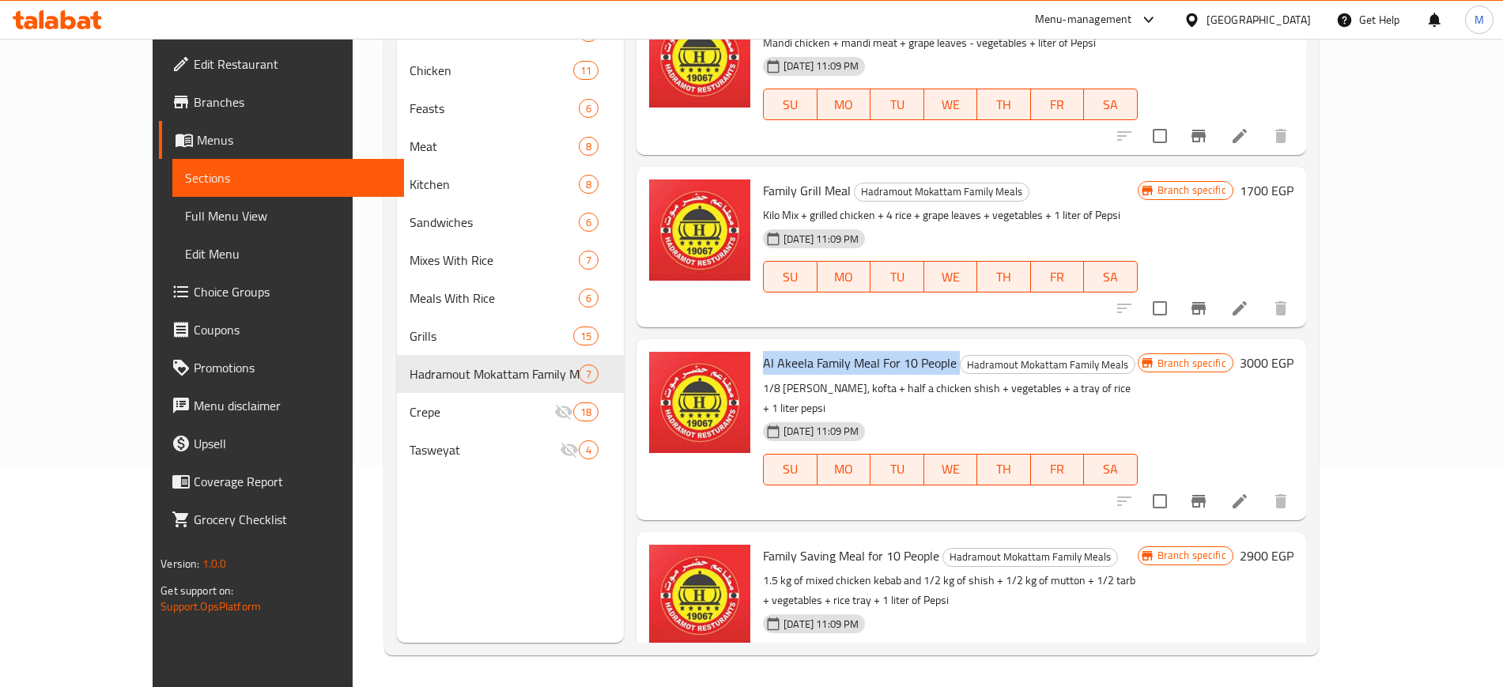
click at [1206, 495] on icon "Branch-specific-item" at bounding box center [1199, 501] width 14 height 13
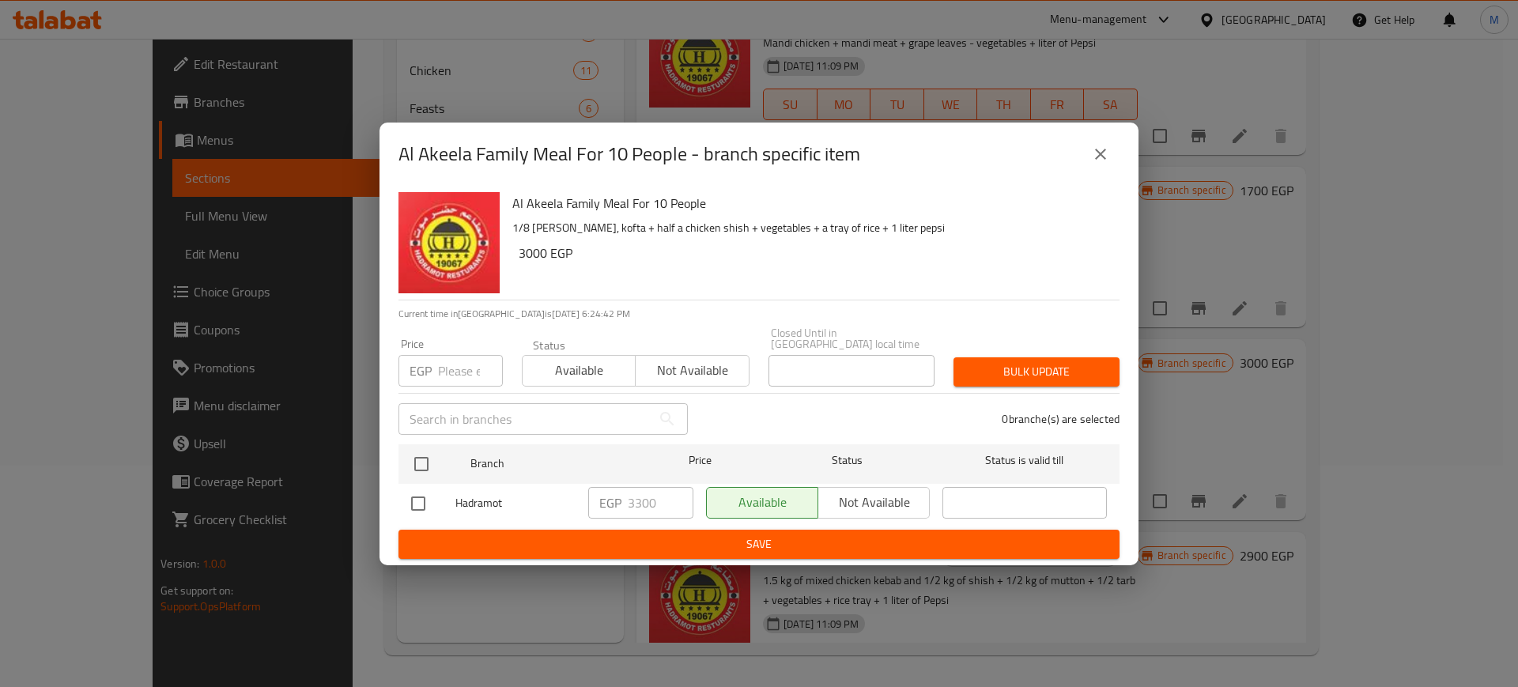
drag, startPoint x: 1030, startPoint y: 216, endPoint x: 1058, endPoint y: 235, distance: 34.2
drag, startPoint x: 1058, startPoint y: 235, endPoint x: 1103, endPoint y: 168, distance: 80.3
click at [1098, 172] on button "close" at bounding box center [1101, 154] width 38 height 38
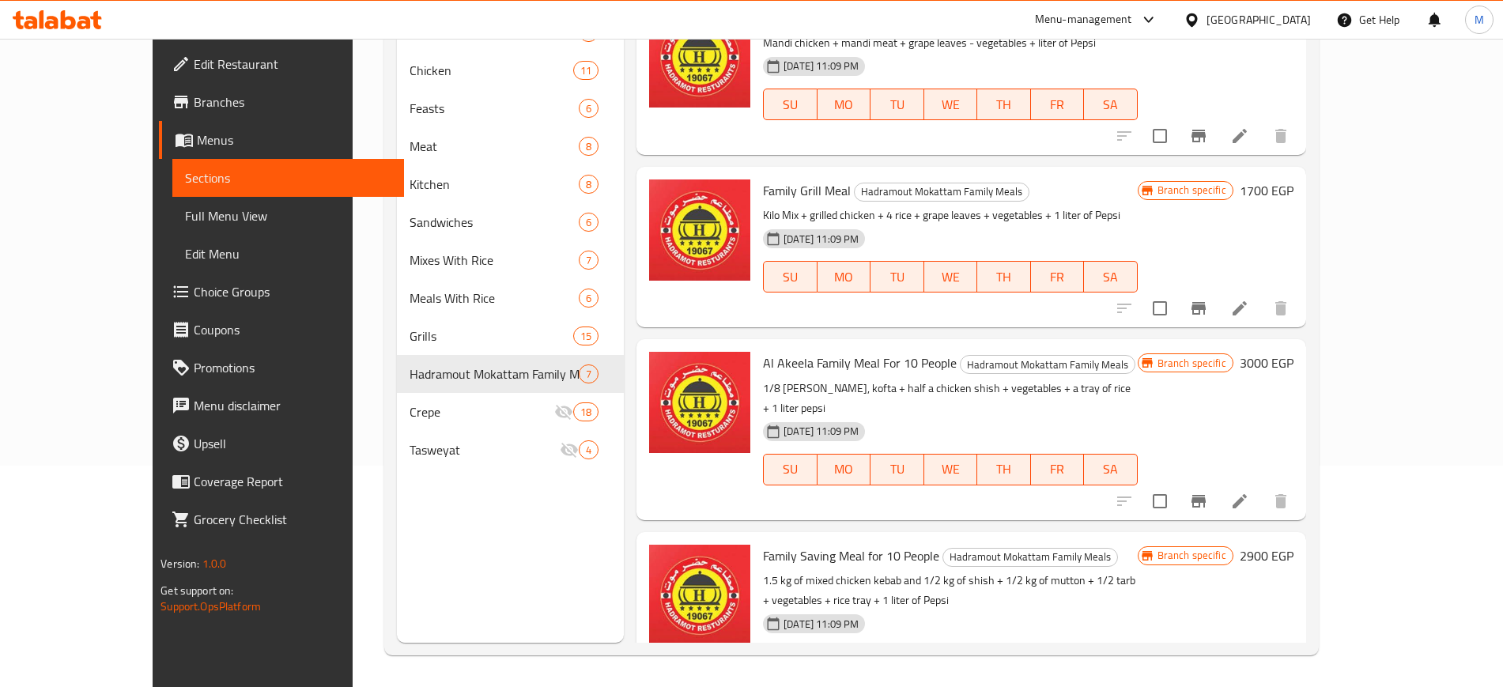
click at [1294, 363] on h6 "3000 EGP" at bounding box center [1267, 363] width 54 height 22
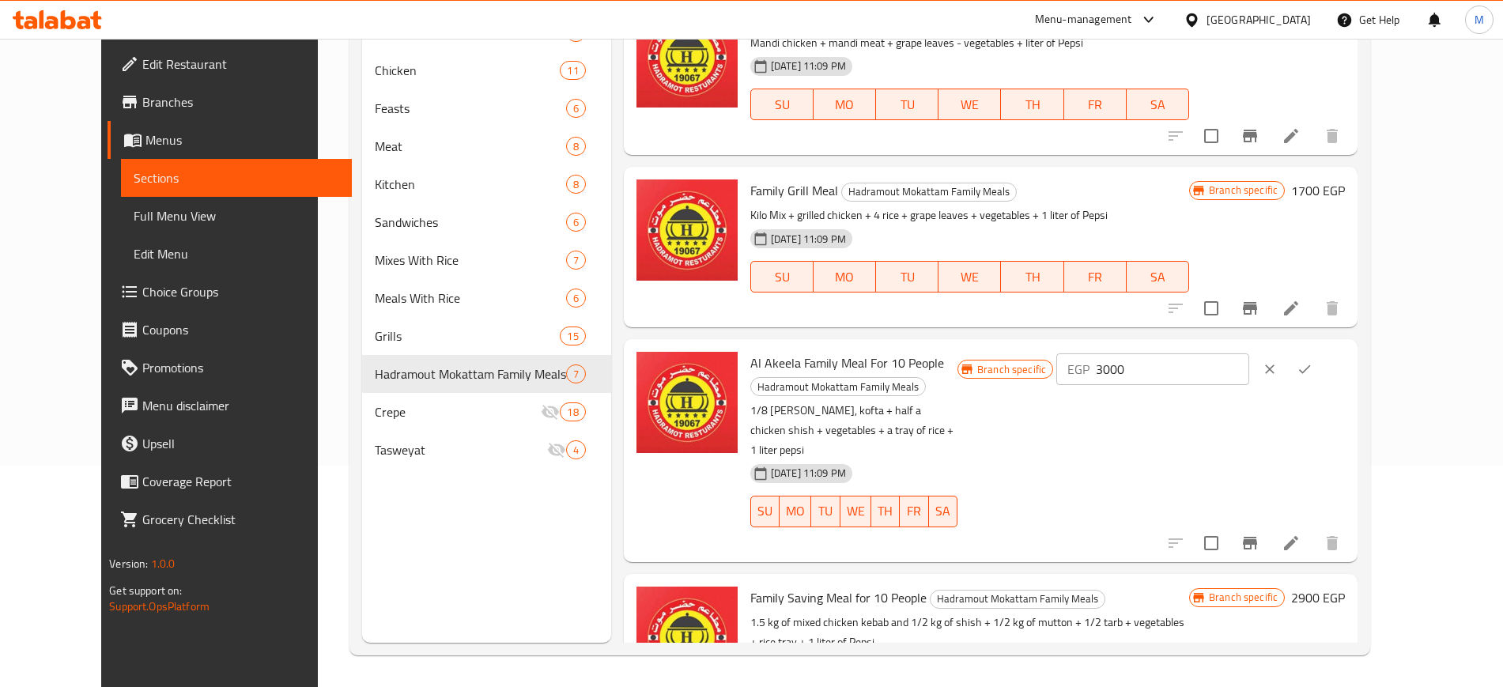
click at [1249, 365] on input "3000" at bounding box center [1172, 369] width 153 height 32
click at [1249, 359] on input "3000" at bounding box center [1172, 369] width 153 height 32
type input "3300"
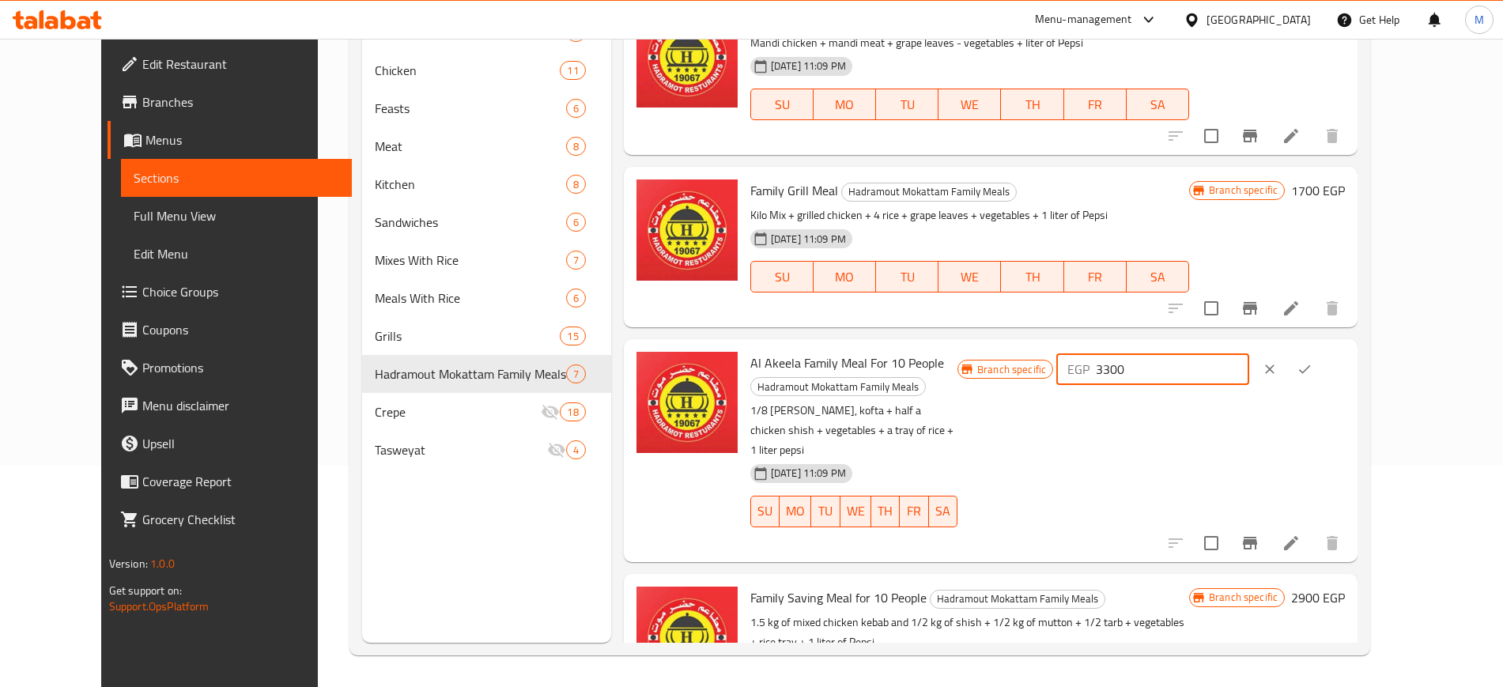
click at [1322, 359] on button "ok" at bounding box center [1304, 369] width 35 height 35
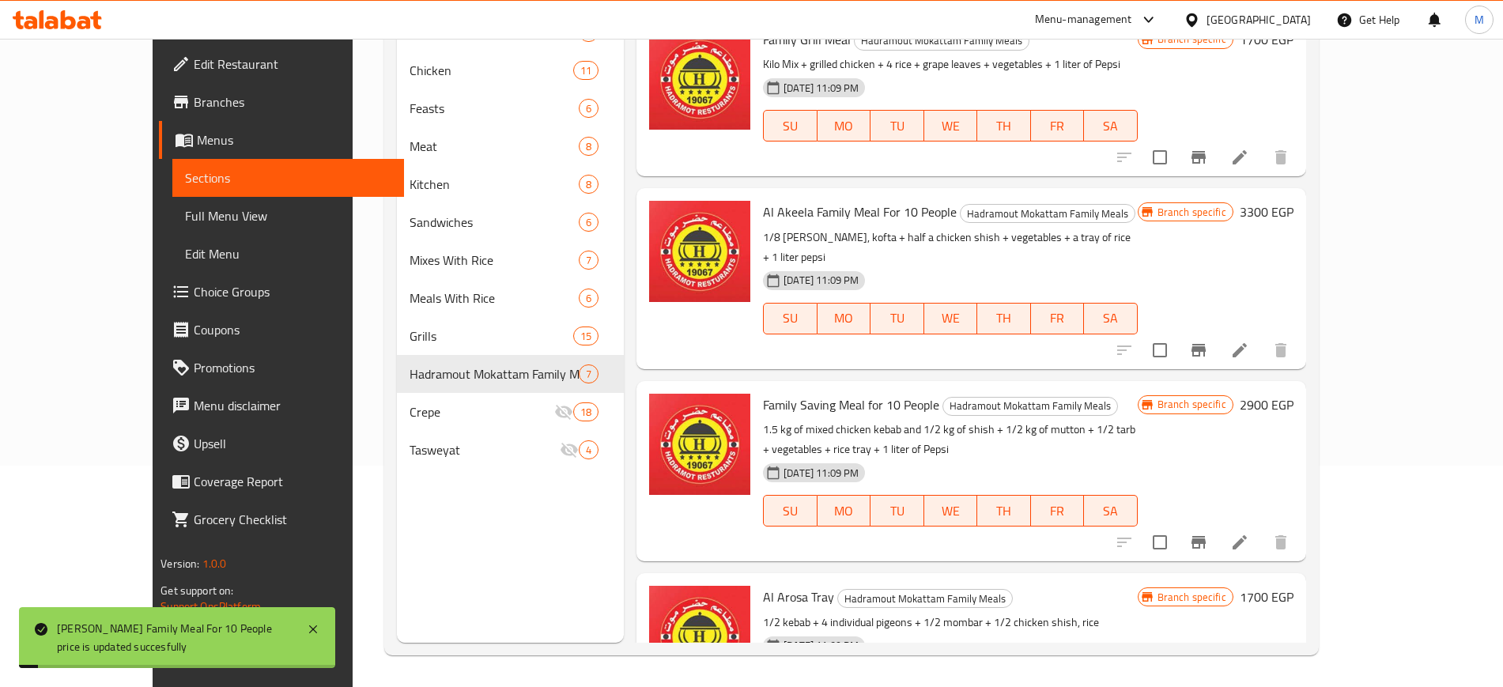
scroll to position [384, 0]
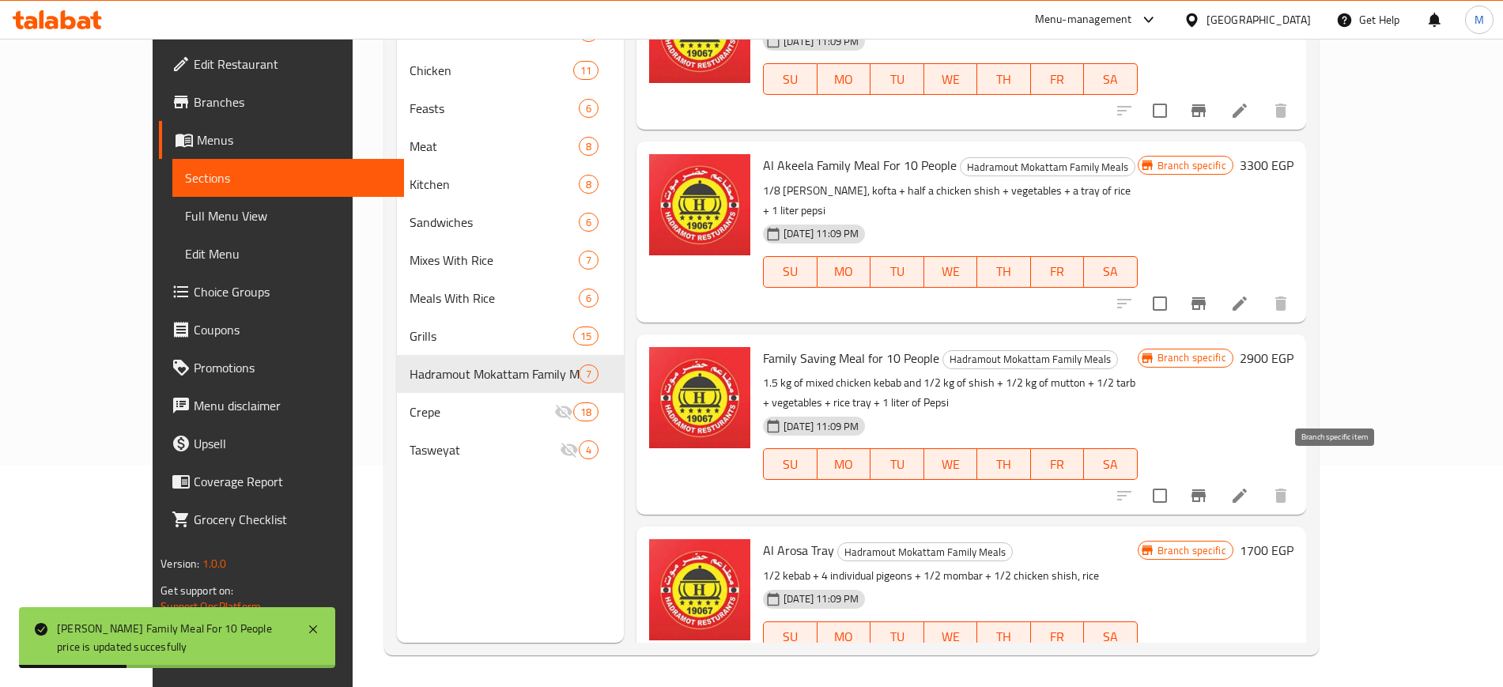
click at [1208, 486] on icon "Branch-specific-item" at bounding box center [1198, 495] width 19 height 19
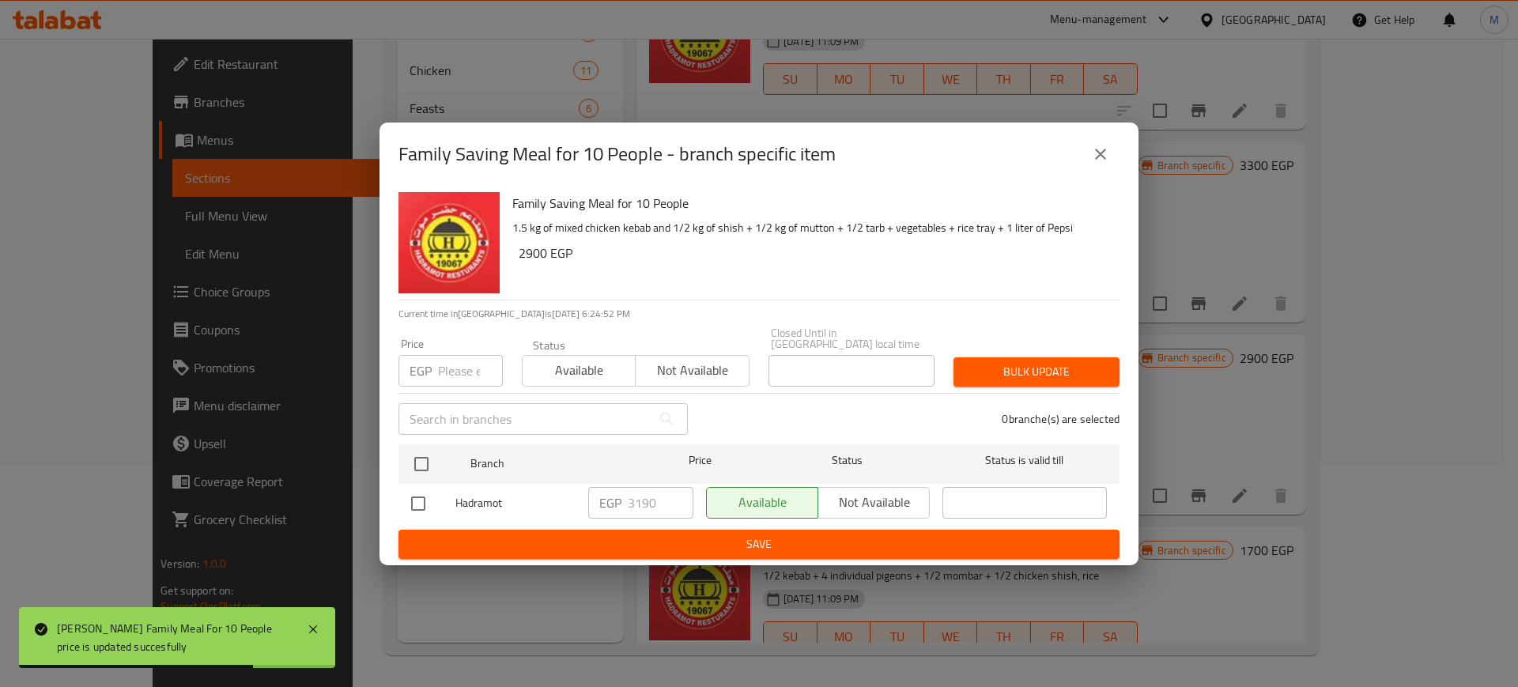
click at [468, 363] on input "number" at bounding box center [470, 371] width 65 height 32
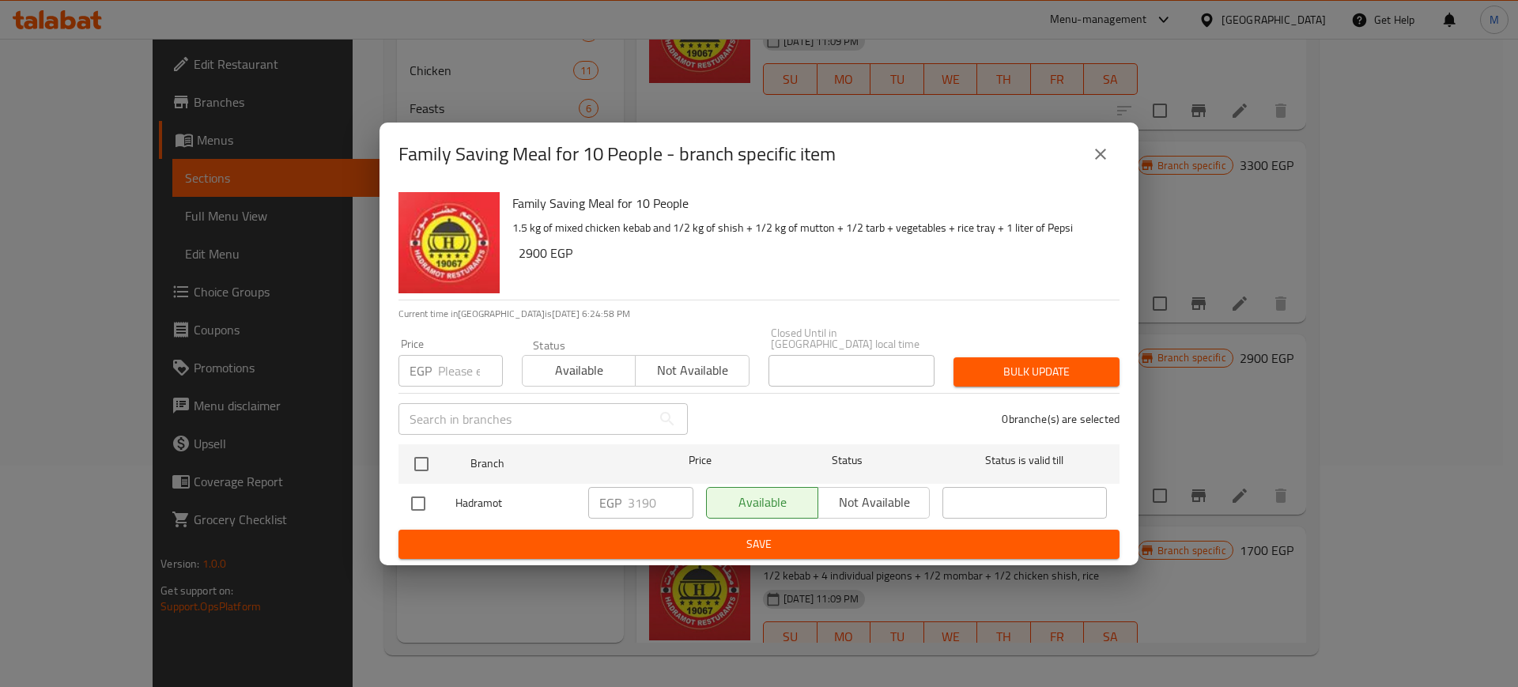
click at [1091, 153] on icon "close" at bounding box center [1100, 154] width 19 height 19
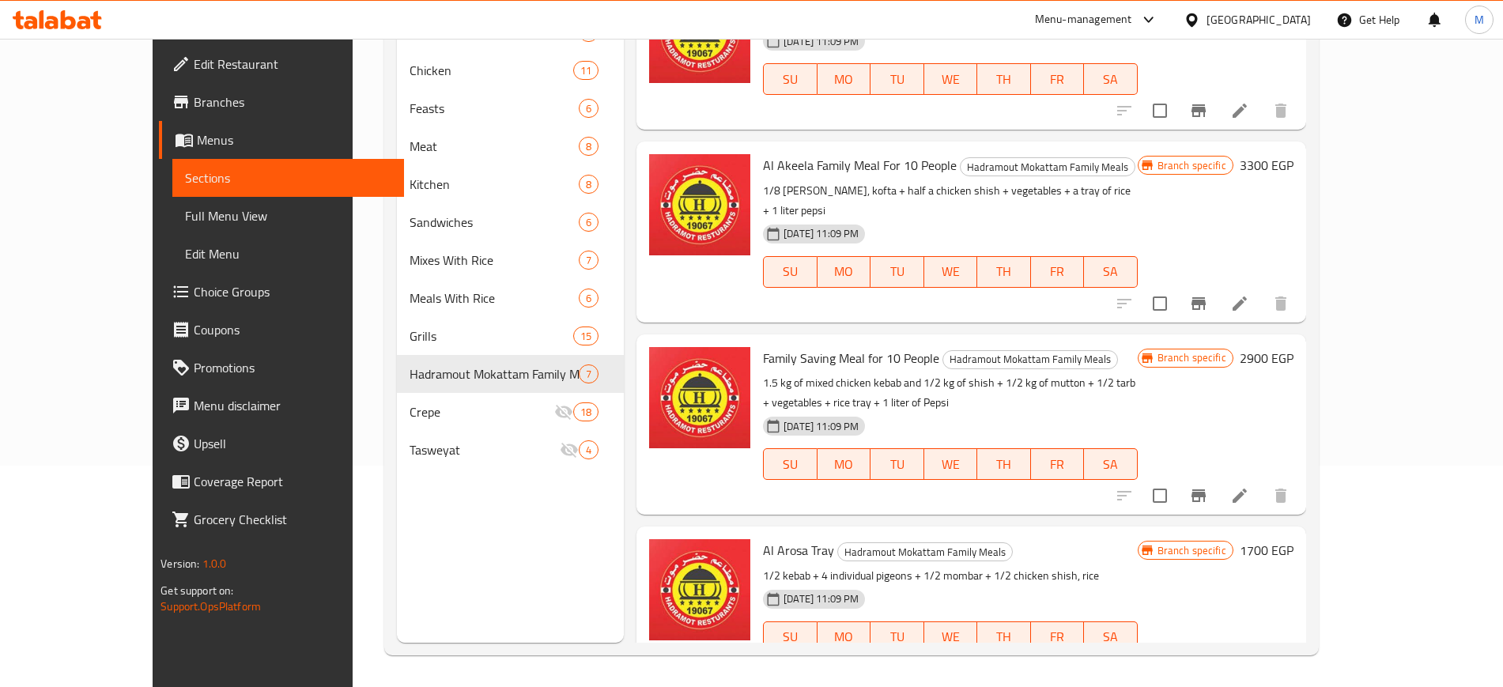
click at [1294, 347] on h6 "2900 EGP" at bounding box center [1267, 358] width 54 height 22
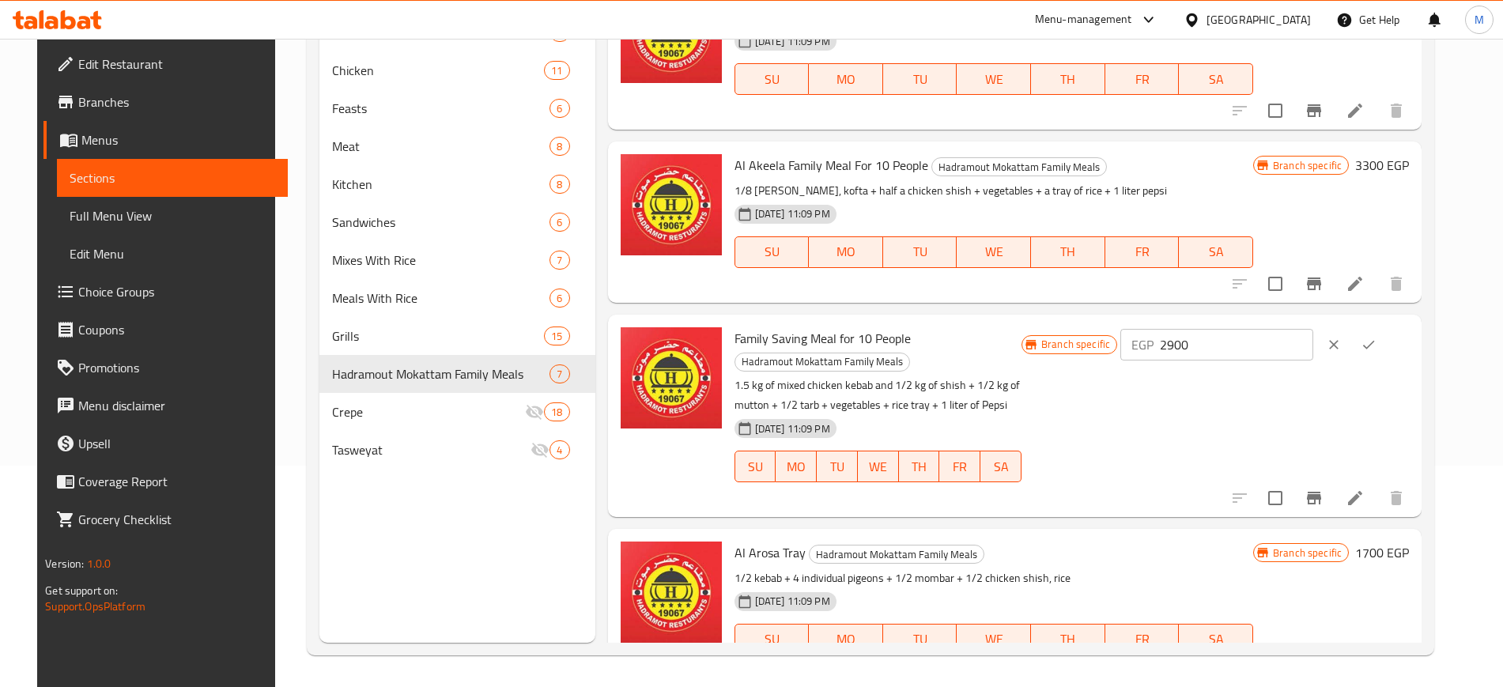
click at [1241, 341] on input "2900" at bounding box center [1236, 345] width 153 height 32
paste input "319"
type input "3190"
click at [1377, 346] on icon "ok" at bounding box center [1369, 345] width 16 height 16
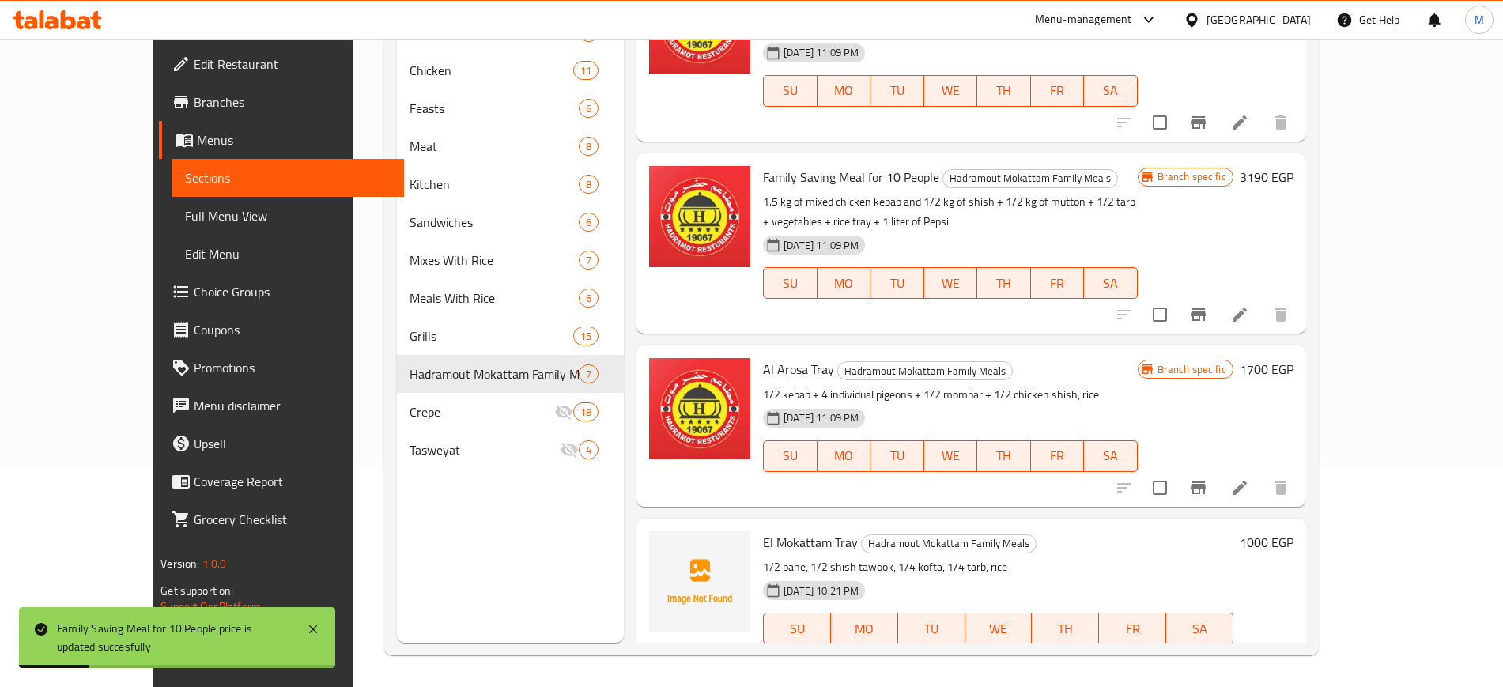
scroll to position [581, 0]
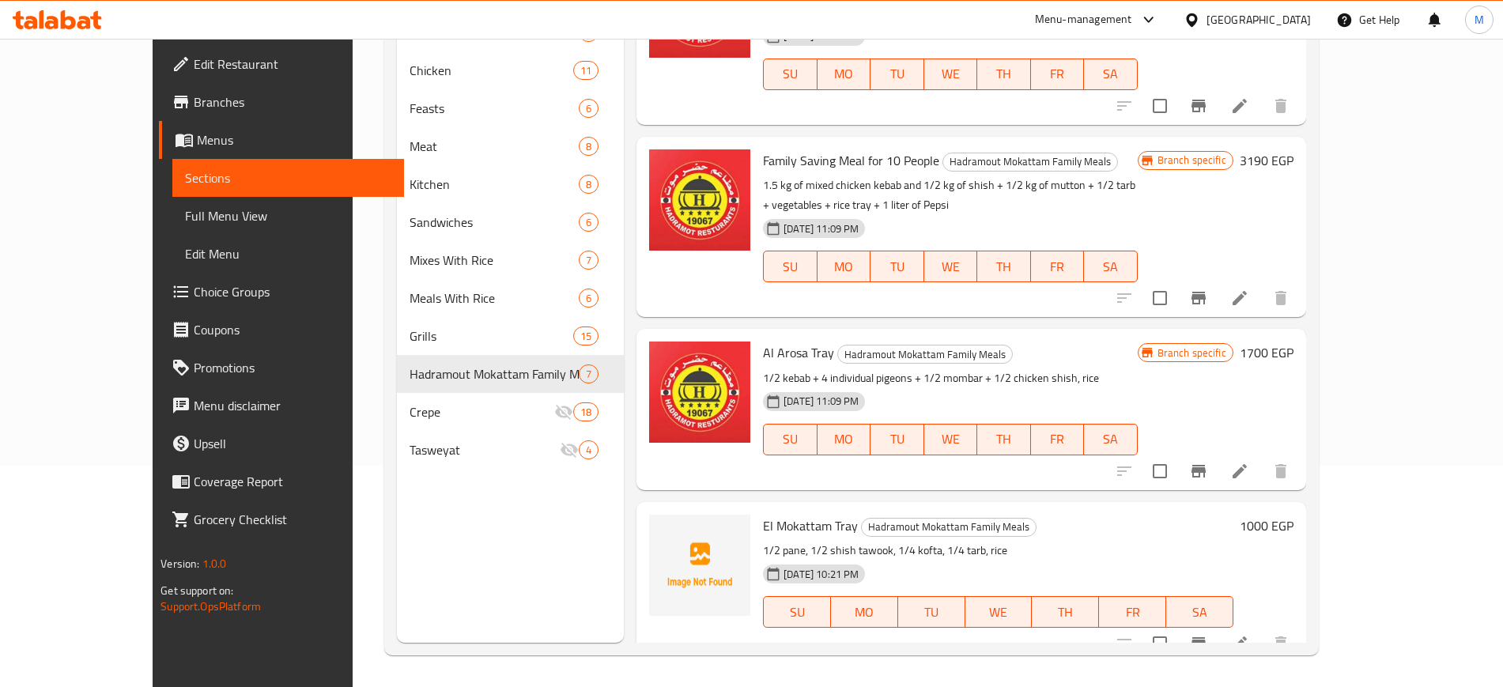
click at [1206, 465] on icon "Branch-specific-item" at bounding box center [1199, 471] width 14 height 13
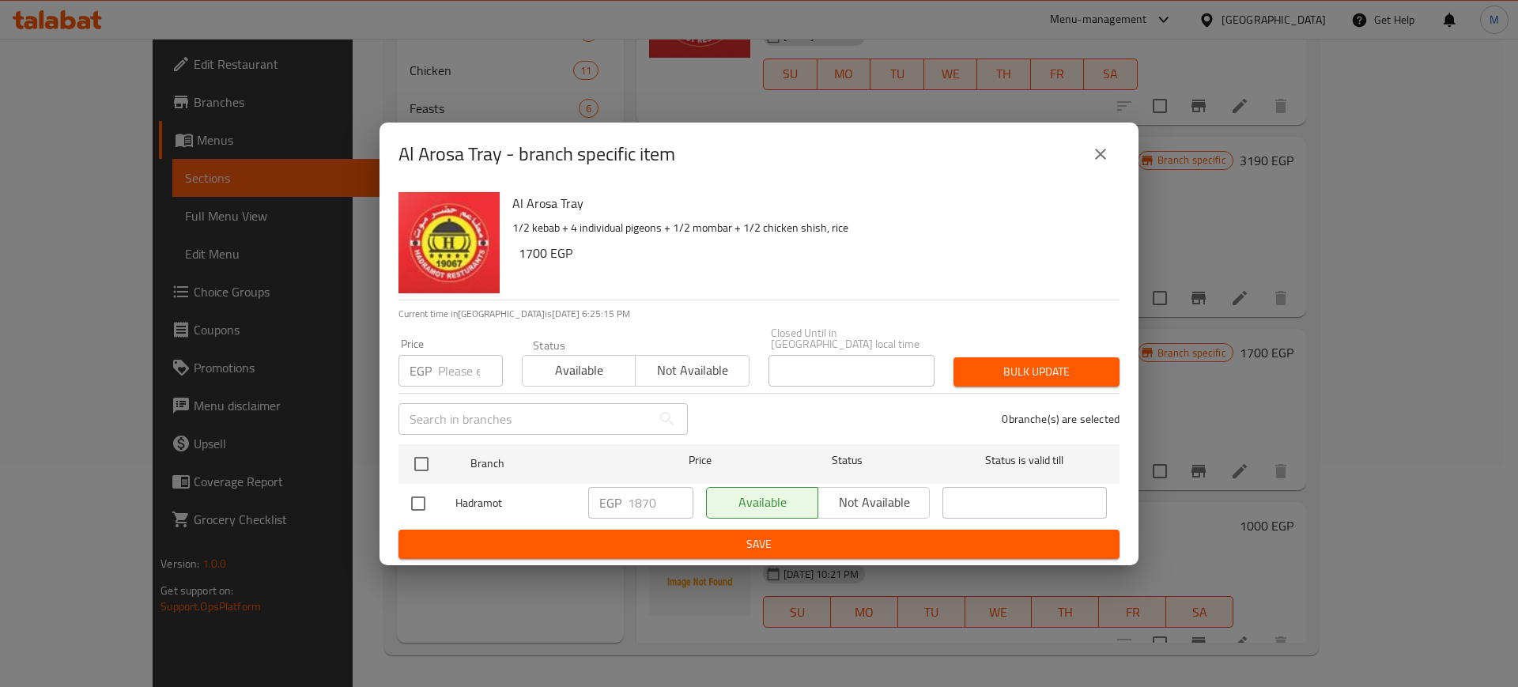
click at [1101, 159] on icon "close" at bounding box center [1100, 154] width 11 height 11
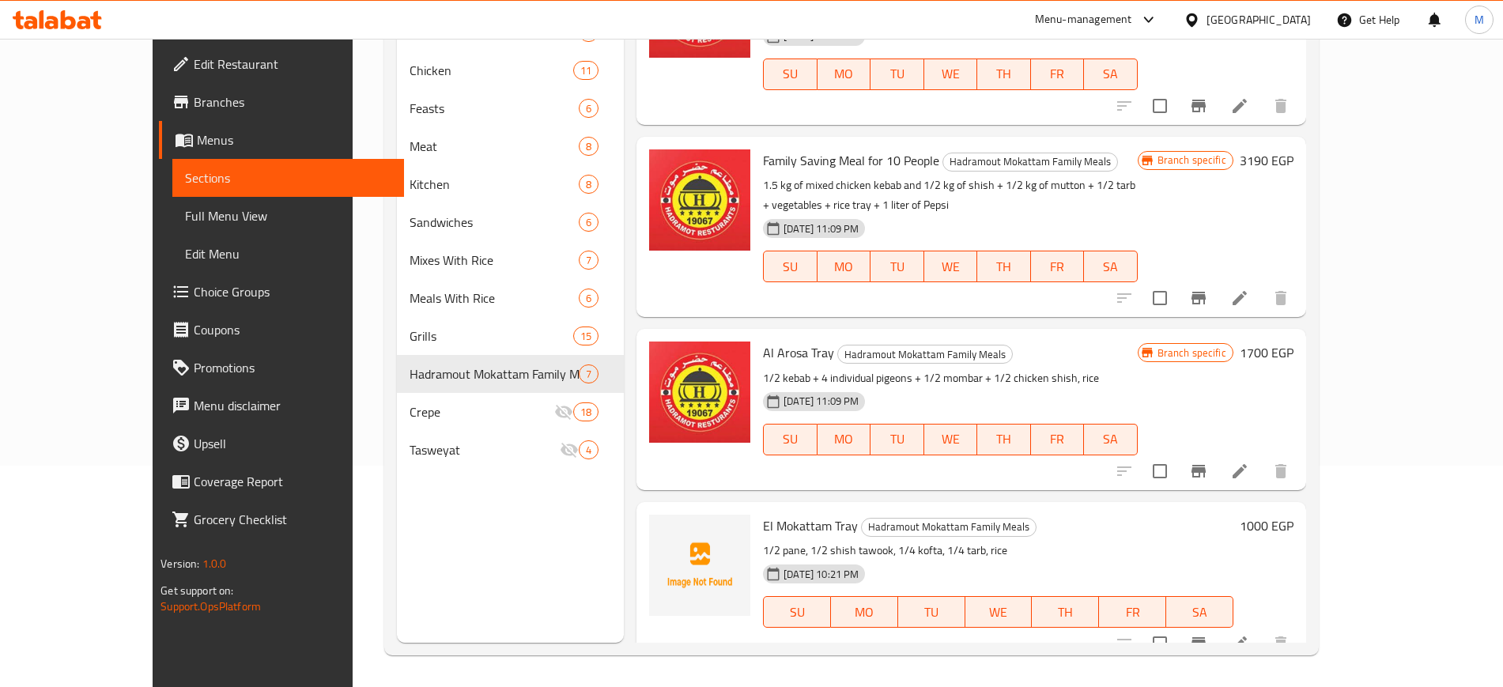
drag, startPoint x: 1376, startPoint y: 330, endPoint x: 1393, endPoint y: 327, distance: 17.7
click at [1294, 342] on div "Branch specific 1700 EGP" at bounding box center [1216, 353] width 156 height 22
click at [1294, 342] on h6 "1700 EGP" at bounding box center [1267, 353] width 54 height 22
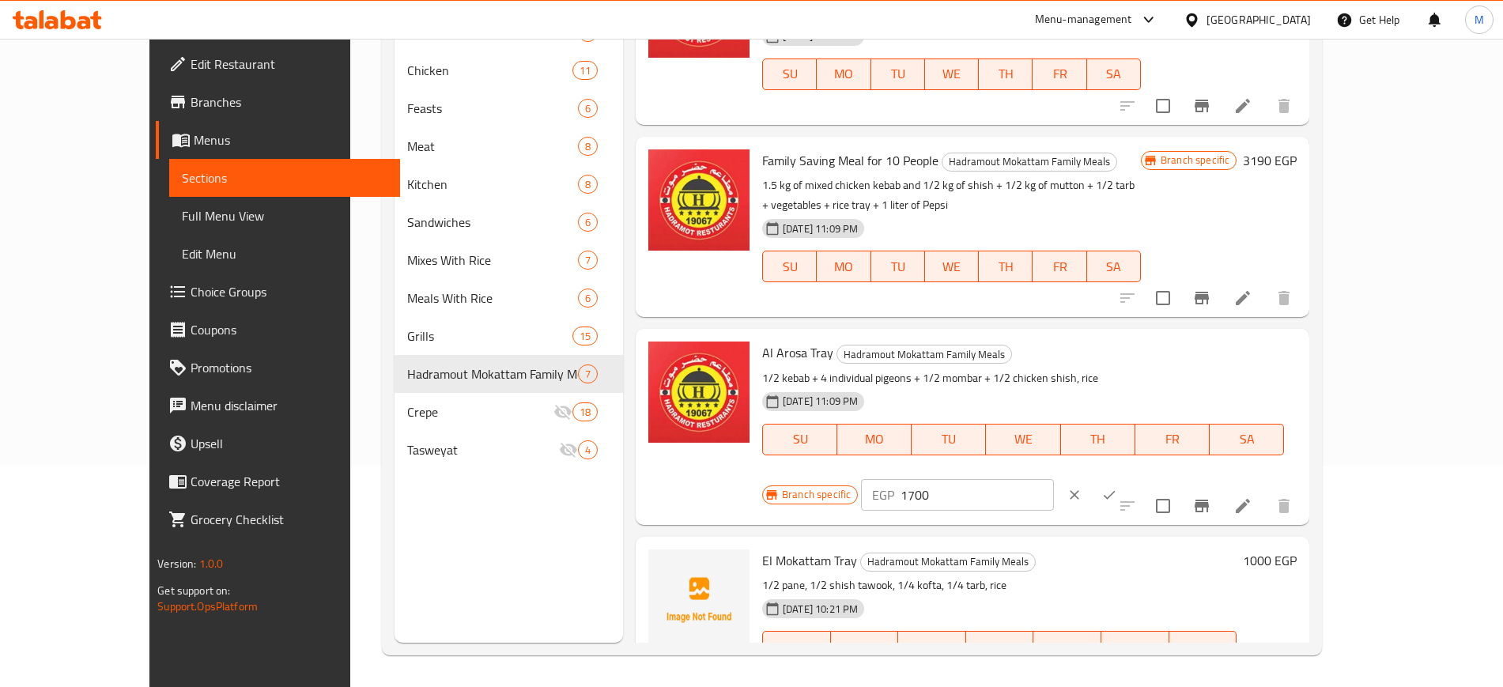
click at [1053, 479] on input "1700" at bounding box center [977, 495] width 153 height 32
paste input "87"
type input "1870"
click at [1127, 478] on button "ok" at bounding box center [1109, 495] width 35 height 35
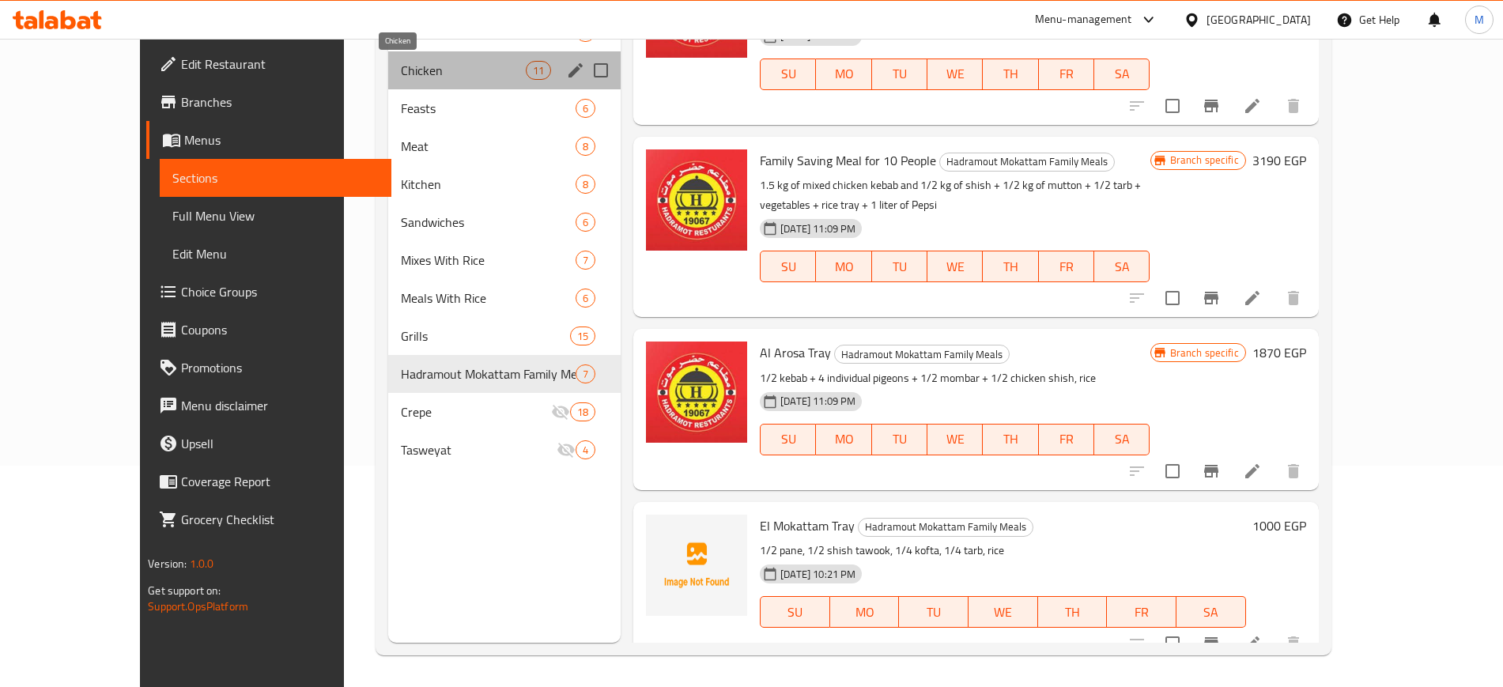
click at [401, 74] on span "Chicken" at bounding box center [463, 70] width 125 height 19
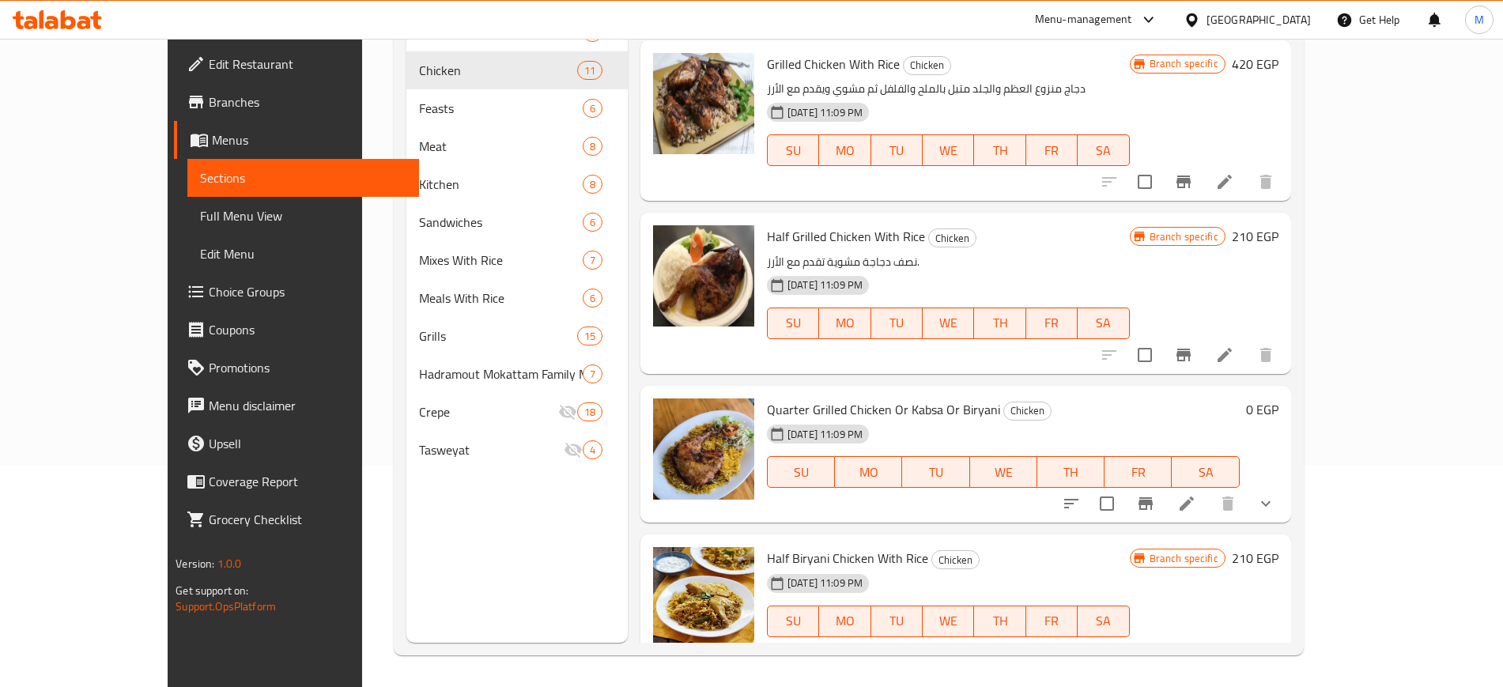
scroll to position [285, 0]
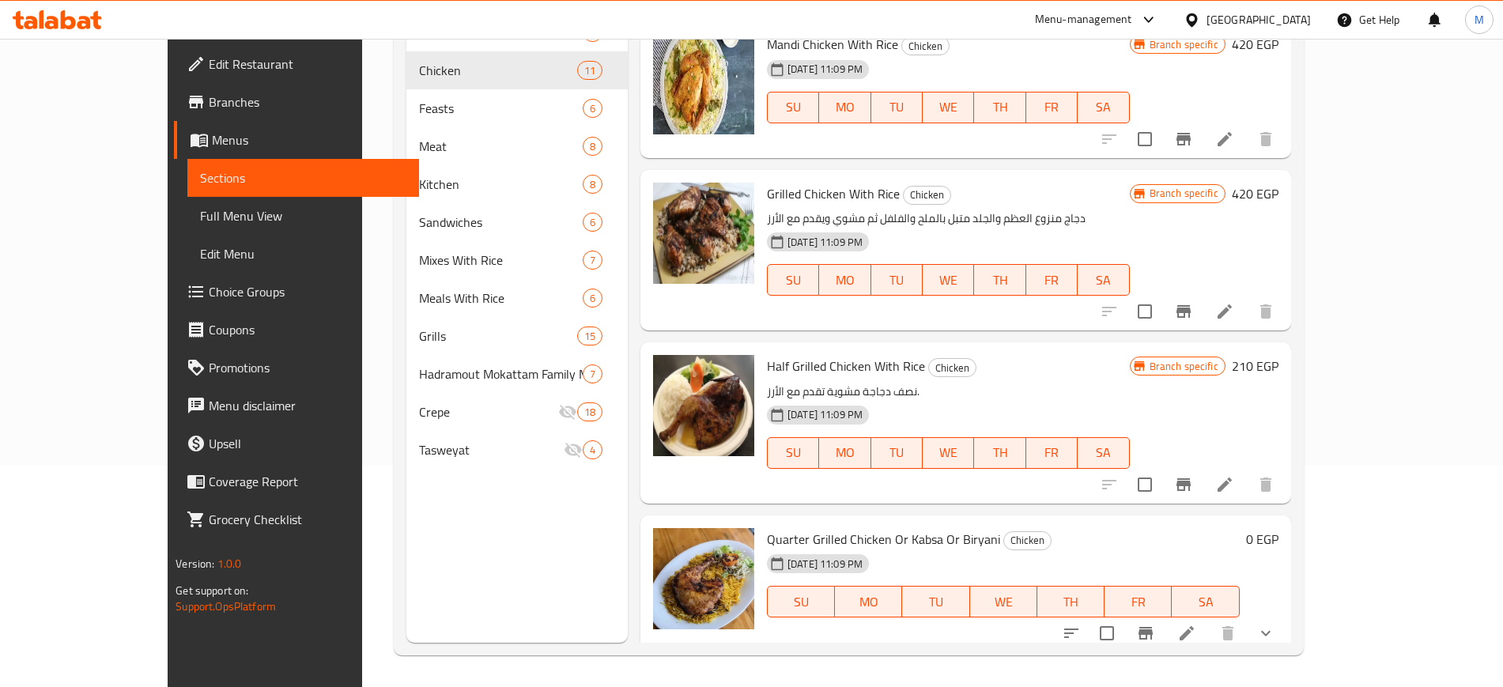
click at [863, 541] on span "Quarter Grilled Chicken Or Kabsa Or Biryani" at bounding box center [883, 539] width 233 height 24
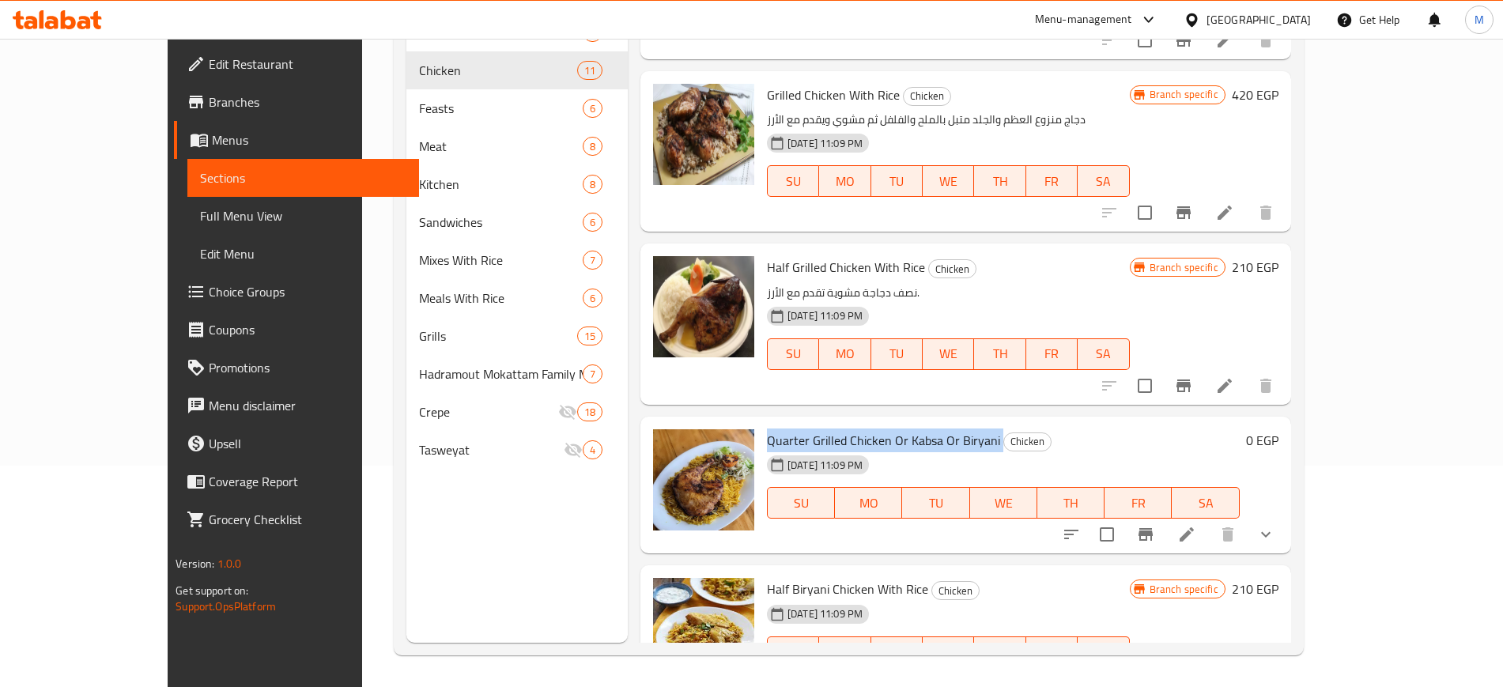
click at [1276, 531] on icon "show more" at bounding box center [1266, 534] width 19 height 19
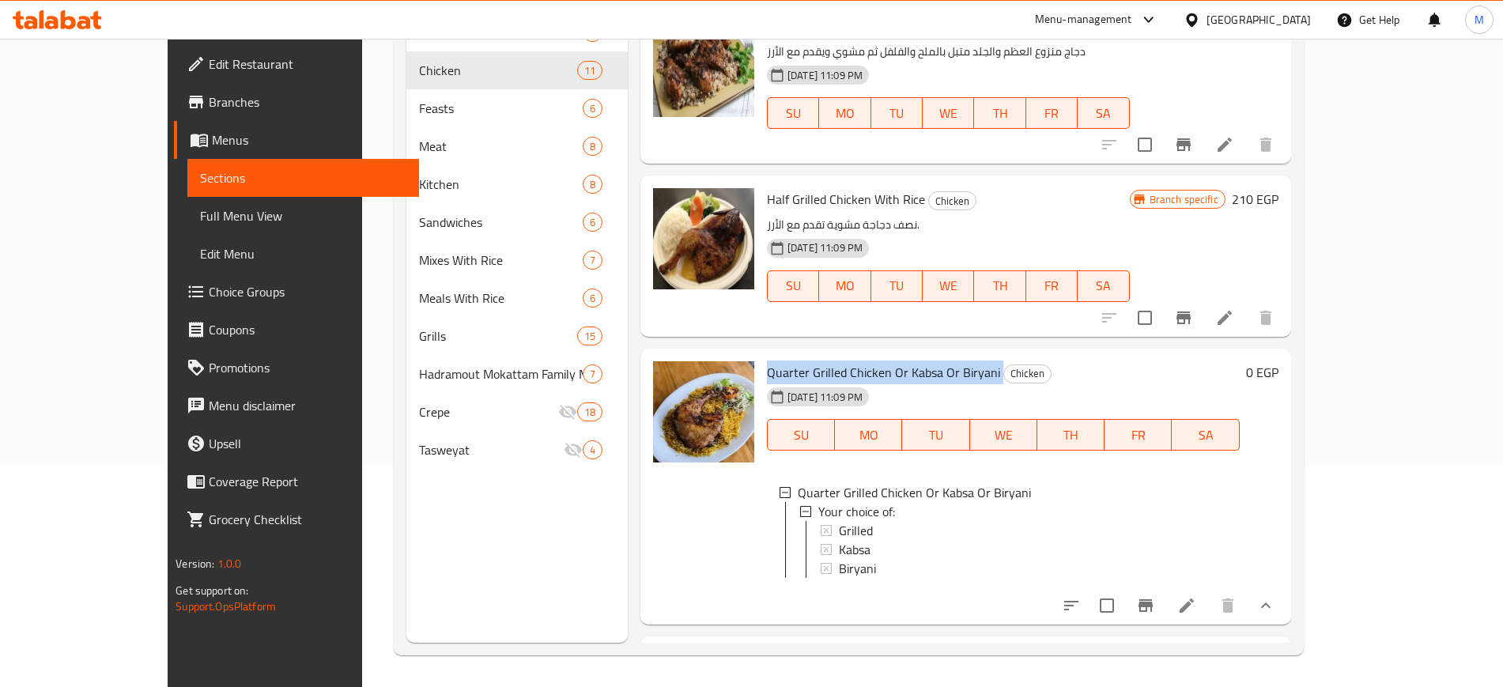
scroll to position [482, 0]
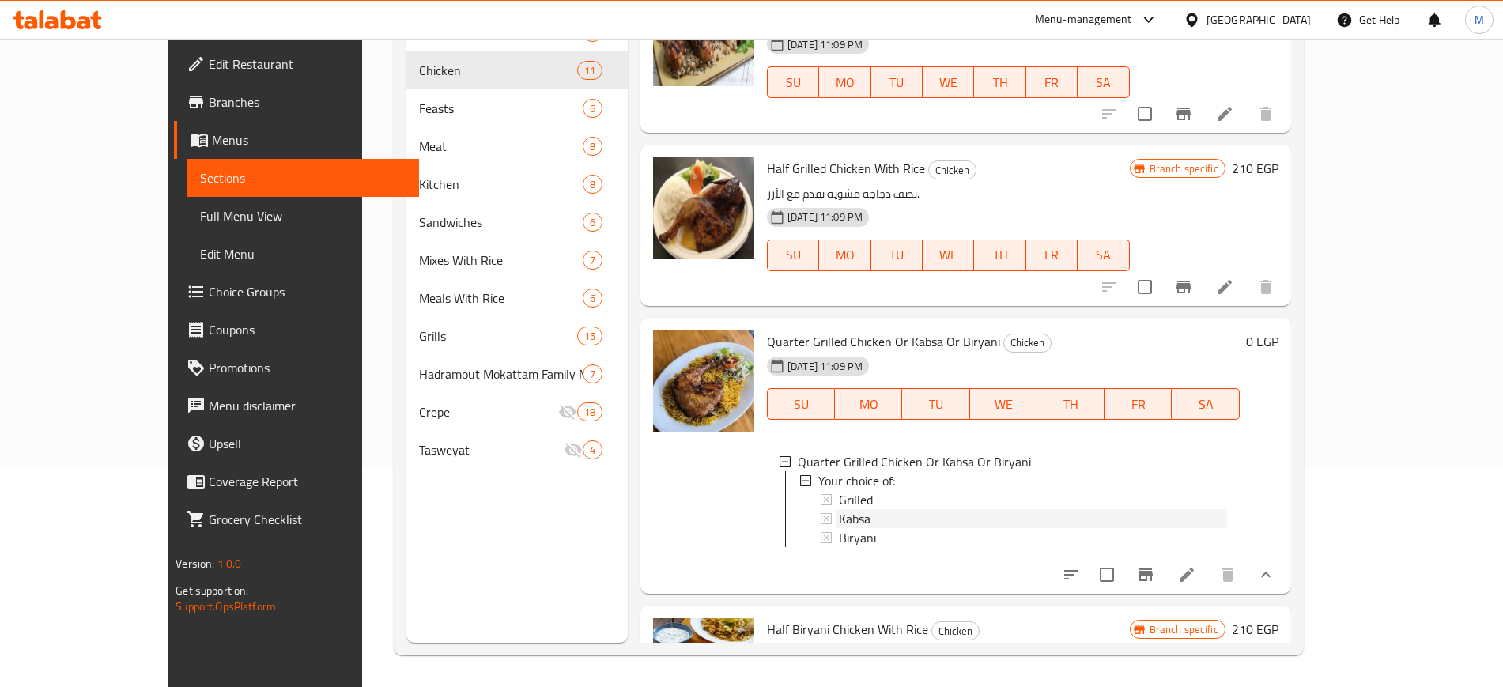
click at [839, 519] on div "Kabsa" at bounding box center [1033, 518] width 388 height 19
click at [862, 538] on div "Biryani" at bounding box center [1033, 537] width 388 height 19
click at [839, 500] on div "Grilled" at bounding box center [1033, 499] width 388 height 19
click at [1240, 335] on h6 "Quarter Grilled Chicken Or Kabsa Or Biryani Chicken" at bounding box center [1003, 342] width 473 height 22
click at [209, 99] on span "Branches" at bounding box center [307, 102] width 197 height 19
